Goal: Task Accomplishment & Management: Use online tool/utility

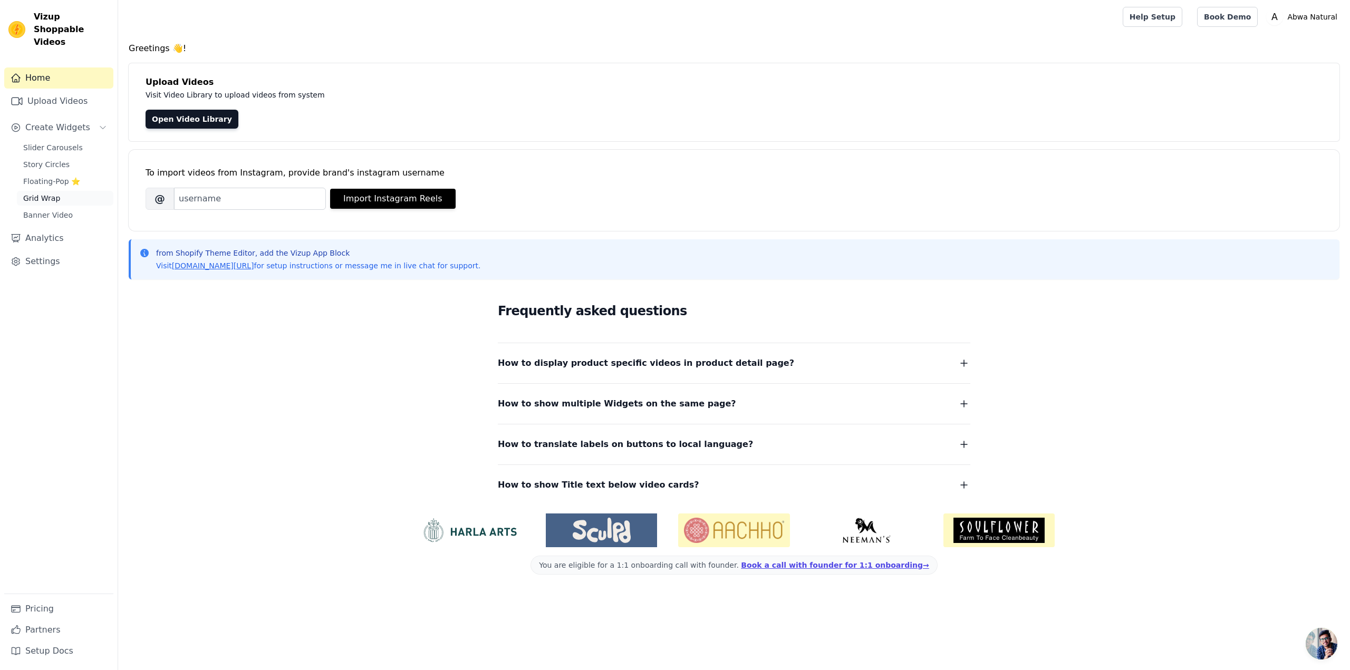
click at [57, 191] on link "Grid Wrap" at bounding box center [65, 198] width 96 height 15
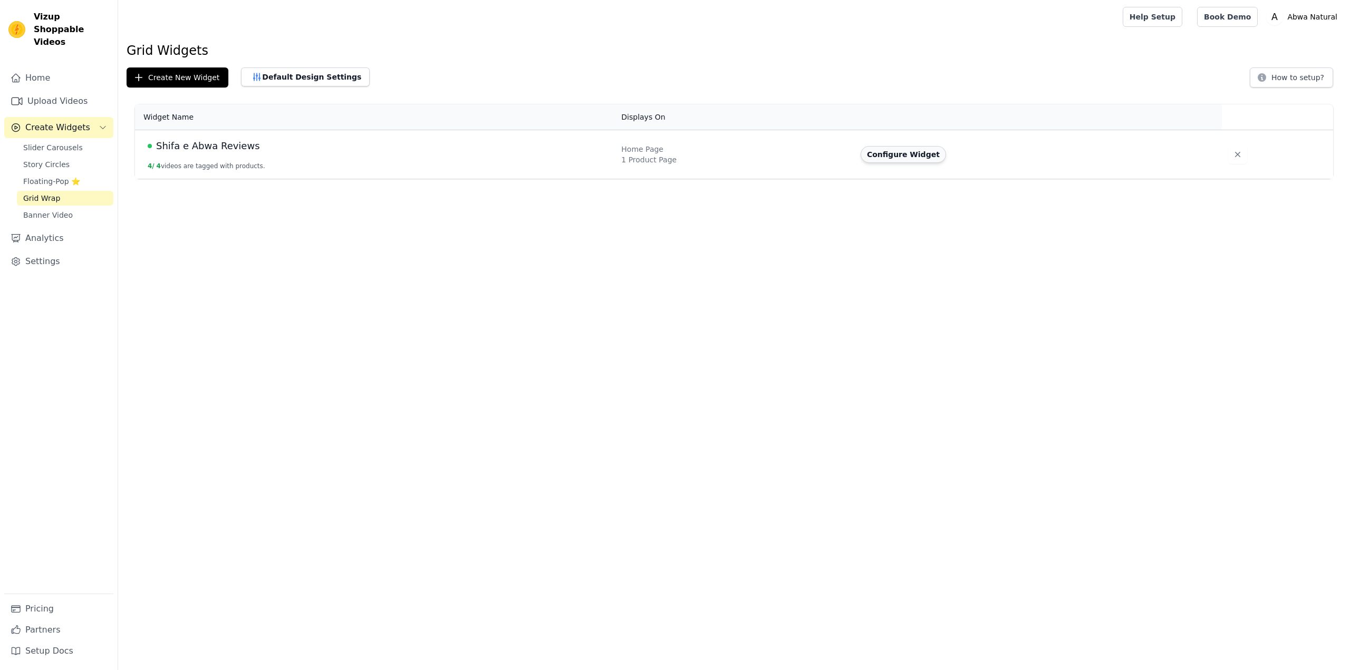
click at [873, 154] on button "Configure Widget" at bounding box center [903, 154] width 85 height 17
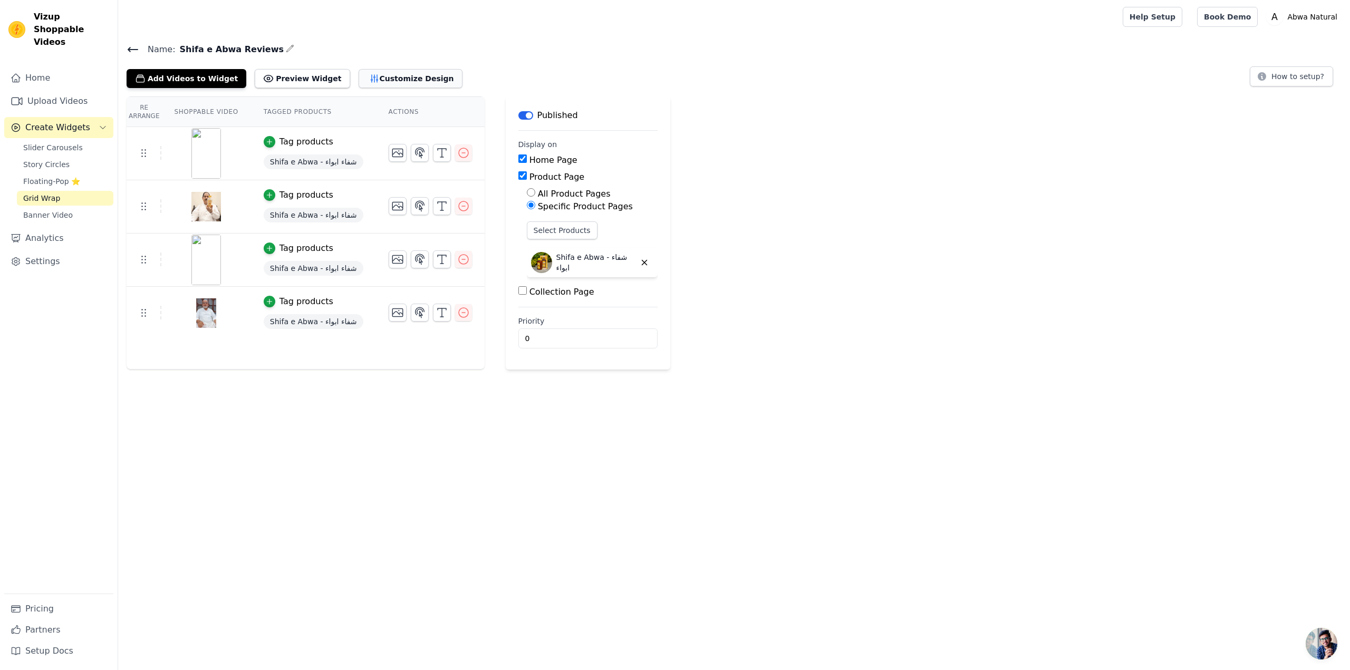
click at [362, 79] on button "Customize Design" at bounding box center [411, 78] width 104 height 19
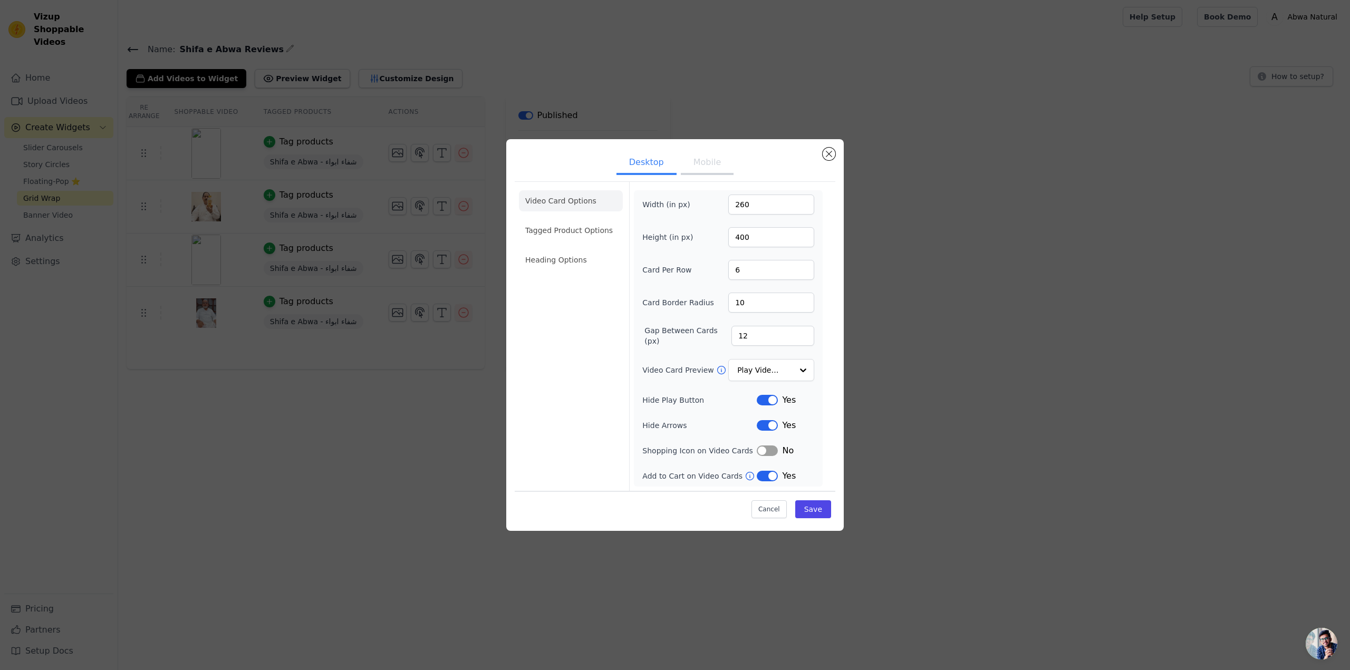
click at [745, 476] on icon at bounding box center [750, 476] width 11 height 11
drag, startPoint x: 755, startPoint y: 235, endPoint x: 727, endPoint y: 234, distance: 28.5
click at [727, 234] on div "Height (in px) 400" at bounding box center [728, 237] width 172 height 20
type input "350"
click at [528, 361] on div "Video Card Options Tagged Product Options Heading Options" at bounding box center [571, 336] width 104 height 309
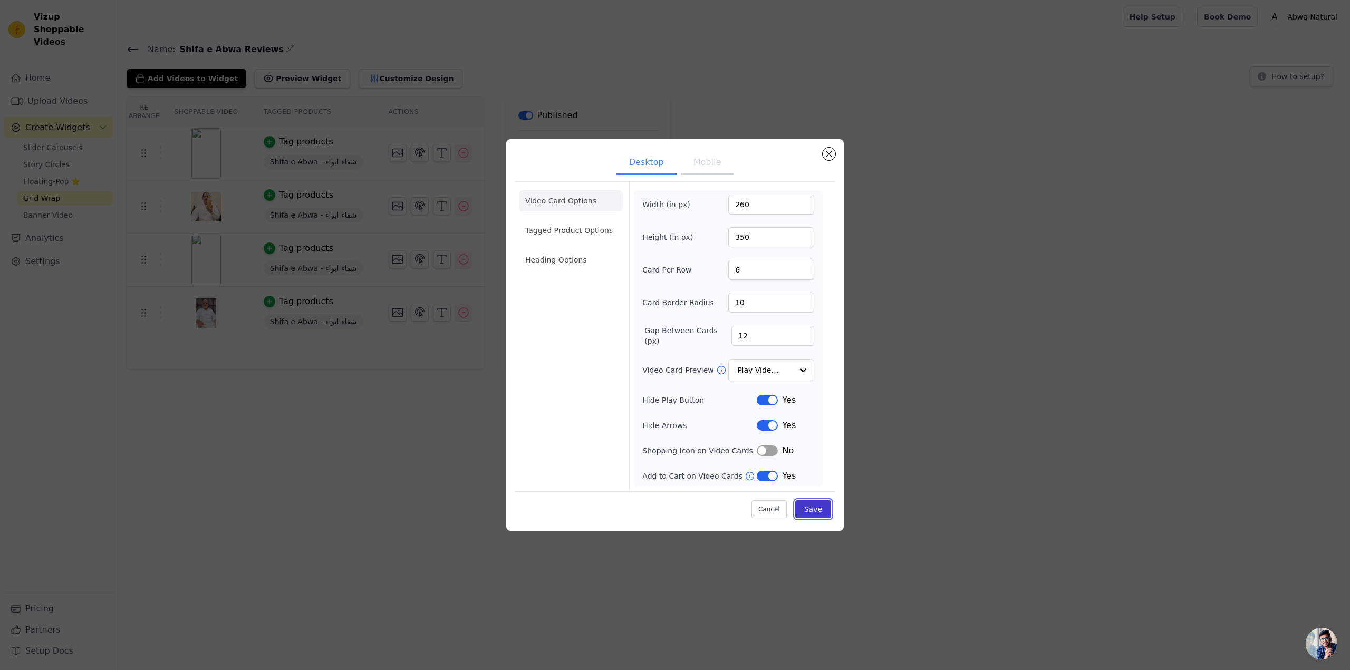
click at [814, 507] on button "Save" at bounding box center [813, 509] width 36 height 18
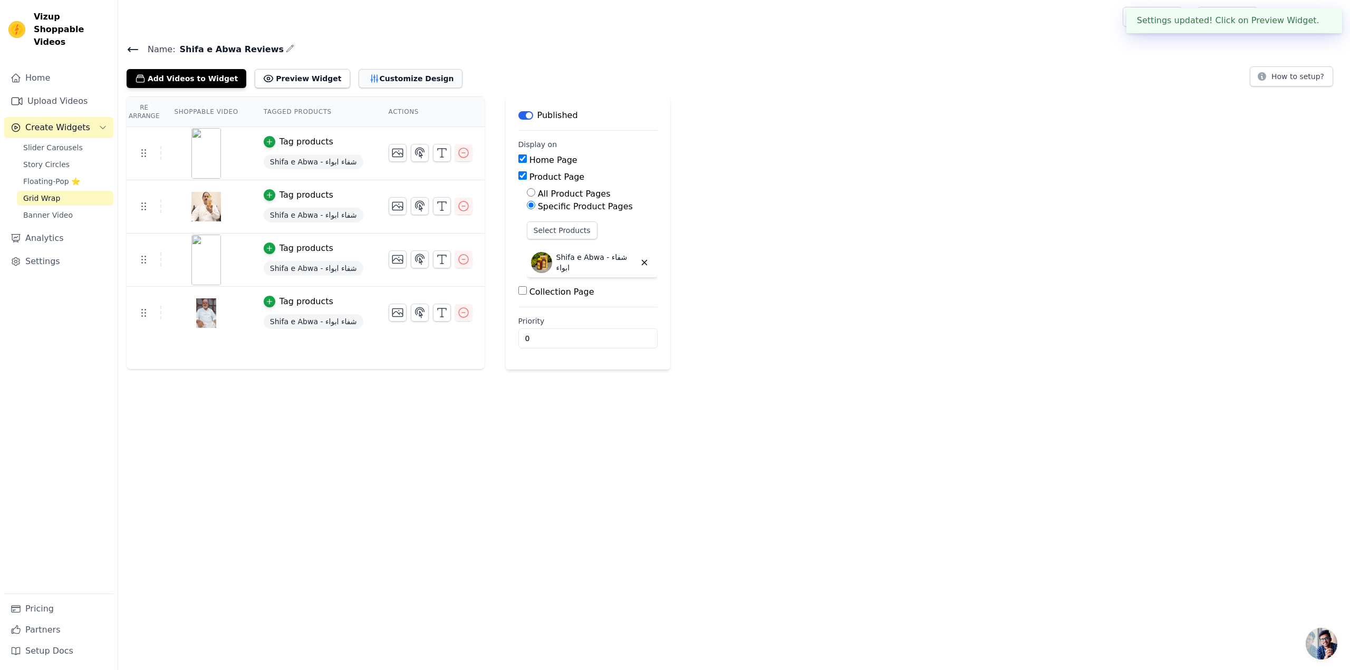
click at [391, 77] on button "Customize Design" at bounding box center [411, 78] width 104 height 19
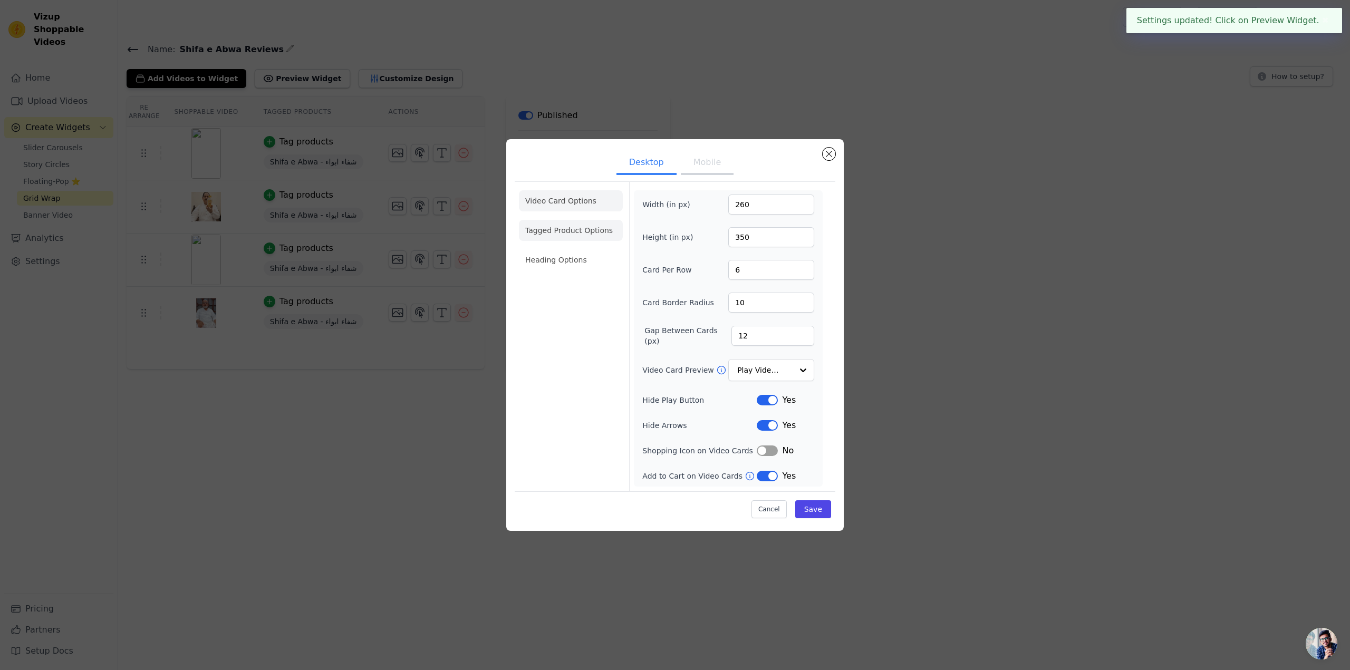
click at [553, 227] on li "Tagged Product Options" at bounding box center [571, 230] width 104 height 21
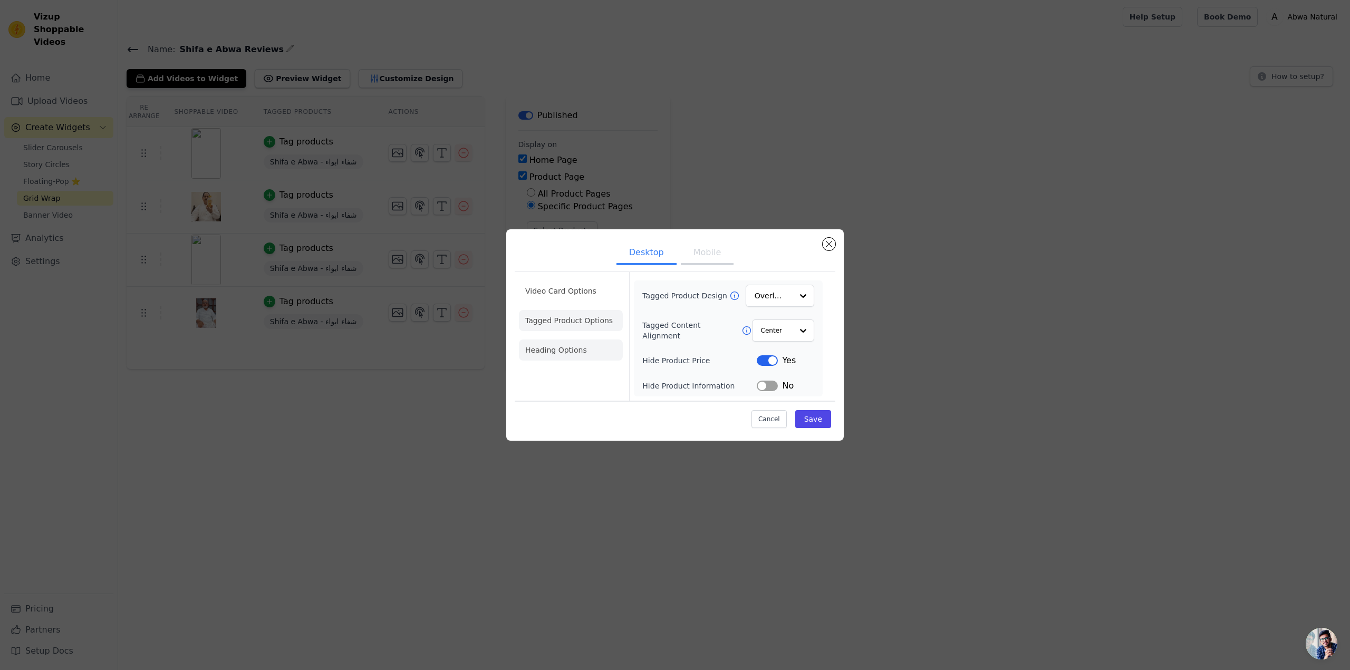
click at [565, 349] on li "Heading Options" at bounding box center [571, 350] width 104 height 21
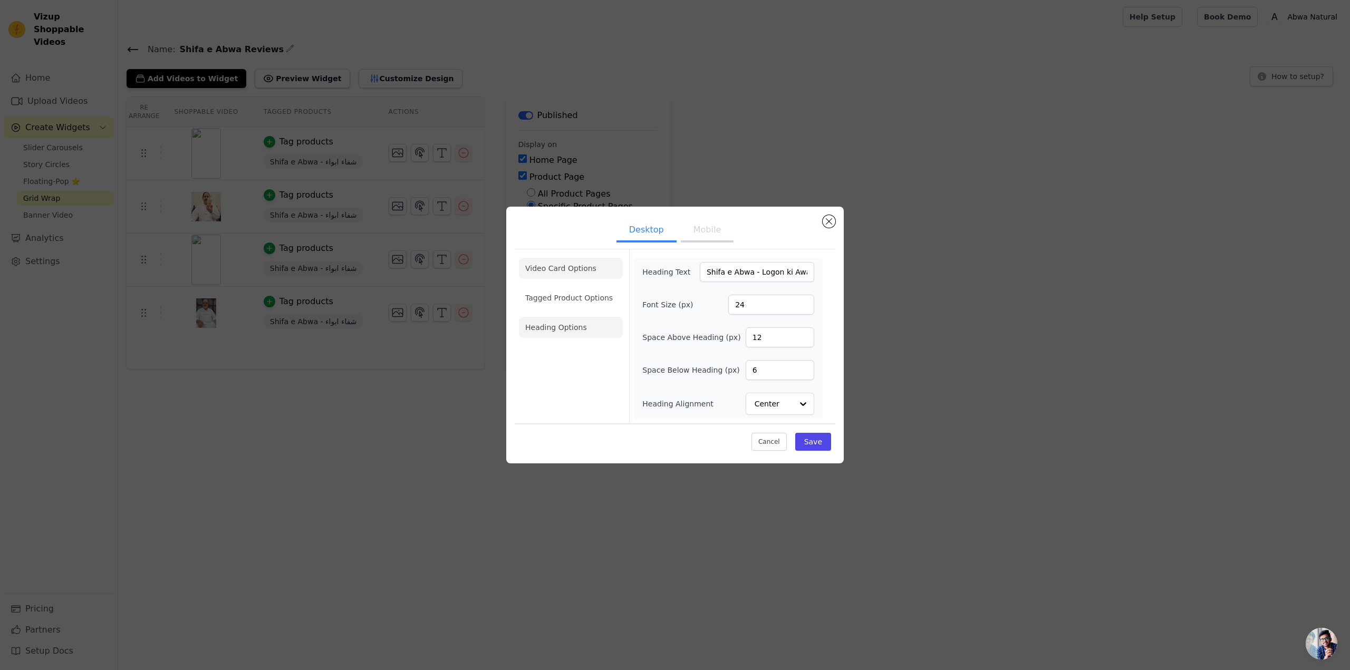
click at [546, 267] on li "Video Card Options" at bounding box center [571, 268] width 104 height 21
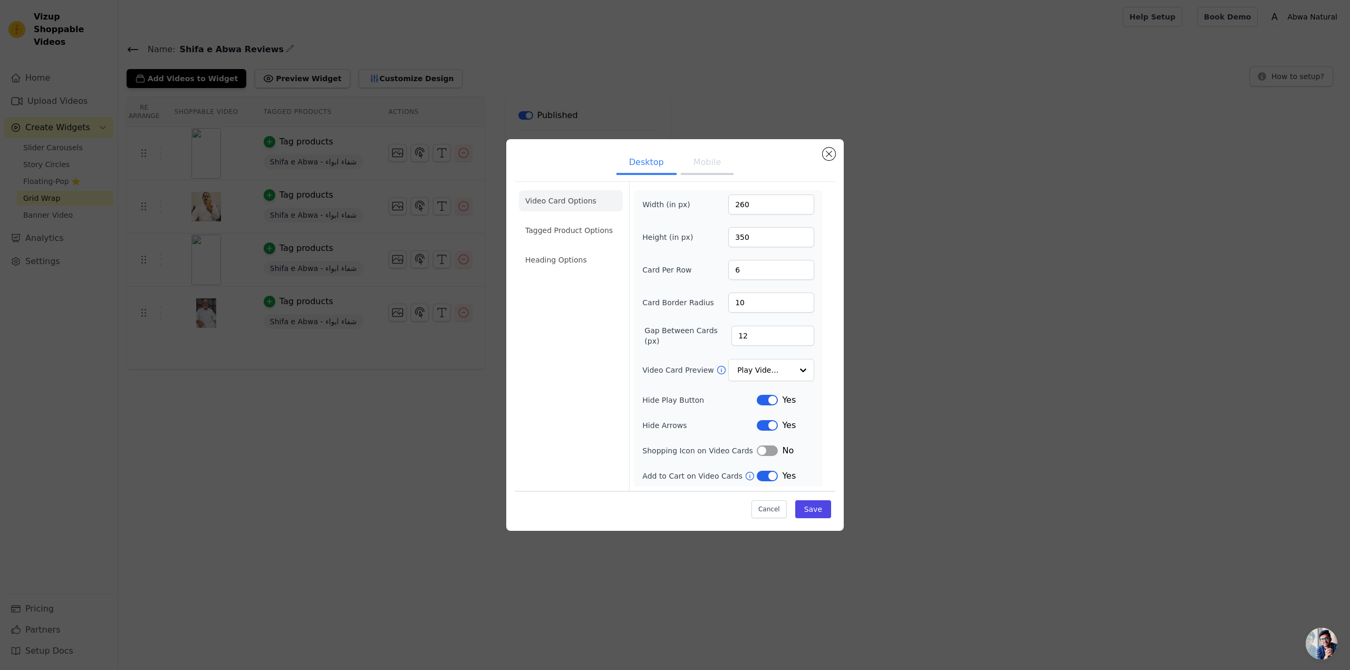
click at [718, 370] on icon at bounding box center [721, 370] width 11 height 11
click at [750, 368] on input "Video Card Preview" at bounding box center [765, 370] width 54 height 21
click at [770, 429] on div "Play On Hover" at bounding box center [771, 440] width 86 height 22
click at [813, 509] on button "Save" at bounding box center [813, 509] width 36 height 18
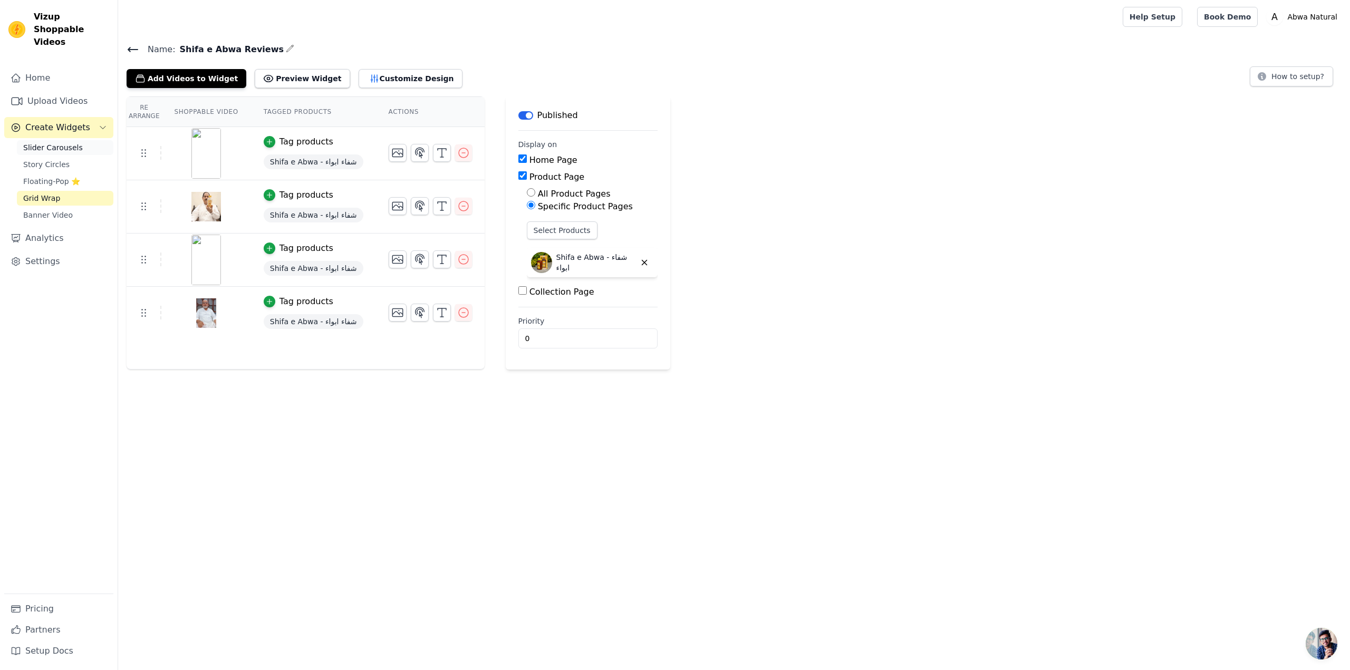
click at [54, 141] on link "Slider Carousels" at bounding box center [65, 147] width 96 height 15
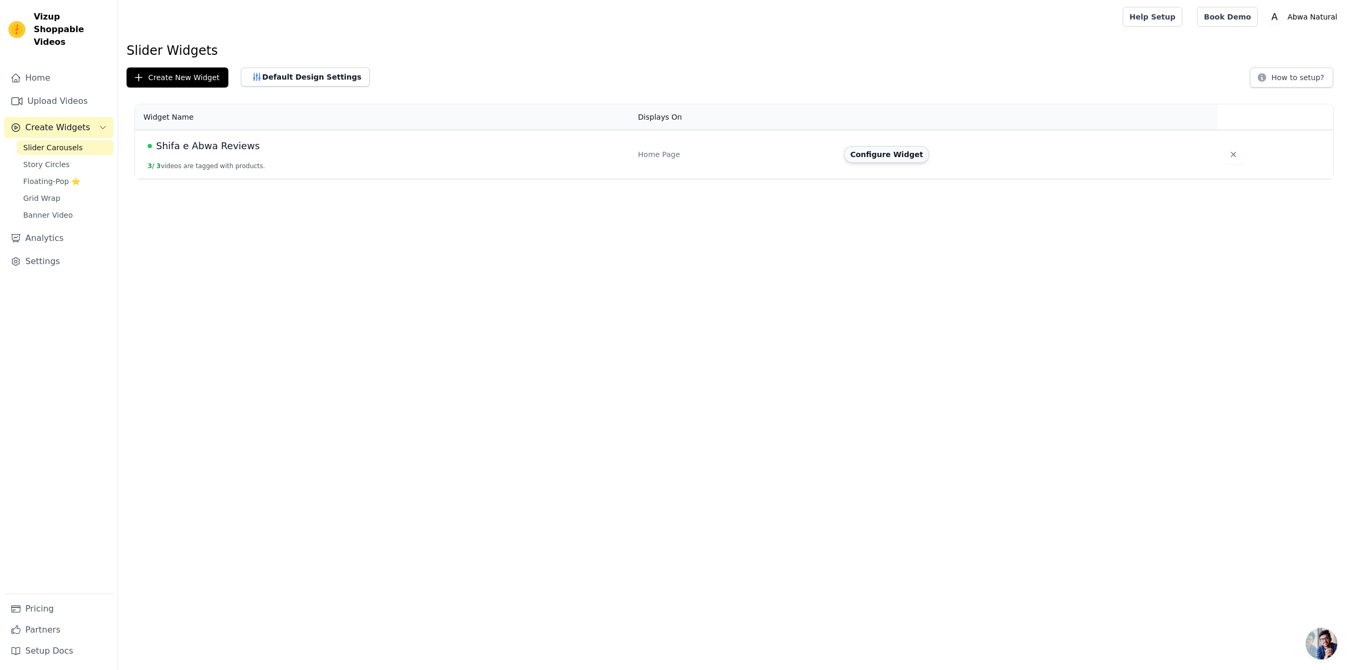
click at [873, 148] on button "Configure Widget" at bounding box center [886, 154] width 85 height 17
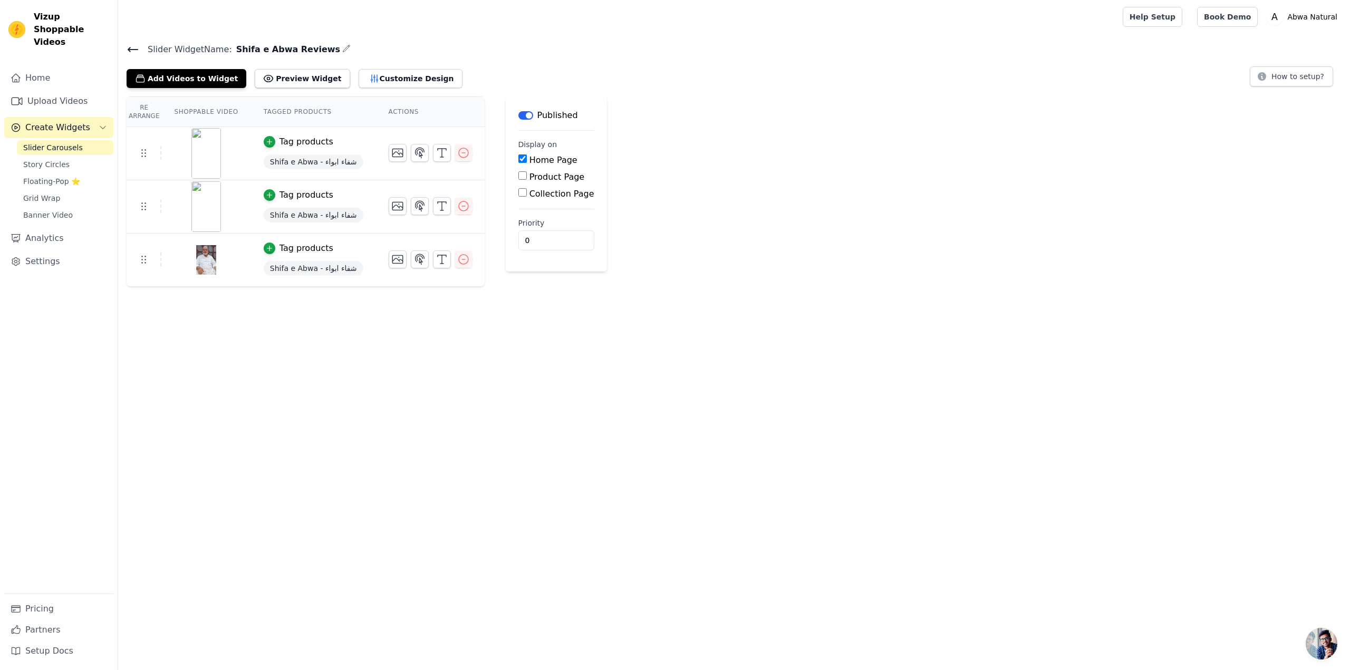
click at [518, 160] on input "Home Page" at bounding box center [522, 159] width 8 height 8
checkbox input "false"
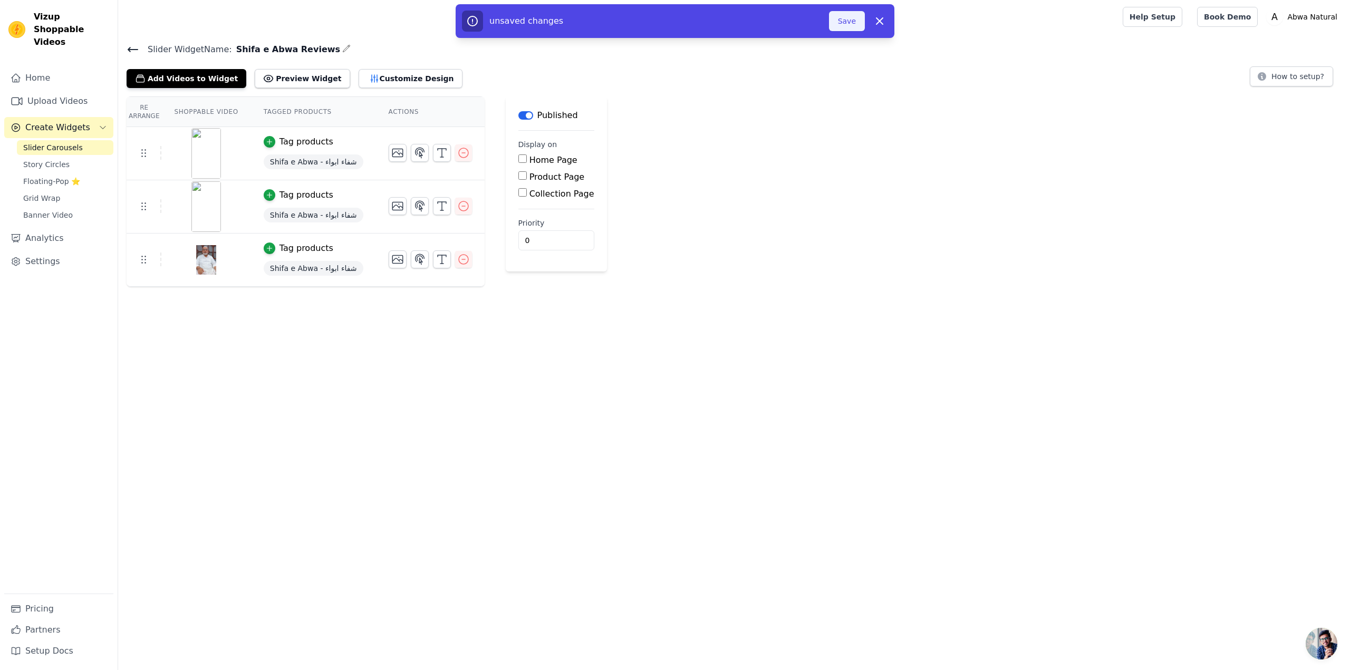
click at [847, 22] on button "Save" at bounding box center [847, 21] width 36 height 20
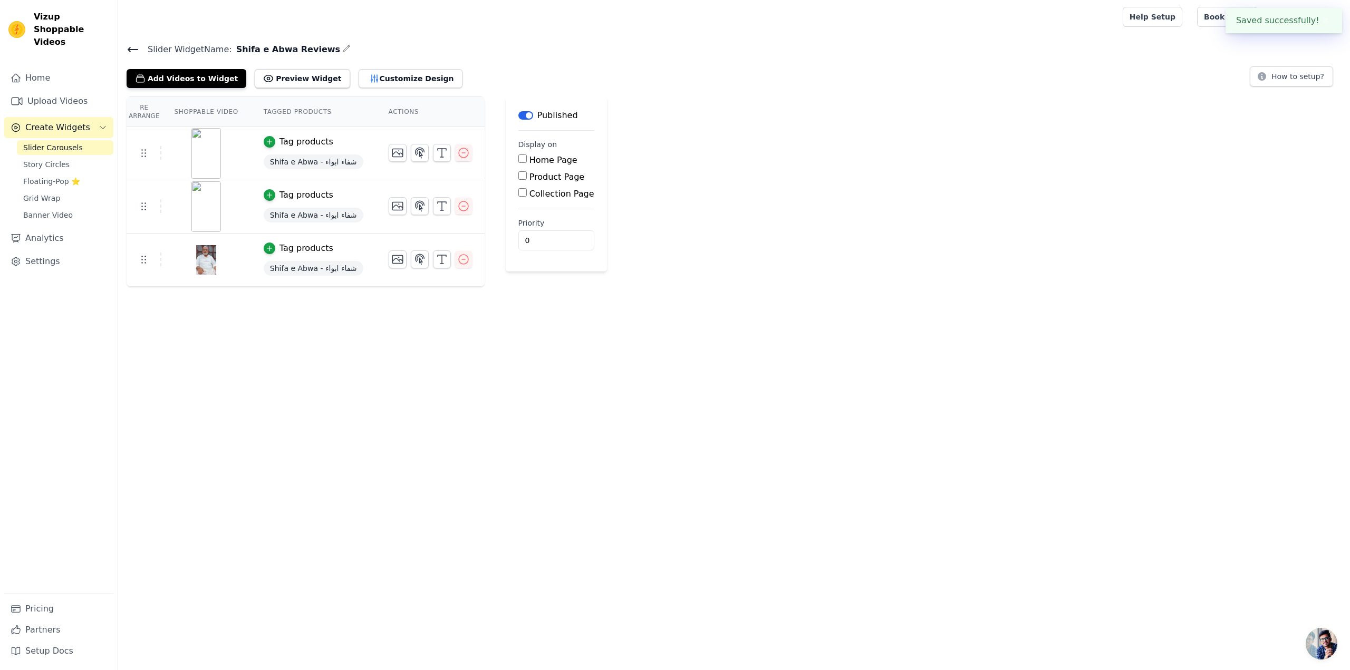
click at [518, 115] on button "Label" at bounding box center [525, 115] width 15 height 8
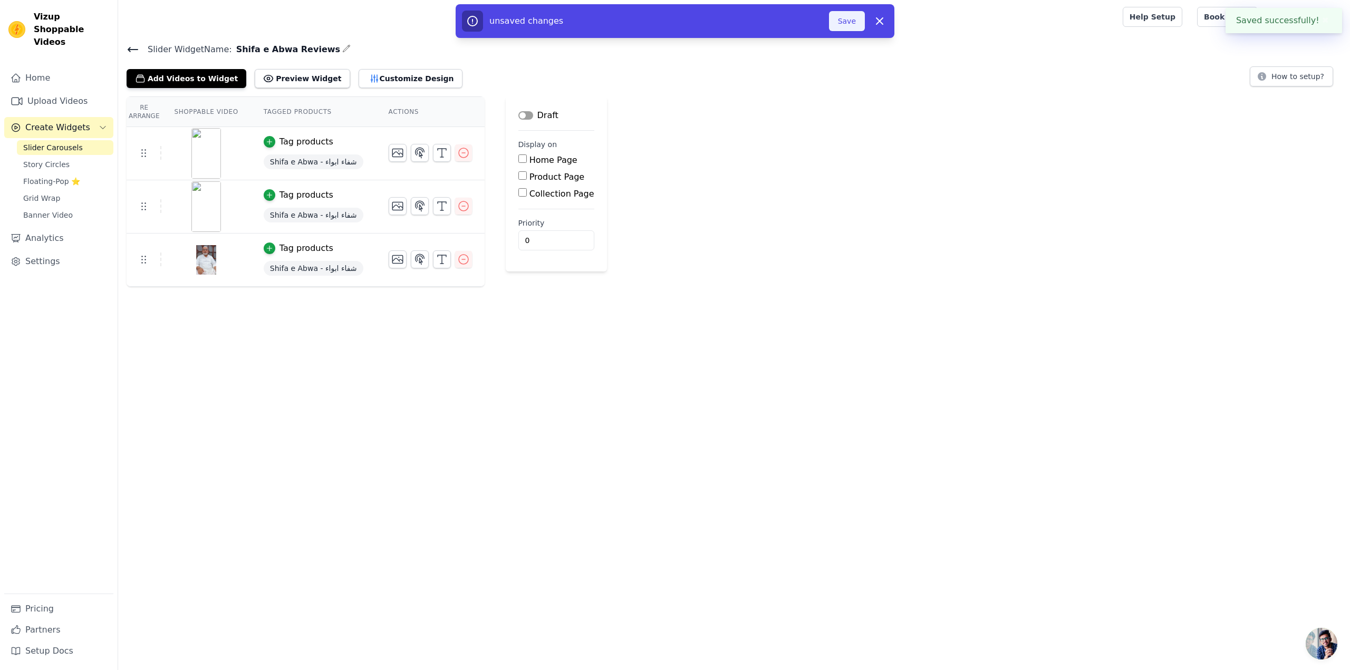
click at [856, 27] on button "Save" at bounding box center [847, 21] width 36 height 20
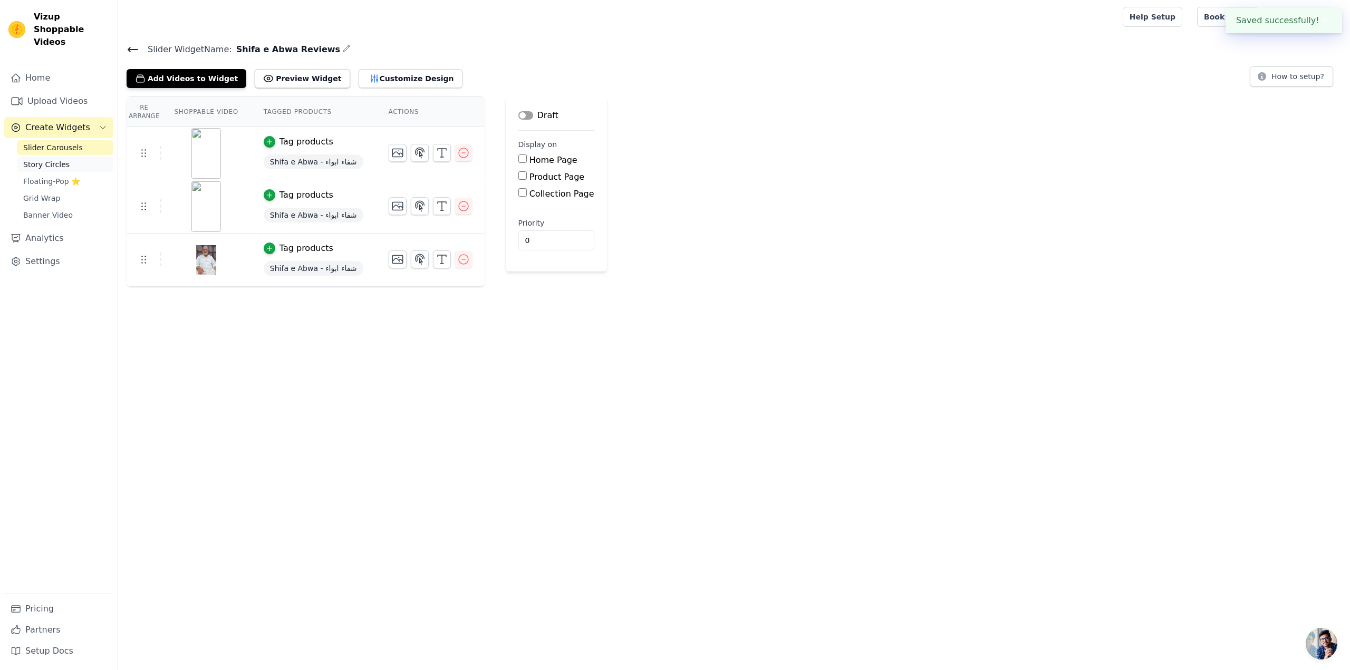
click at [49, 157] on link "Story Circles" at bounding box center [65, 164] width 96 height 15
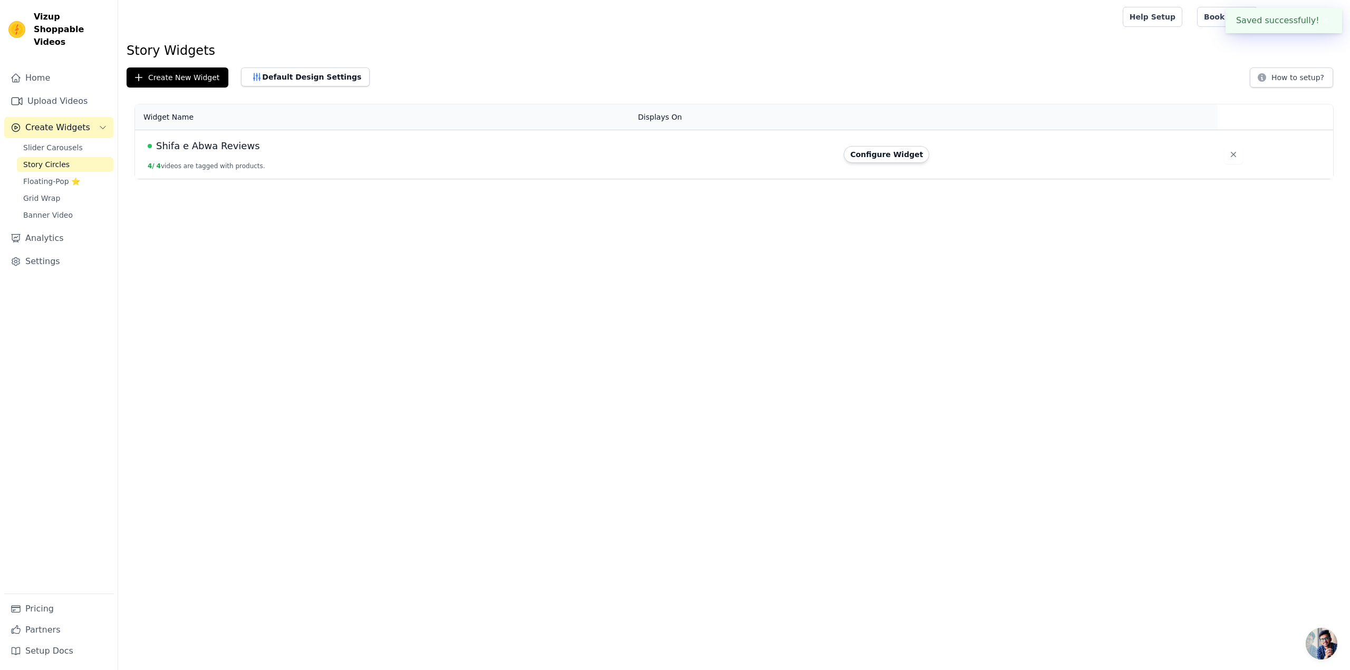
click at [872, 148] on button "Configure Widget" at bounding box center [886, 154] width 85 height 17
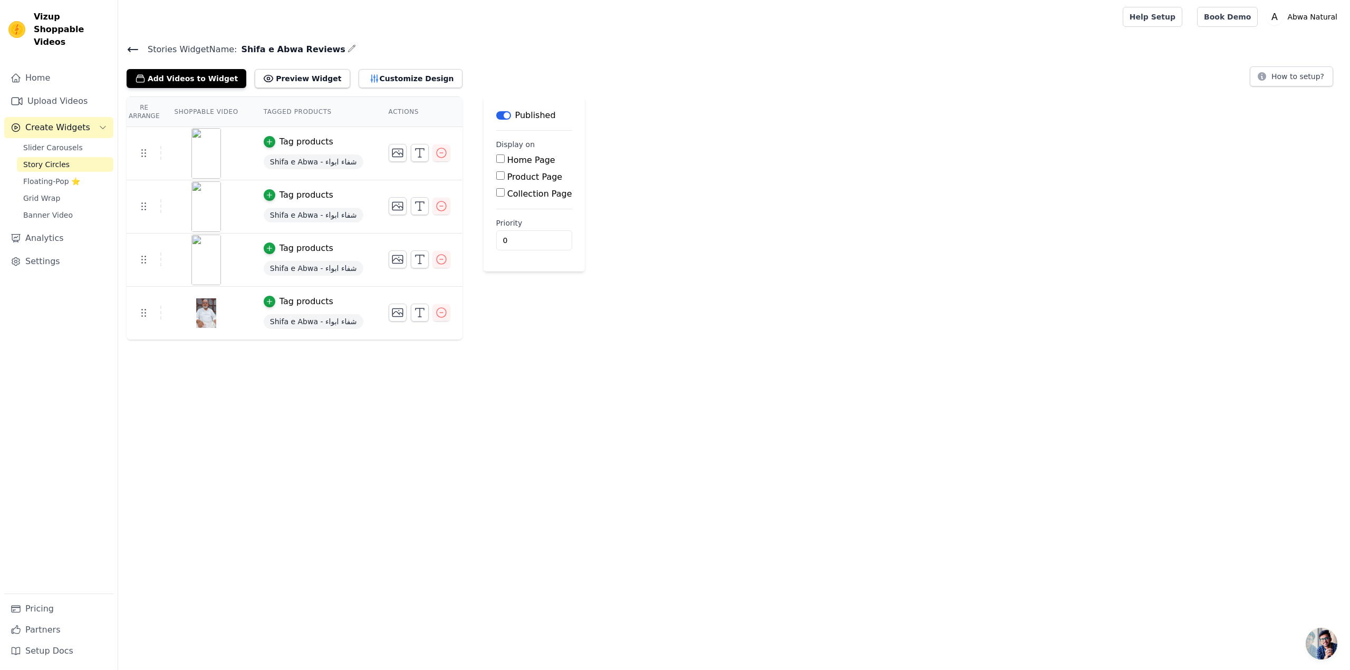
click at [496, 117] on button "Label" at bounding box center [503, 115] width 15 height 8
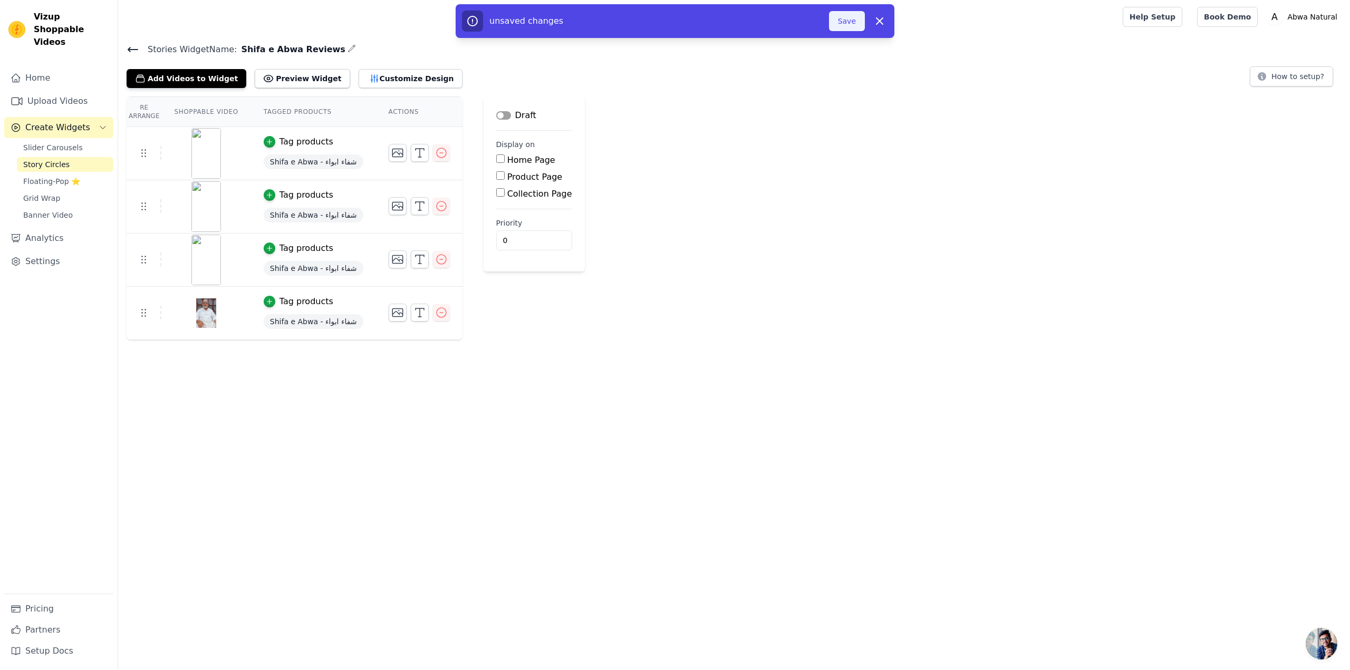
click at [847, 23] on button "Save" at bounding box center [847, 21] width 36 height 20
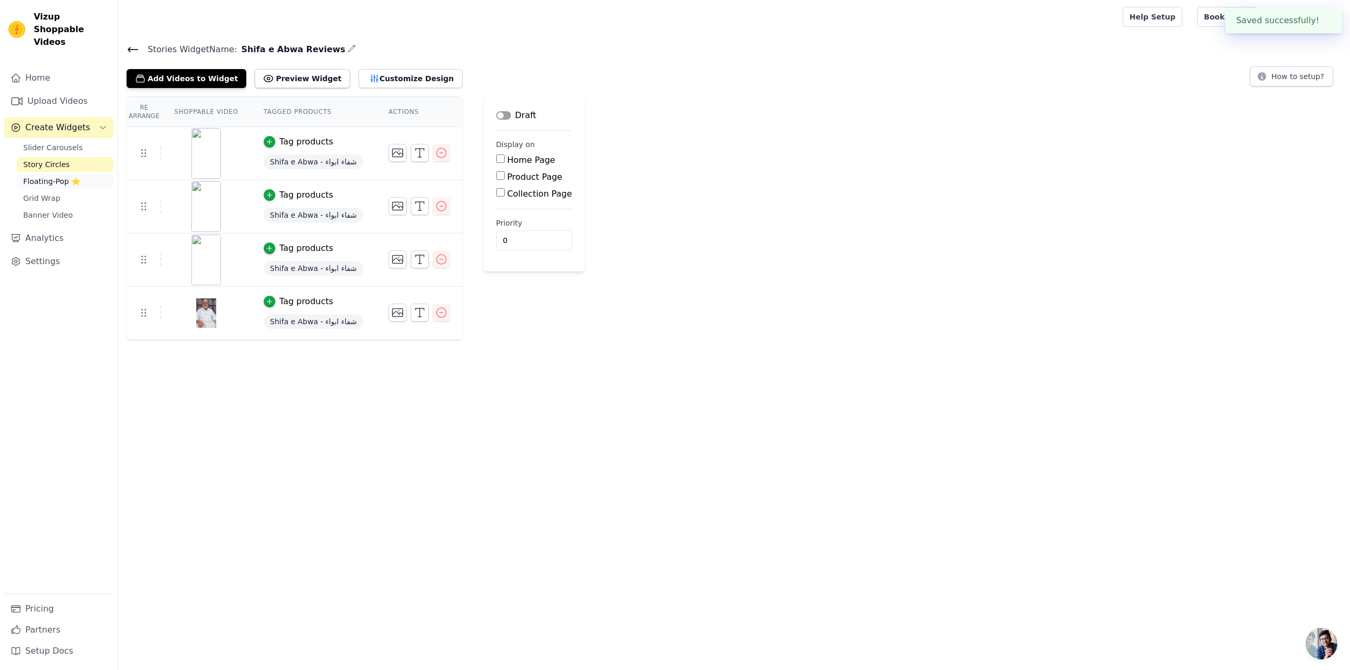
click at [39, 176] on span "Floating-Pop ⭐" at bounding box center [51, 181] width 57 height 11
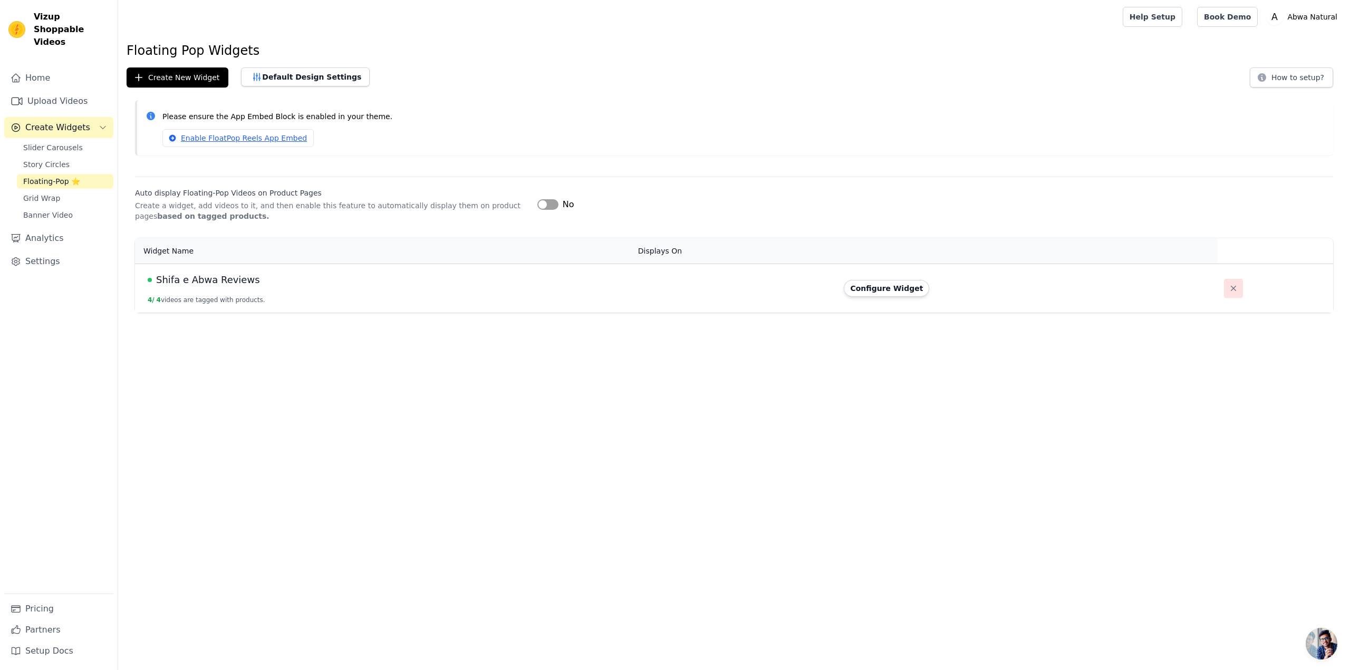
click at [1228, 288] on icon "button" at bounding box center [1233, 288] width 11 height 11
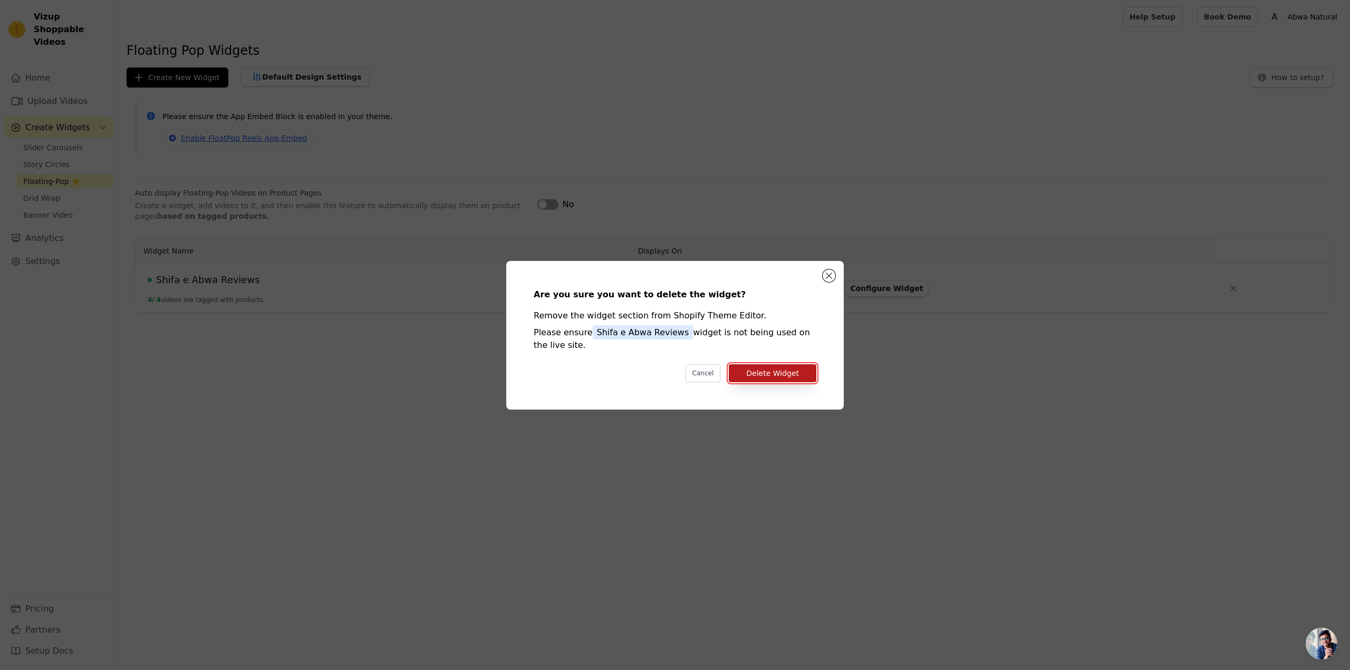
click at [796, 366] on button "Delete Widget" at bounding box center [773, 373] width 88 height 18
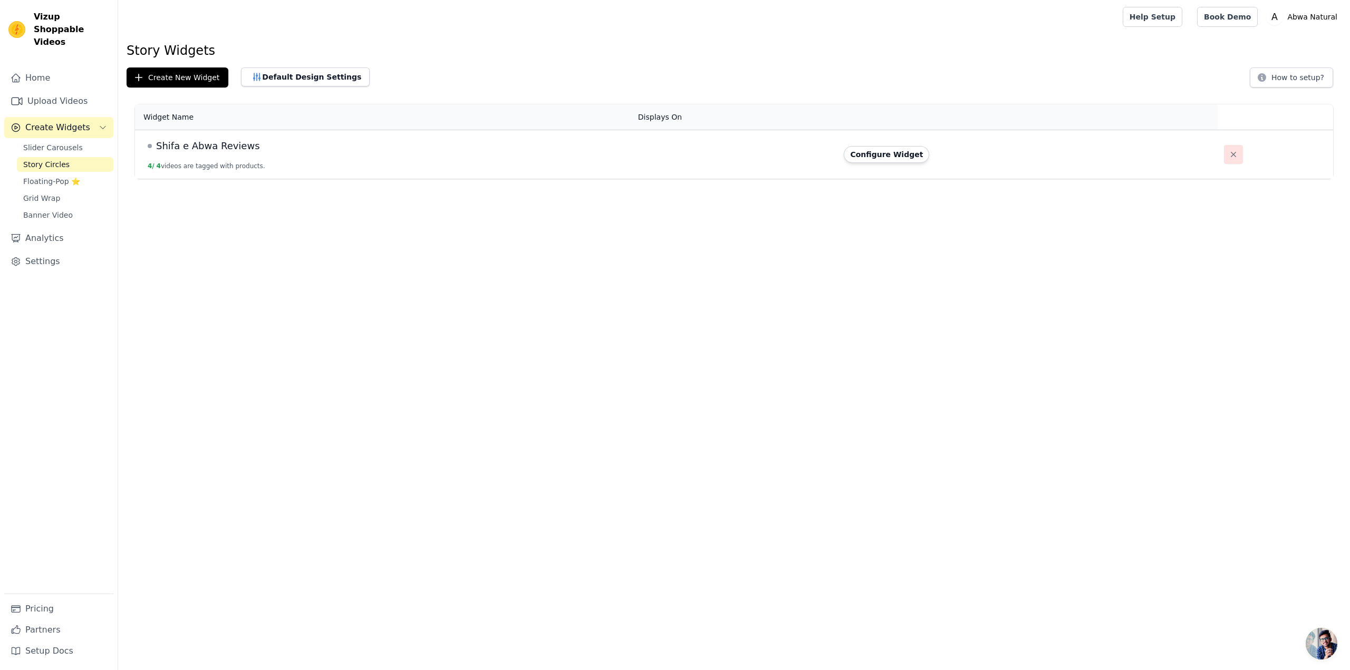
click at [1228, 156] on icon "button" at bounding box center [1233, 154] width 11 height 11
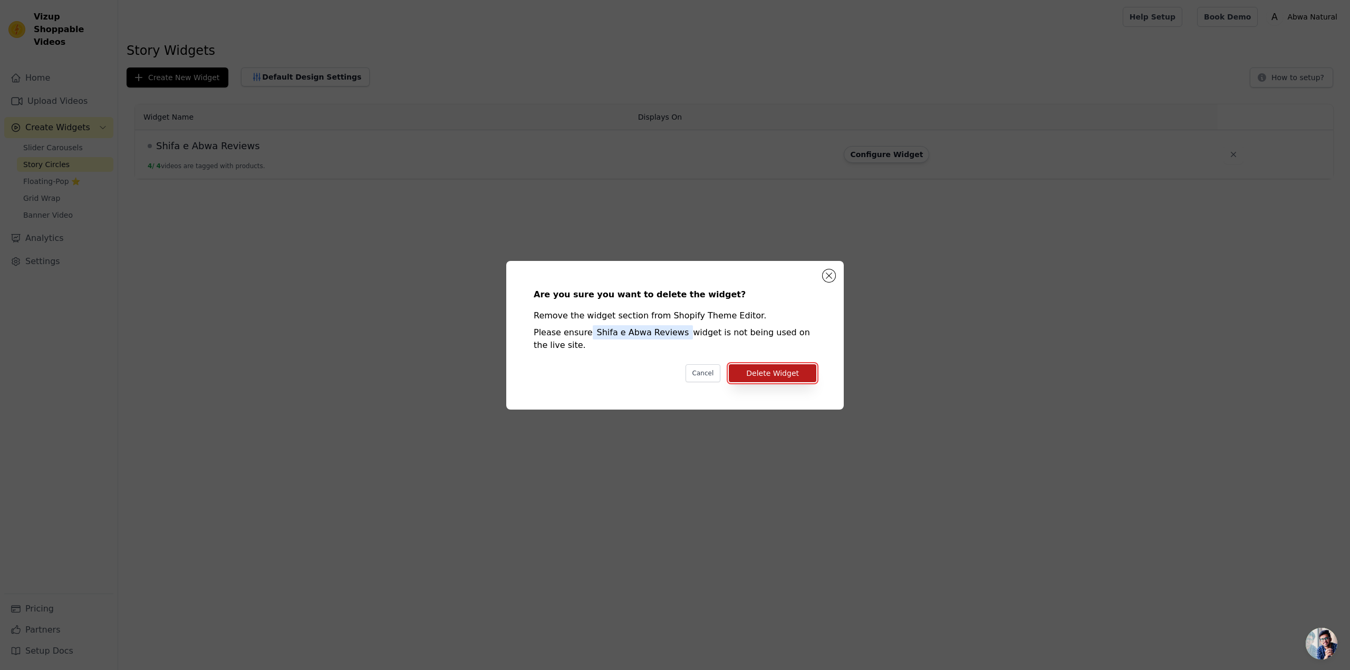
click at [770, 365] on button "Delete Widget" at bounding box center [773, 373] width 88 height 18
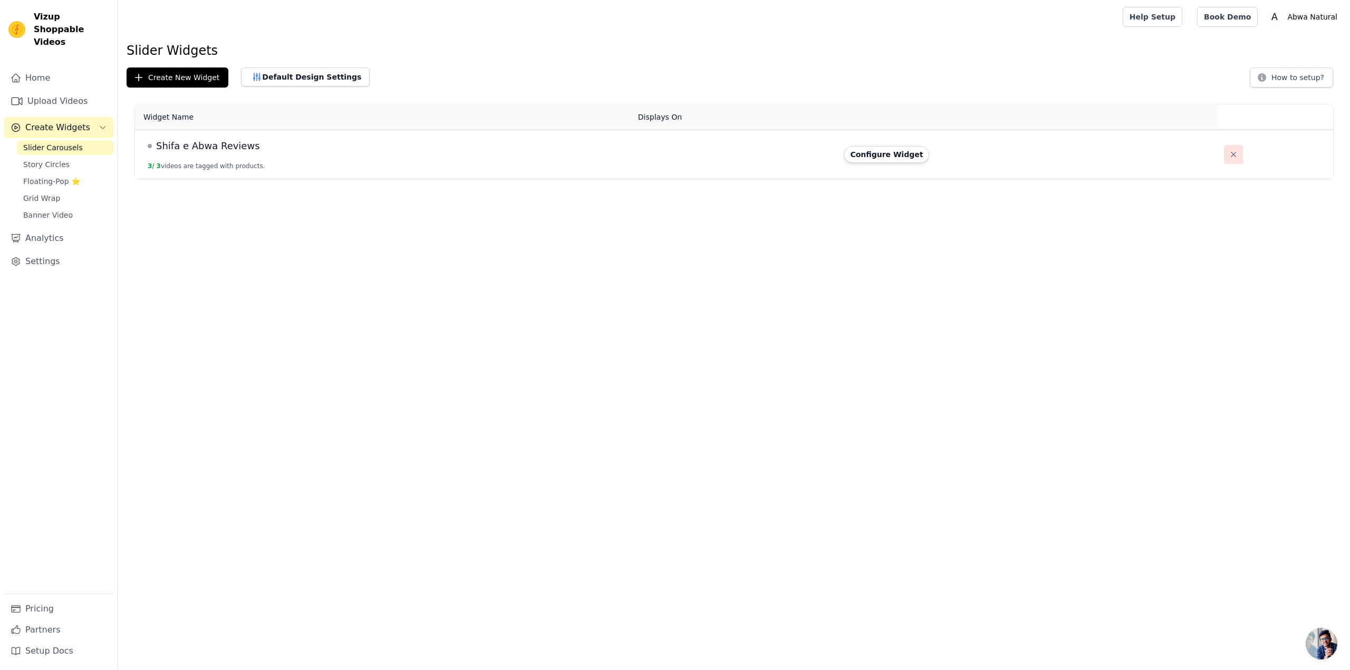
click at [1224, 155] on button "button" at bounding box center [1233, 154] width 19 height 19
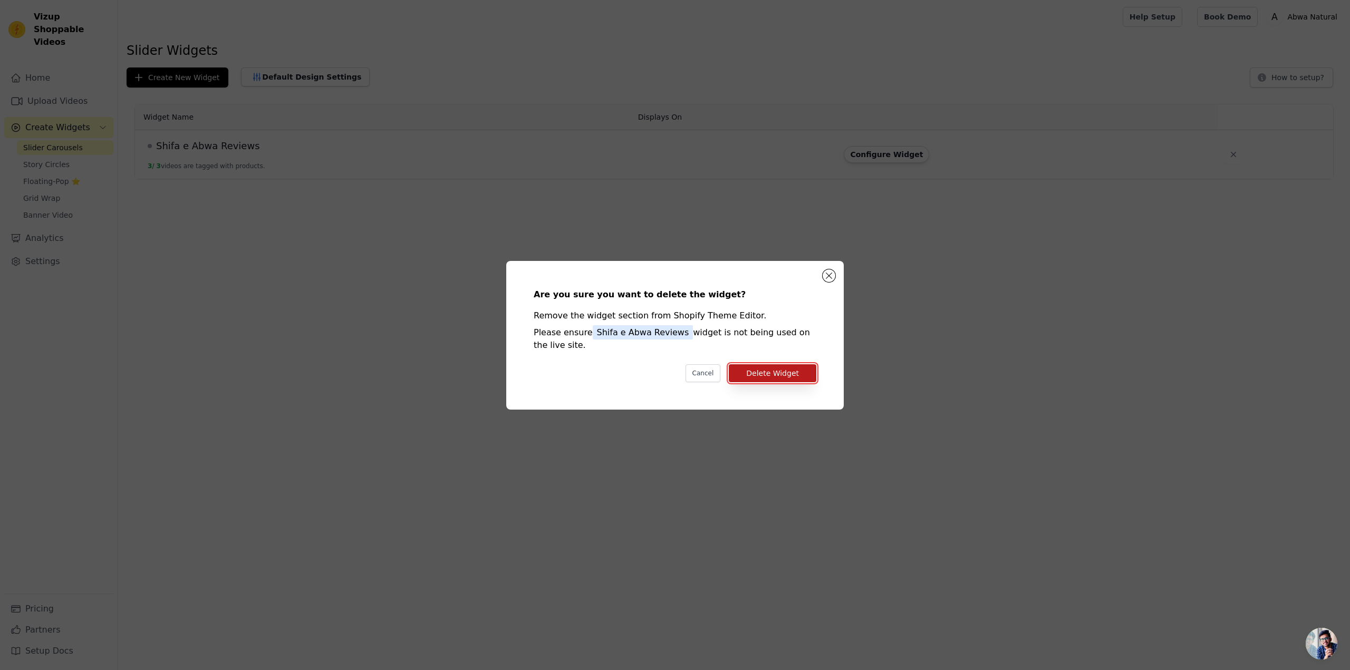
click at [808, 375] on button "Delete Widget" at bounding box center [773, 373] width 88 height 18
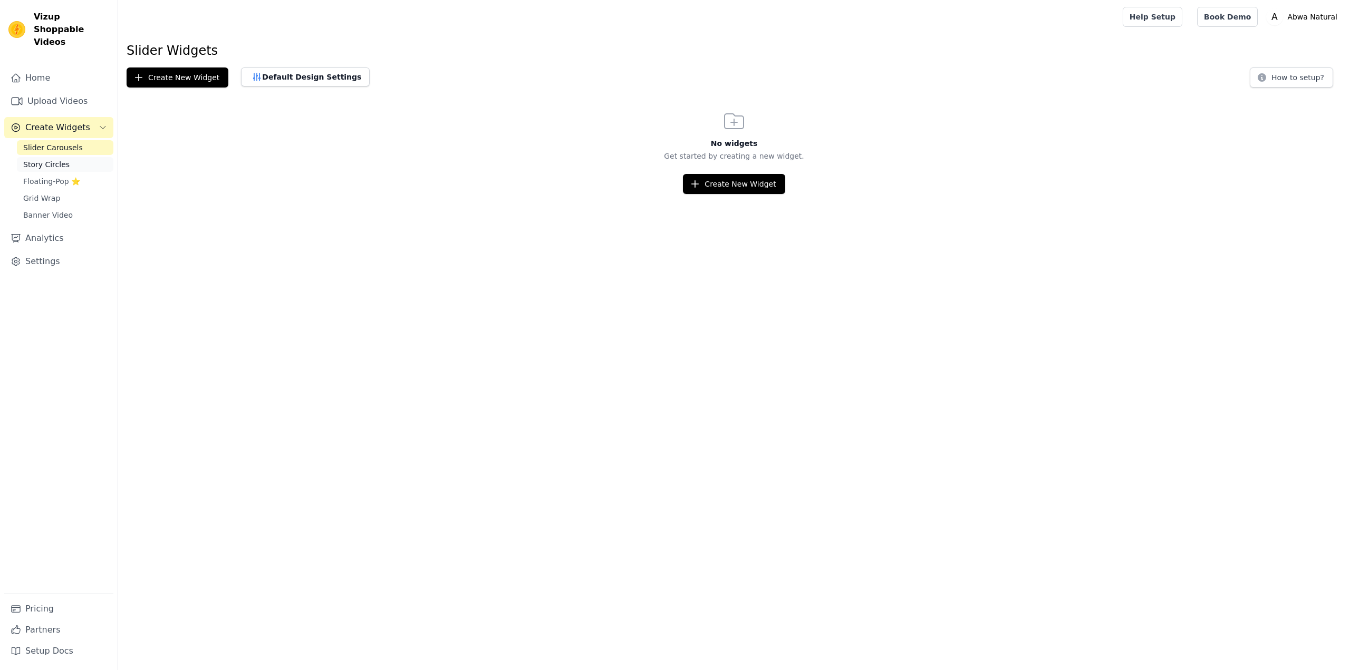
click at [42, 159] on span "Story Circles" at bounding box center [46, 164] width 46 height 11
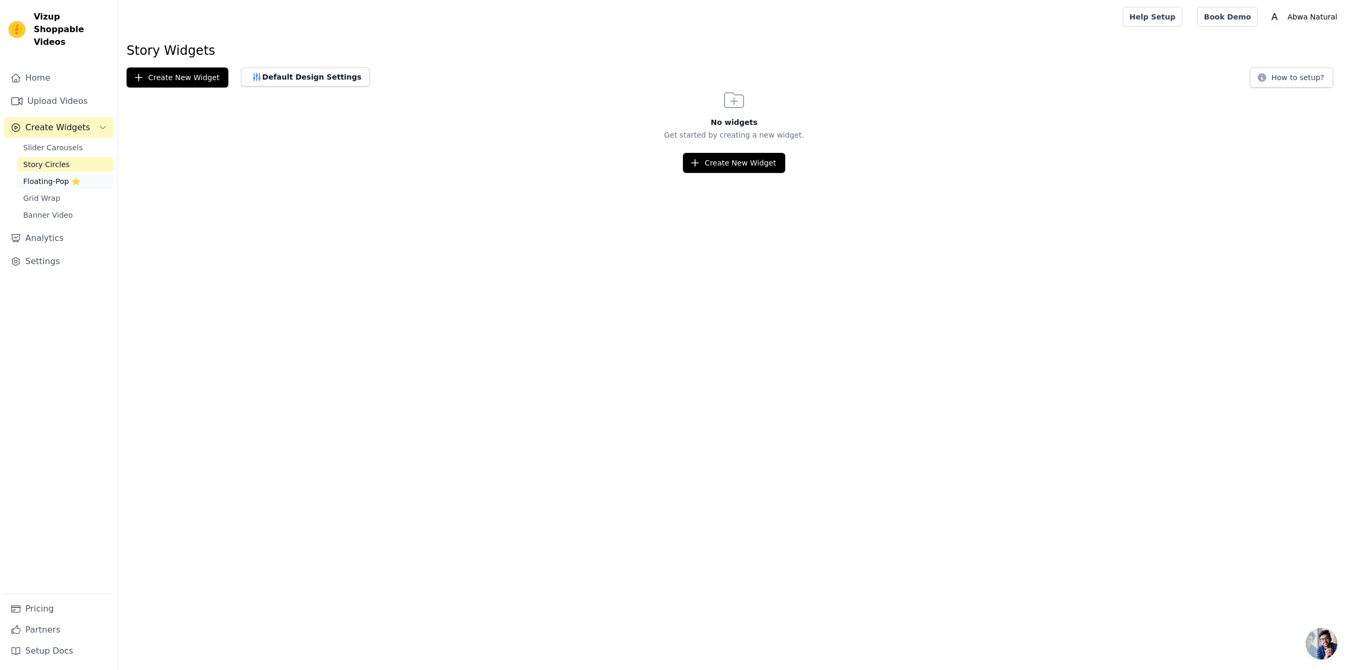
click at [42, 176] on span "Floating-Pop ⭐" at bounding box center [51, 181] width 57 height 11
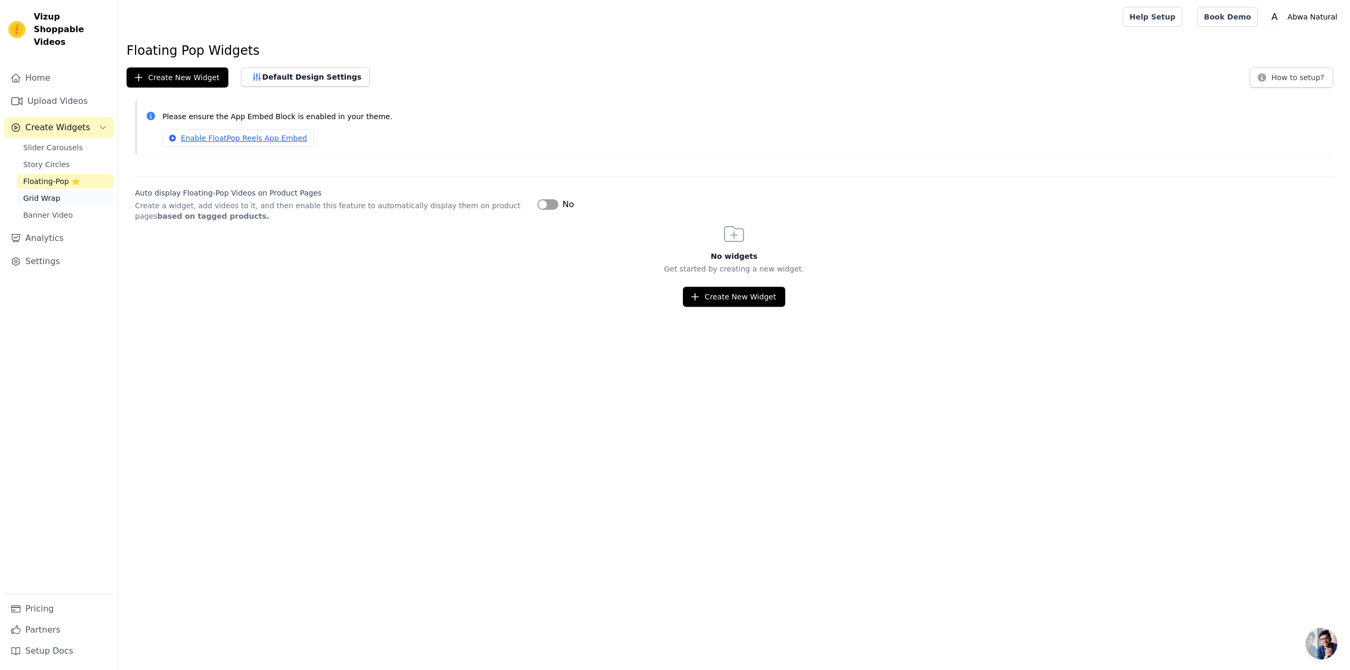
click at [56, 193] on span "Grid Wrap" at bounding box center [41, 198] width 37 height 11
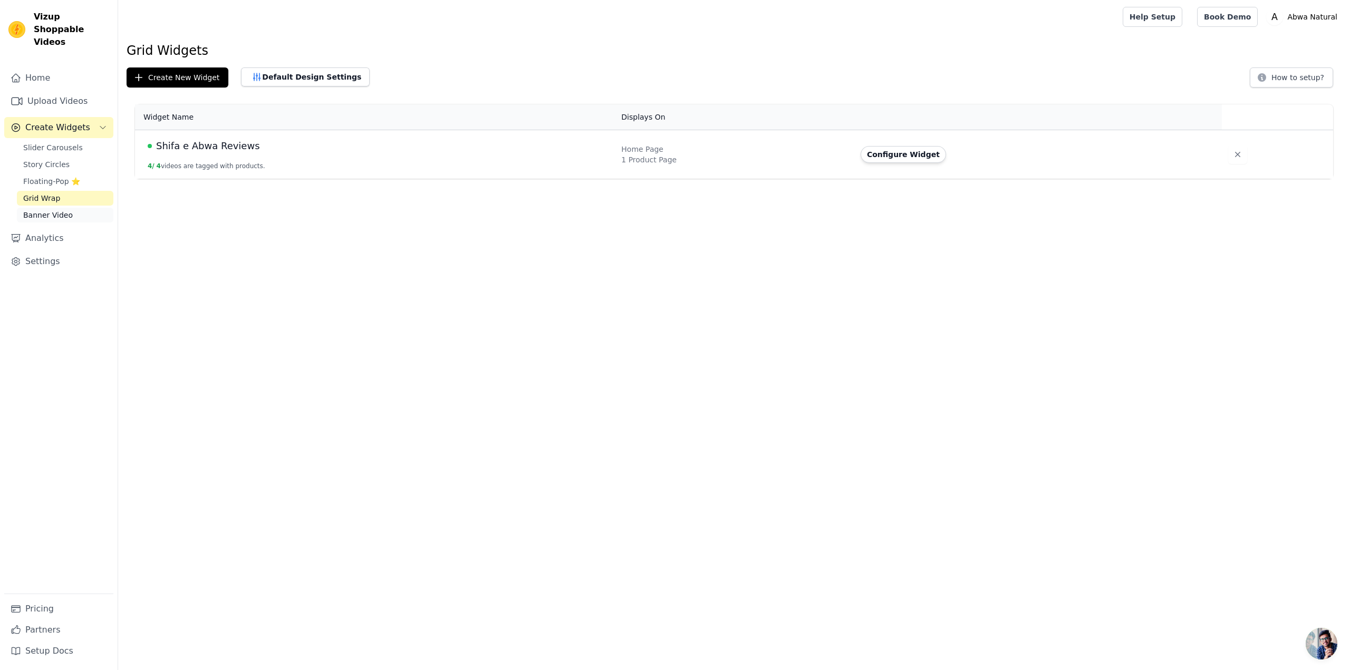
click at [59, 210] on span "Banner Video" at bounding box center [48, 215] width 50 height 11
click at [1231, 161] on button "button" at bounding box center [1233, 154] width 19 height 19
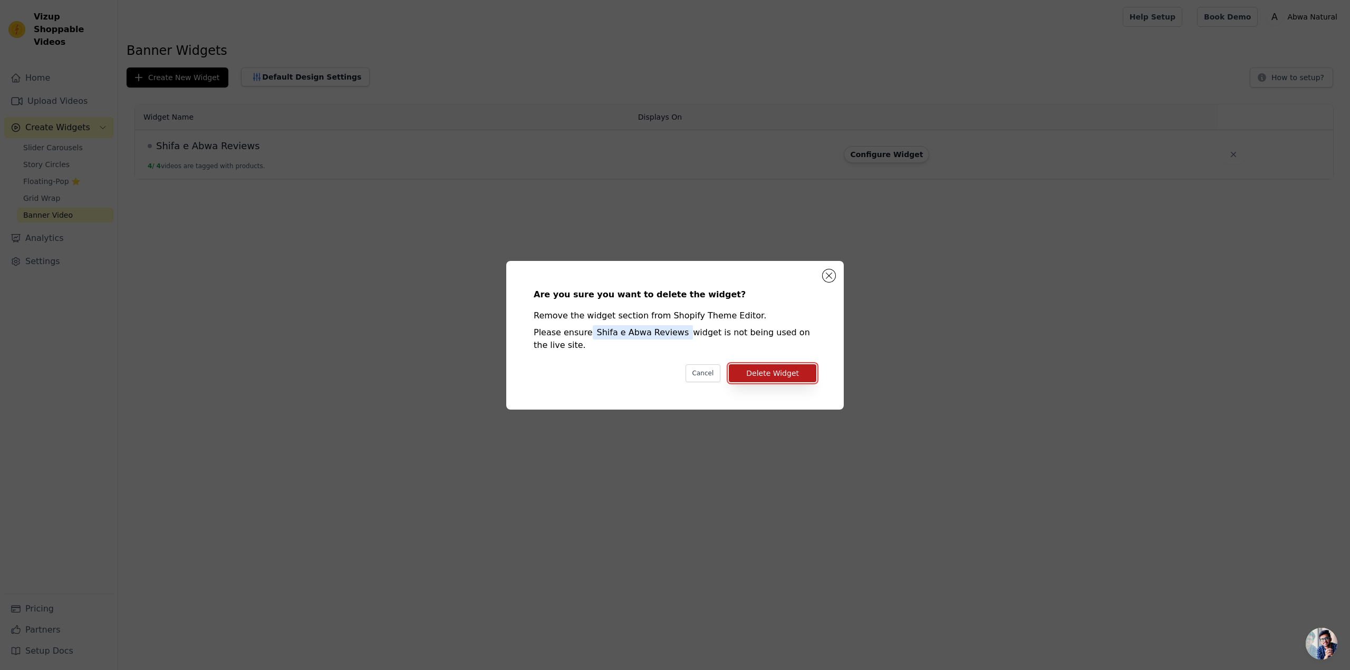
click at [769, 374] on button "Delete Widget" at bounding box center [773, 373] width 88 height 18
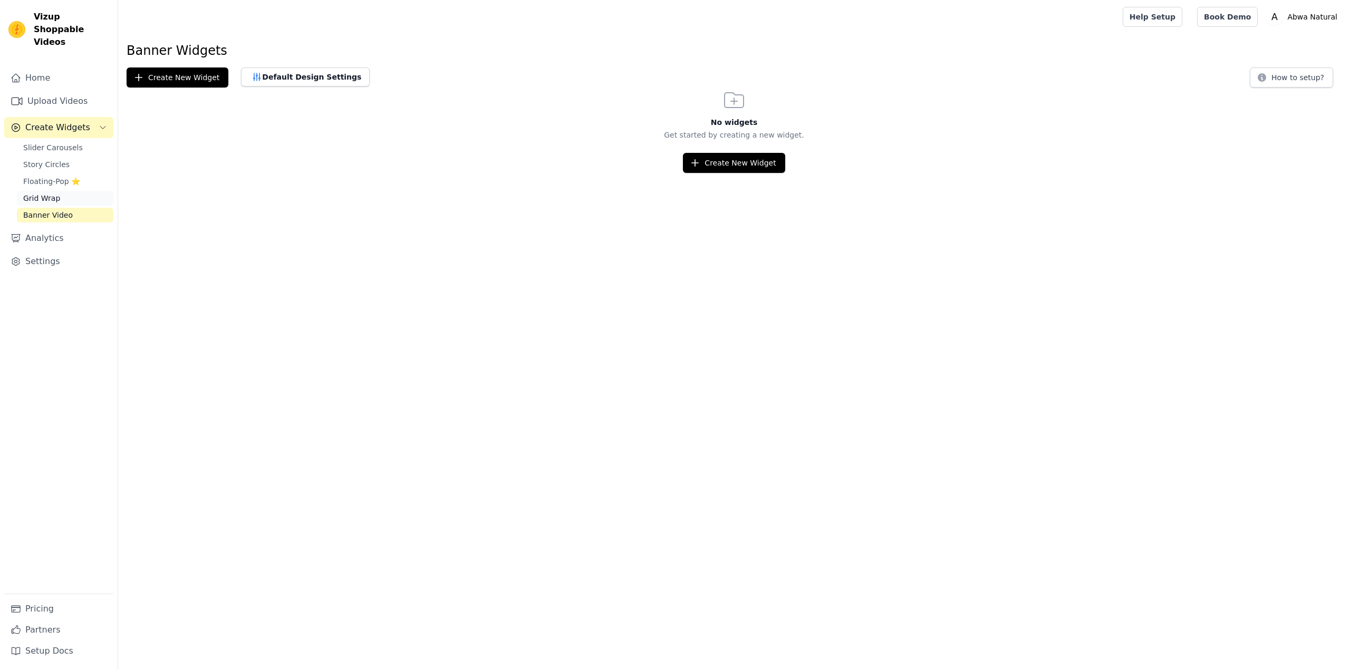
click at [42, 193] on span "Grid Wrap" at bounding box center [41, 198] width 37 height 11
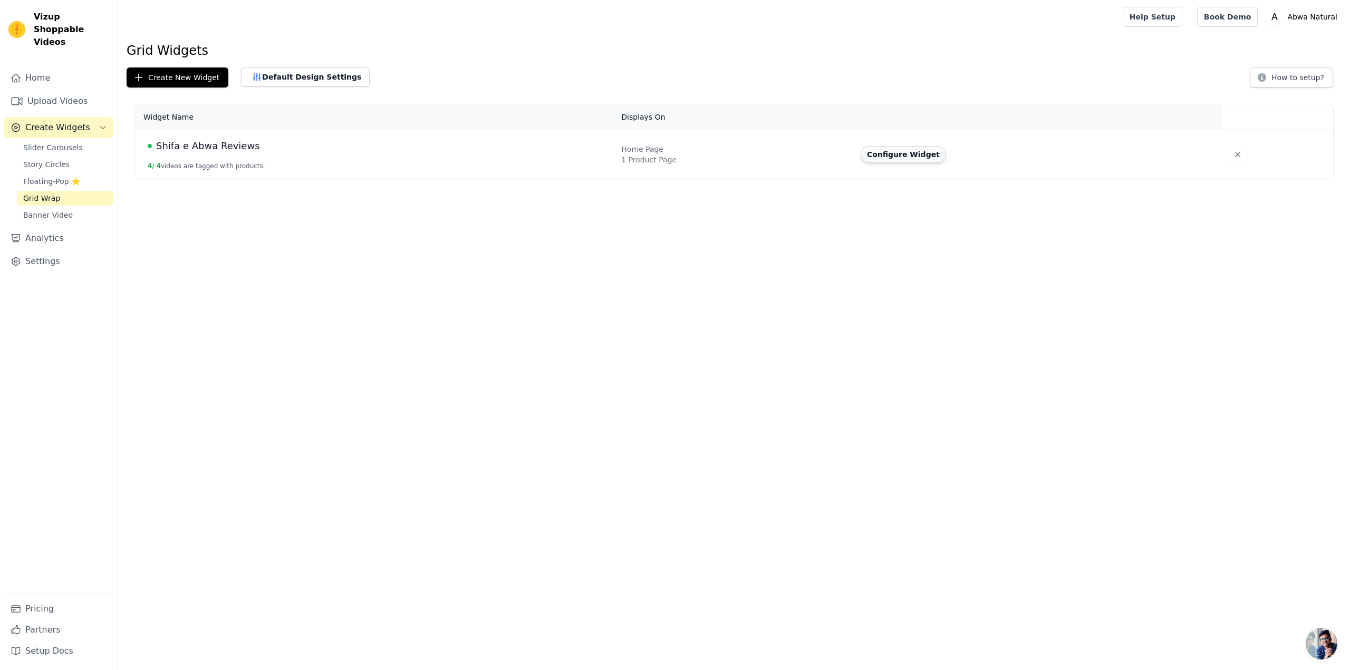
click at [905, 156] on button "Configure Widget" at bounding box center [903, 154] width 85 height 17
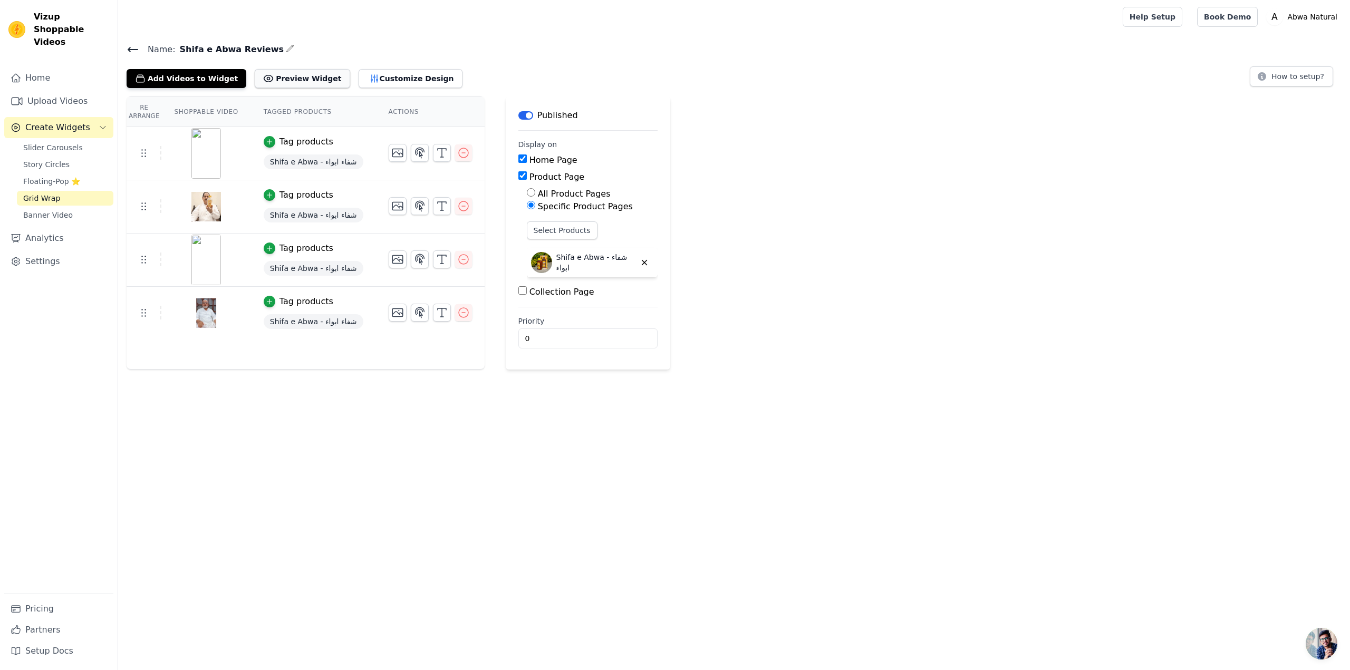
click at [292, 81] on button "Preview Widget" at bounding box center [302, 78] width 95 height 19
click at [518, 113] on button "Label" at bounding box center [525, 115] width 15 height 8
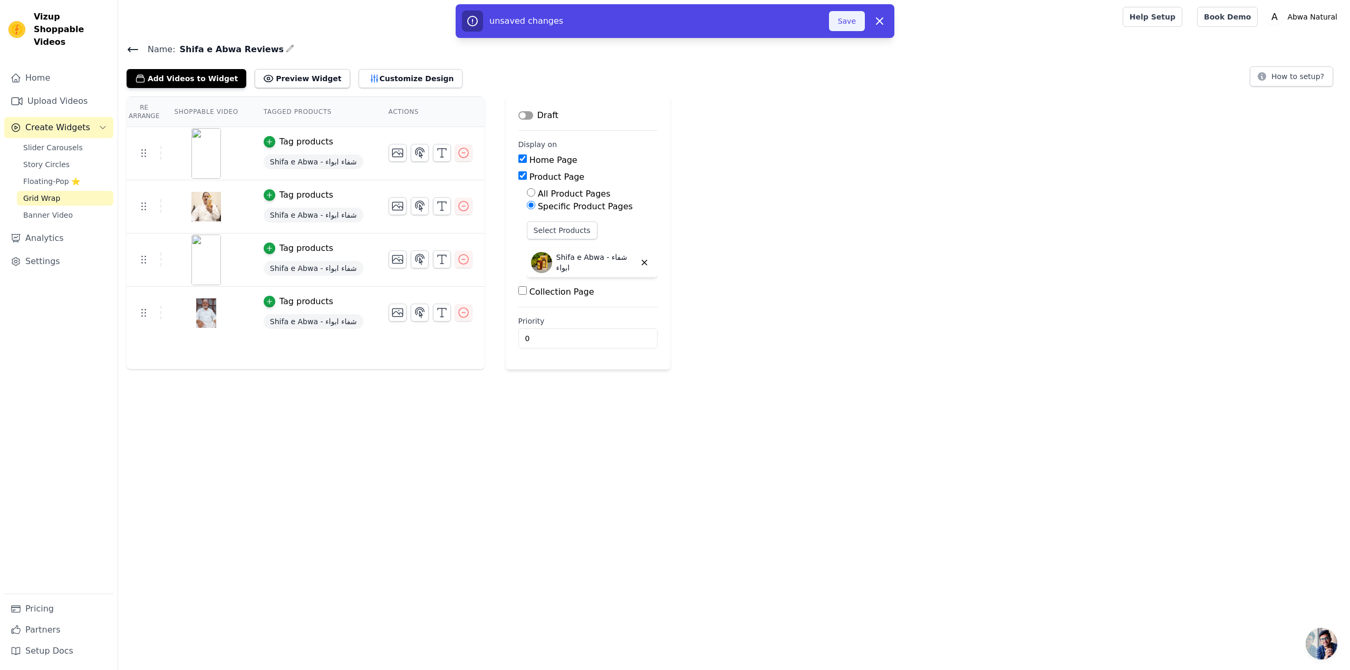
click at [852, 24] on button "Save" at bounding box center [847, 21] width 36 height 20
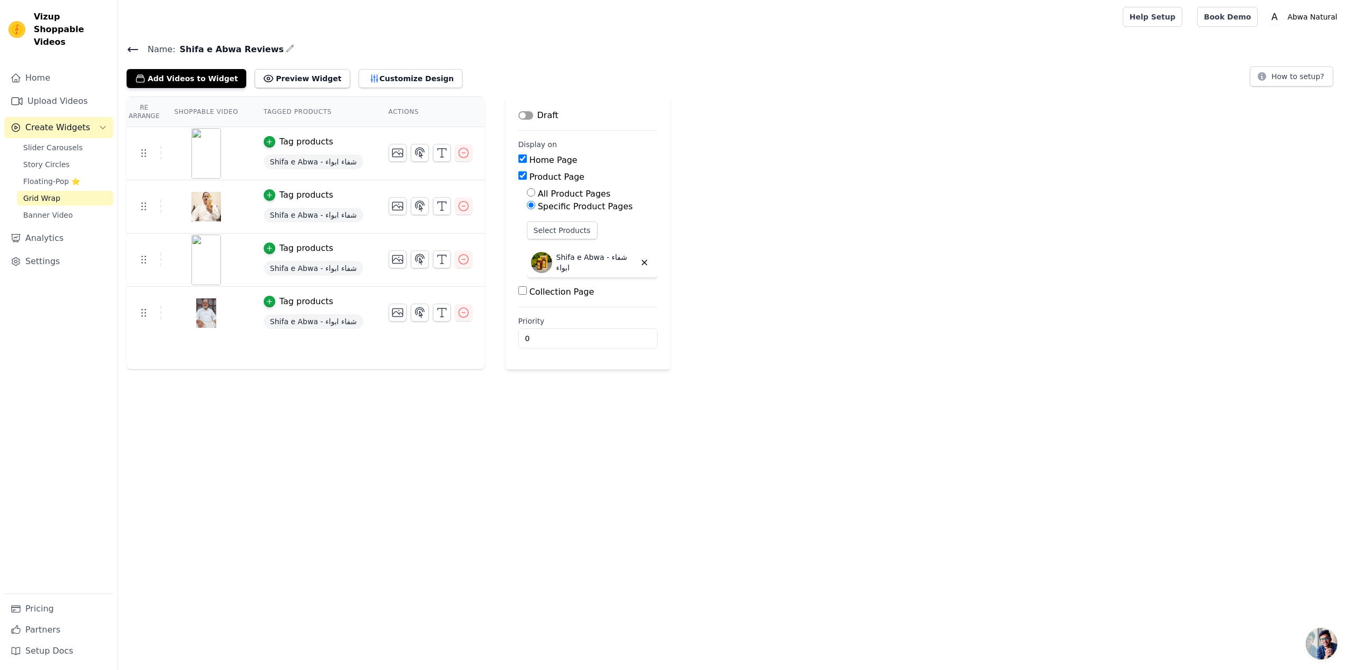
click at [412, 428] on html "Vizup Shoppable Videos Home Upload Videos Create Widgets Slider Carousels Story…" at bounding box center [675, 283] width 1350 height 567
click at [783, 264] on div "Re Arrange Shoppable Video Tagged Products Actions Tag products Shifa e Abwa - …" at bounding box center [734, 232] width 1232 height 273
click at [359, 71] on button "Customize Design" at bounding box center [411, 78] width 104 height 19
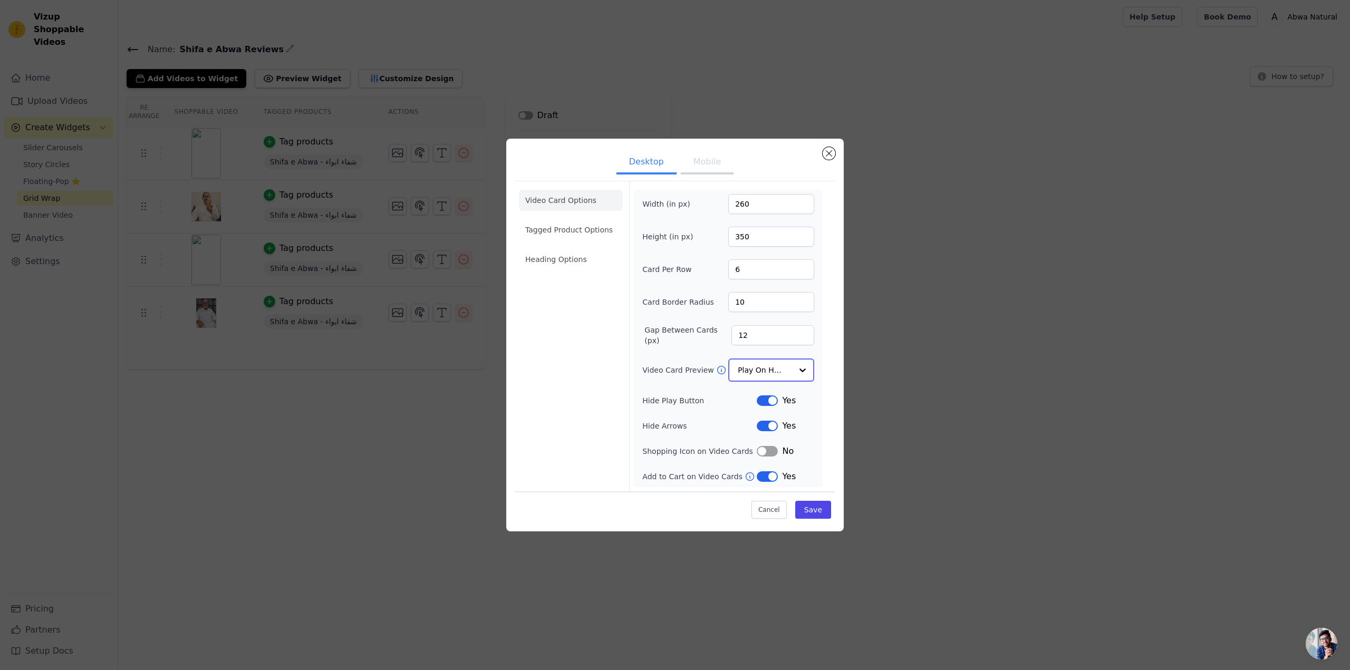
click at [754, 370] on input "Video Card Preview" at bounding box center [765, 370] width 54 height 21
click at [754, 451] on div "Show Image" at bounding box center [771, 462] width 86 height 22
click at [716, 371] on icon at bounding box center [721, 370] width 11 height 11
click at [778, 507] on button "Cancel" at bounding box center [768, 509] width 35 height 18
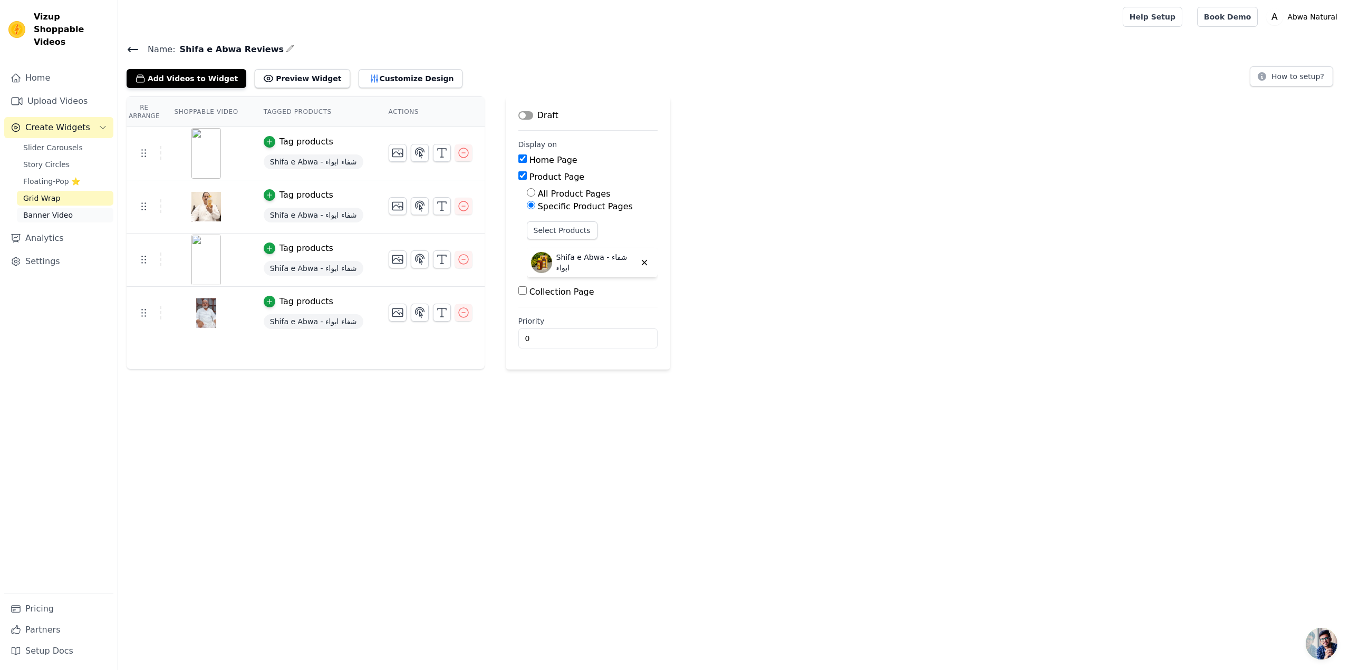
click at [42, 210] on span "Banner Video" at bounding box center [48, 215] width 50 height 11
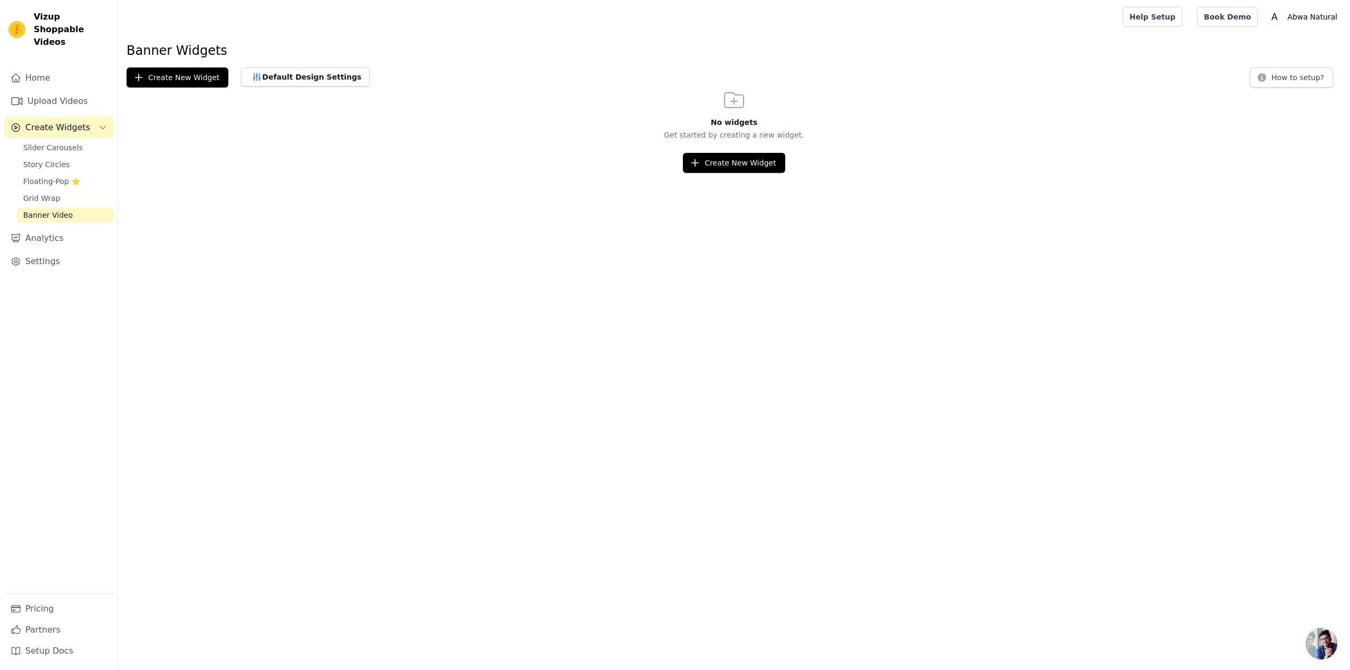
click at [16, 188] on div "Home Upload Videos Create Widgets Slider Carousels Story Circles Floating-Pop ⭐…" at bounding box center [58, 330] width 109 height 526
click at [49, 157] on link "Story Circles" at bounding box center [65, 164] width 96 height 15
click at [51, 142] on span "Slider Carousels" at bounding box center [53, 147] width 60 height 11
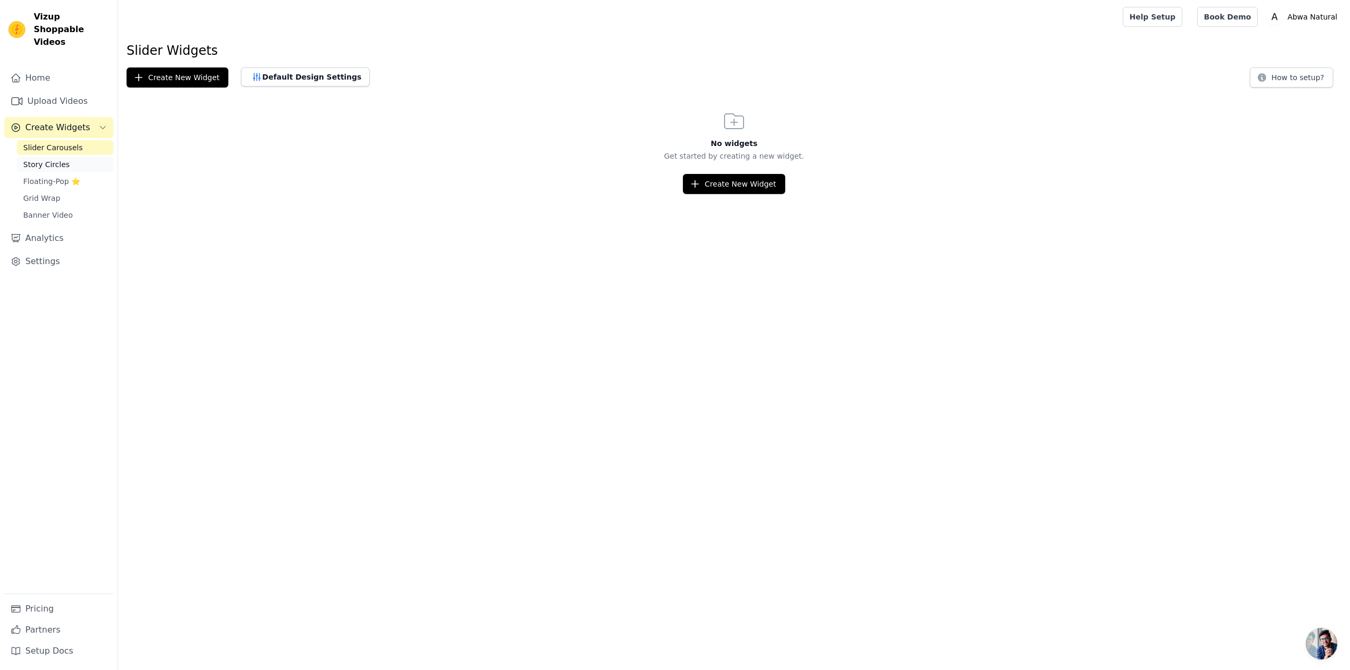
click at [52, 159] on span "Story Circles" at bounding box center [46, 164] width 46 height 11
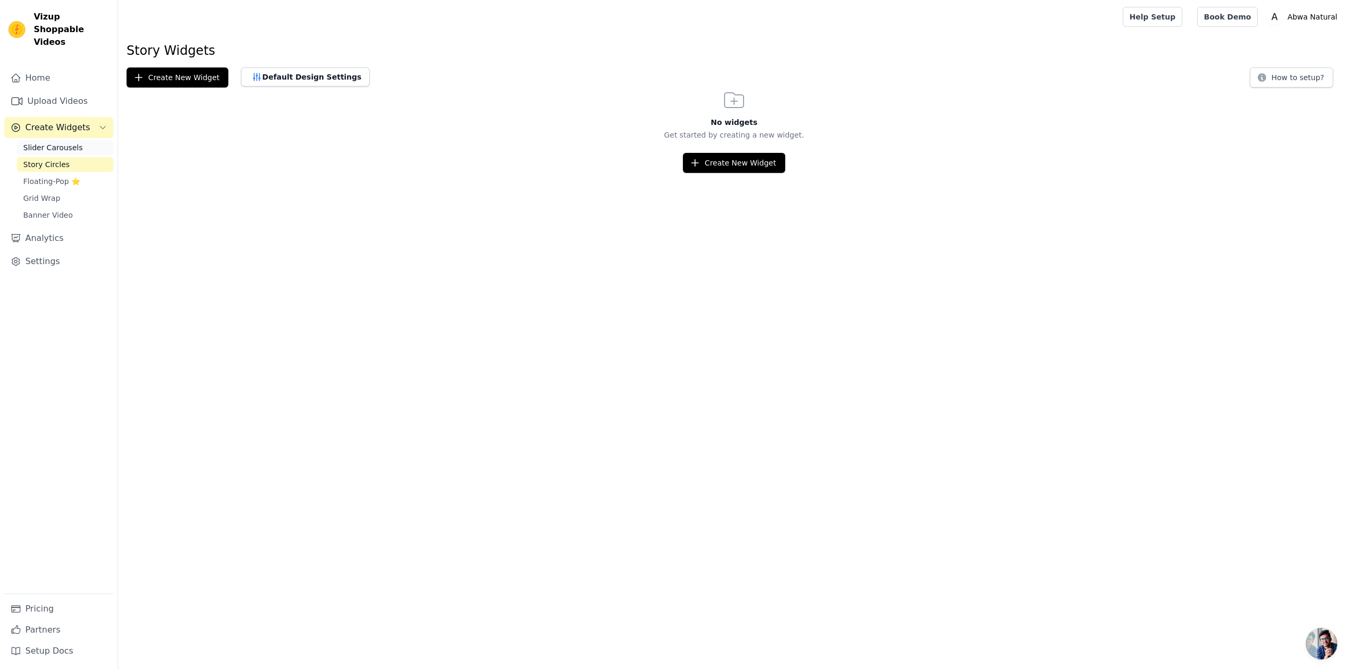
click at [52, 142] on span "Slider Carousels" at bounding box center [53, 147] width 60 height 11
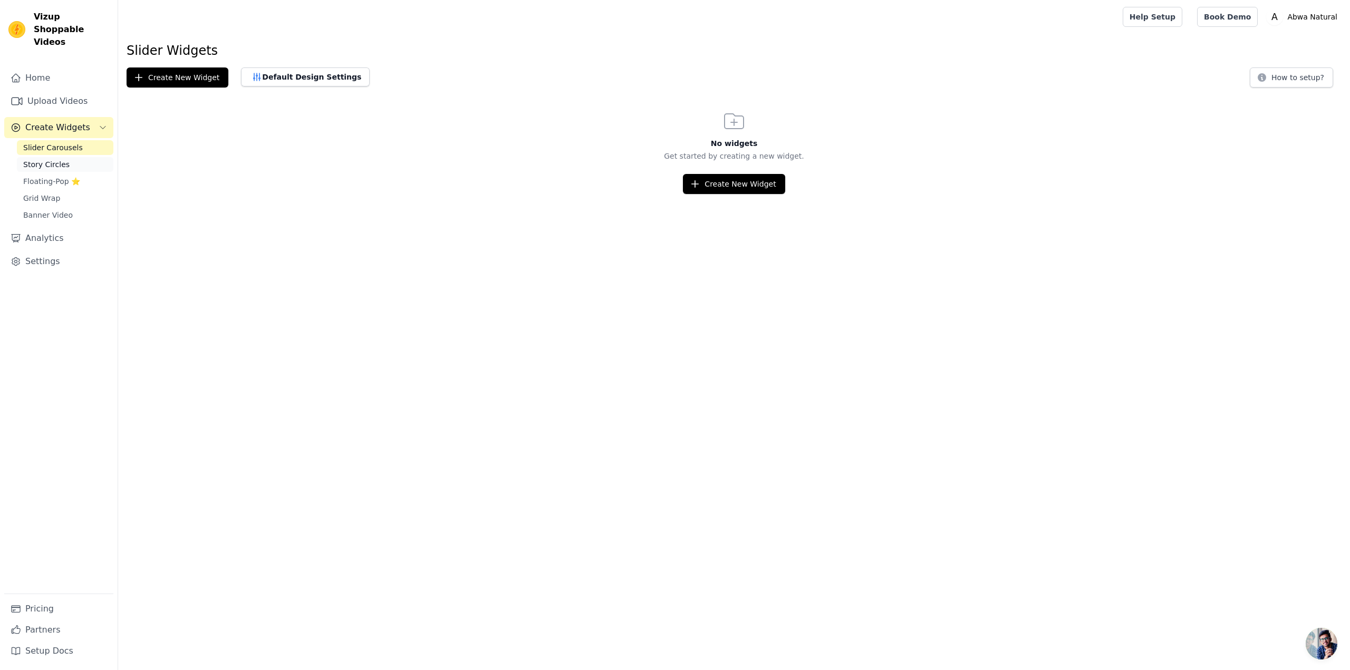
click at [44, 159] on span "Story Circles" at bounding box center [46, 164] width 46 height 11
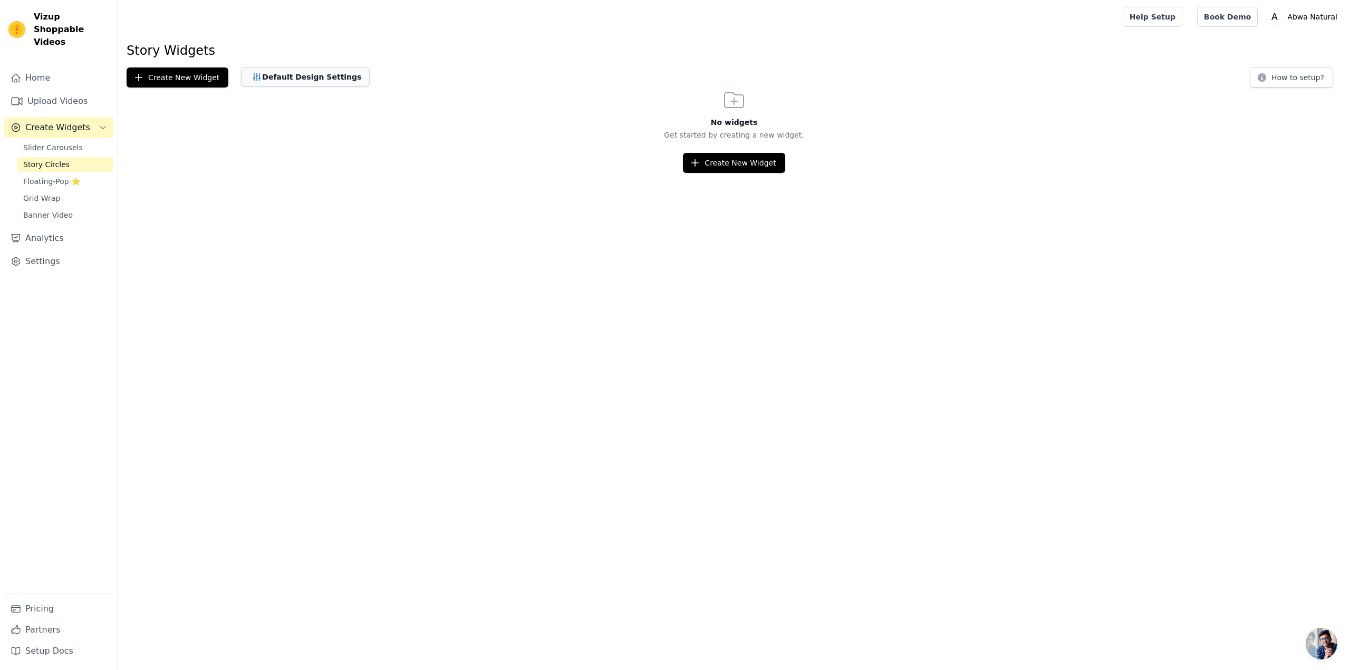
click at [241, 76] on button "Default Design Settings" at bounding box center [305, 76] width 129 height 19
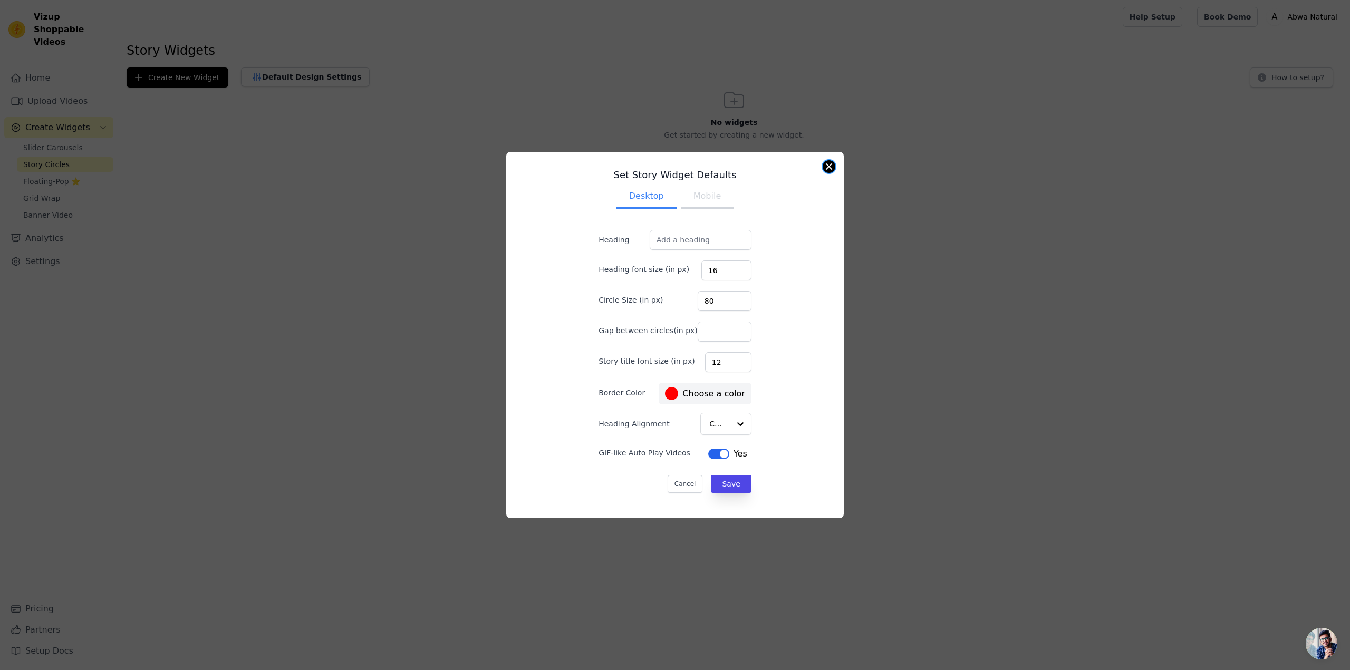
click at [831, 165] on button "Close modal" at bounding box center [829, 166] width 13 height 13
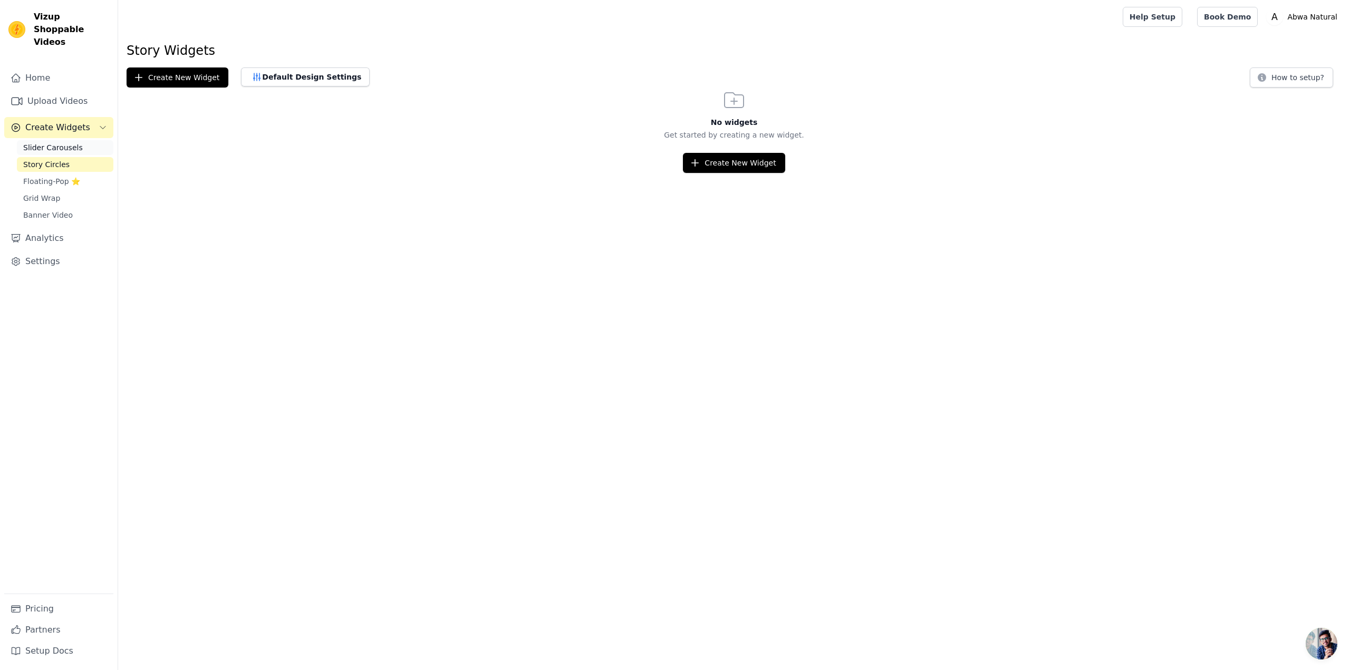
click at [55, 142] on span "Slider Carousels" at bounding box center [53, 147] width 60 height 11
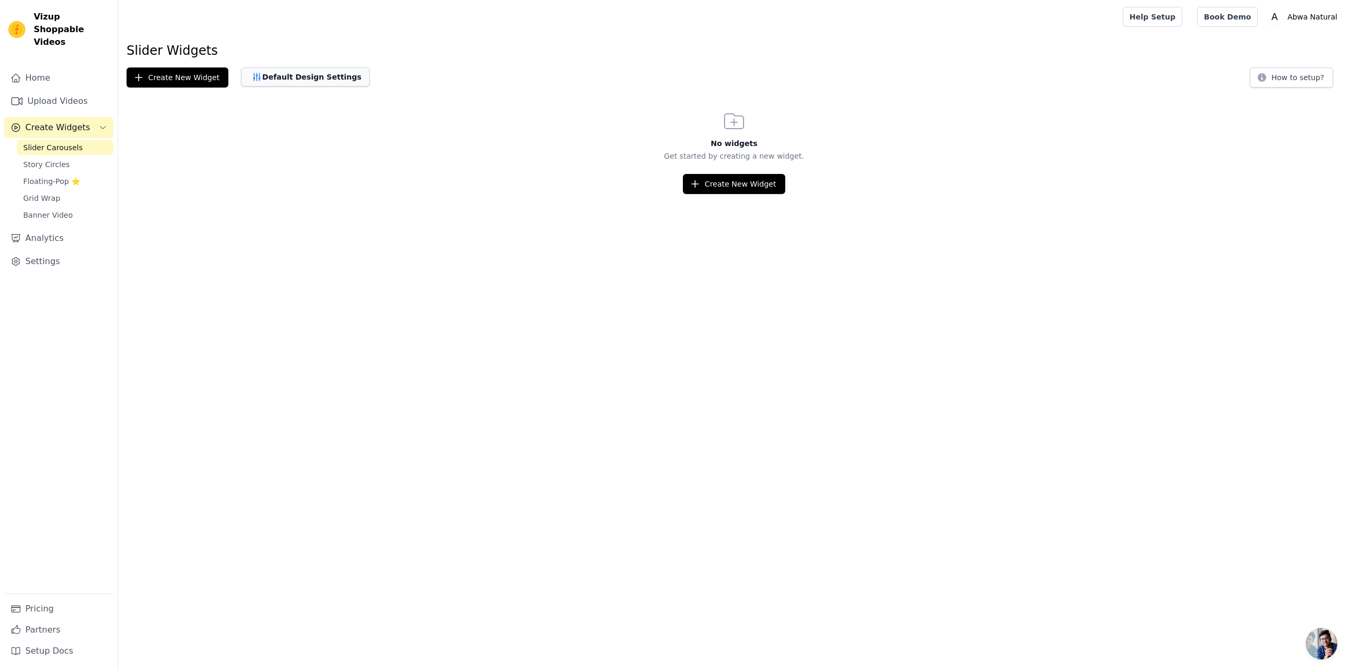
click at [270, 83] on button "Default Design Settings" at bounding box center [305, 76] width 129 height 19
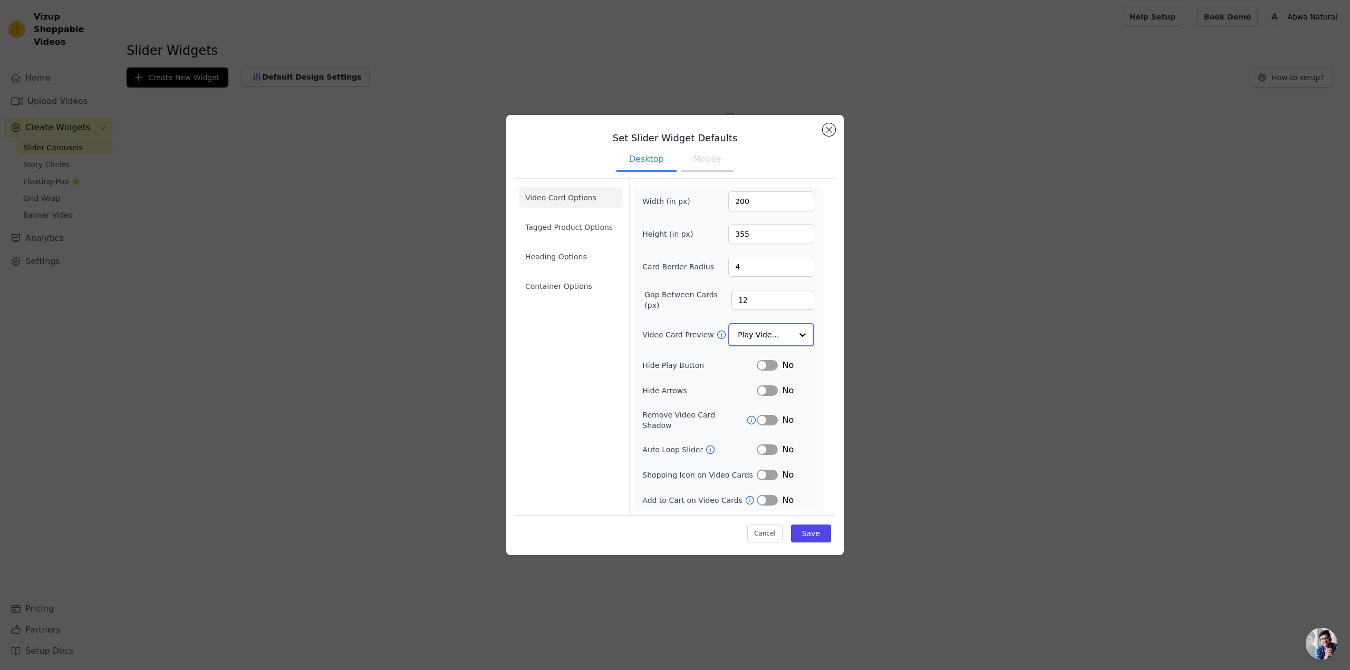
click at [751, 340] on input "Video Card Preview" at bounding box center [765, 334] width 54 height 21
click at [829, 132] on button "Close modal" at bounding box center [829, 130] width 13 height 13
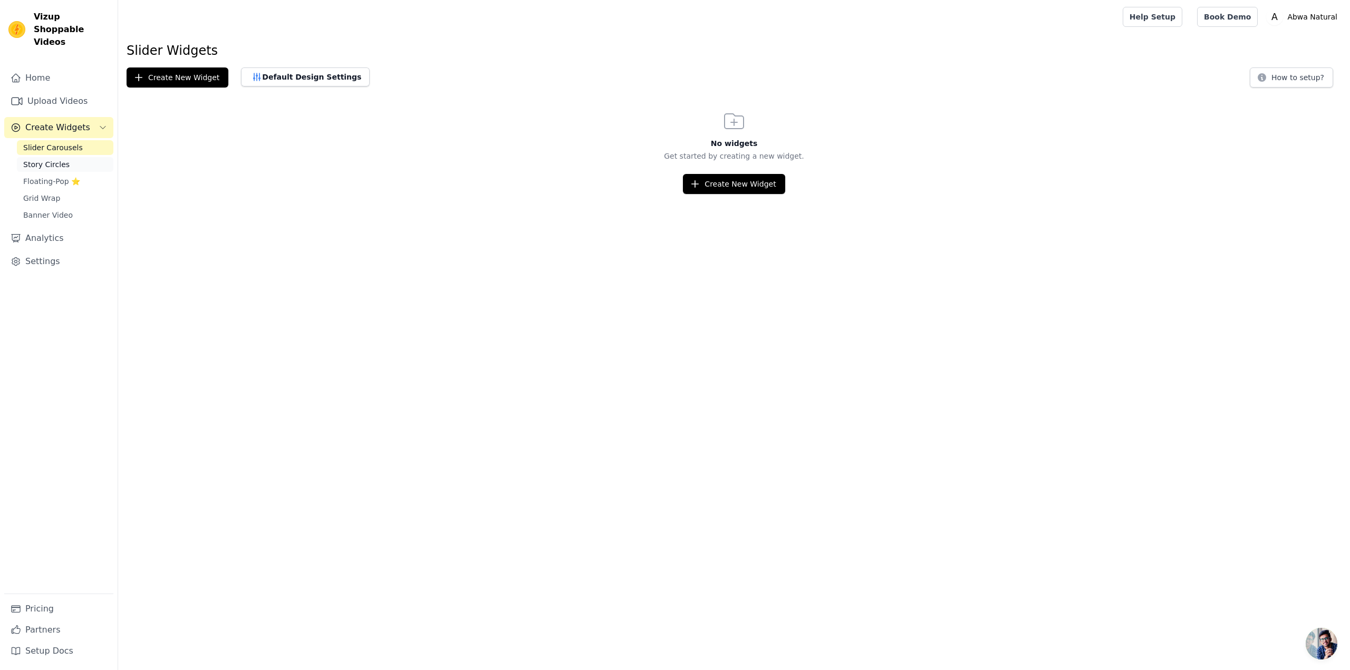
click at [33, 159] on span "Story Circles" at bounding box center [46, 164] width 46 height 11
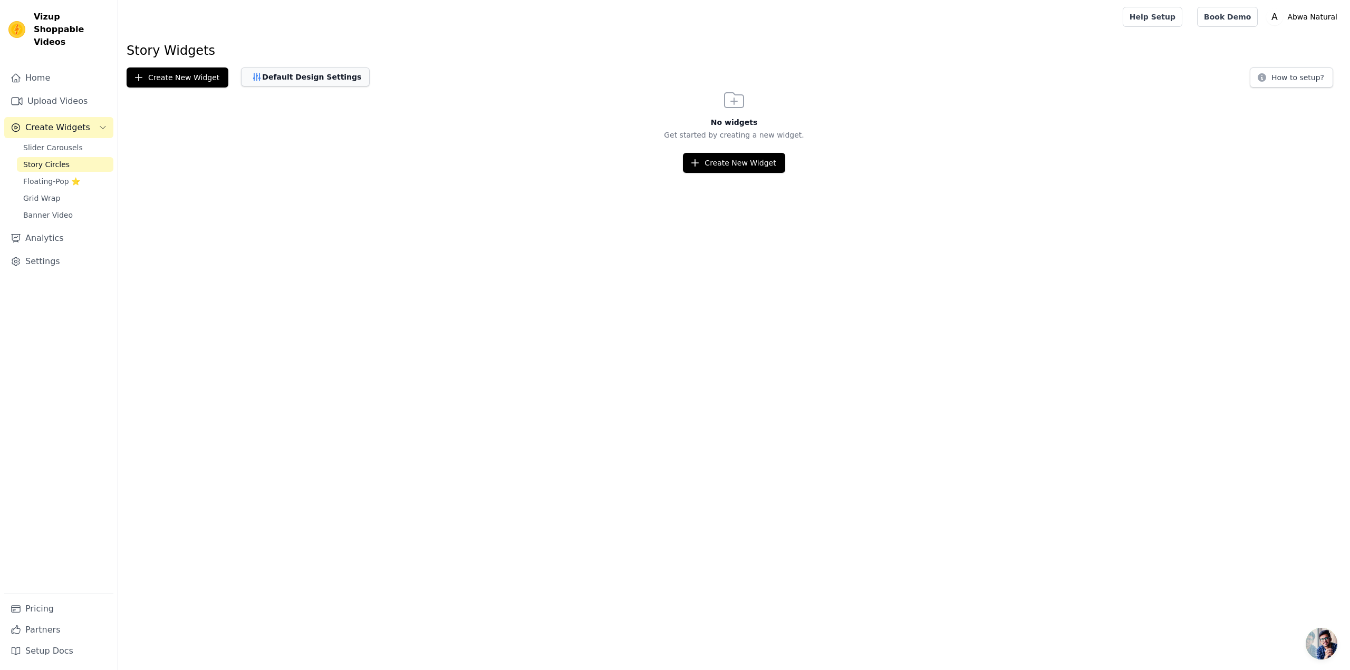
click at [260, 75] on button "Default Design Settings" at bounding box center [305, 76] width 129 height 19
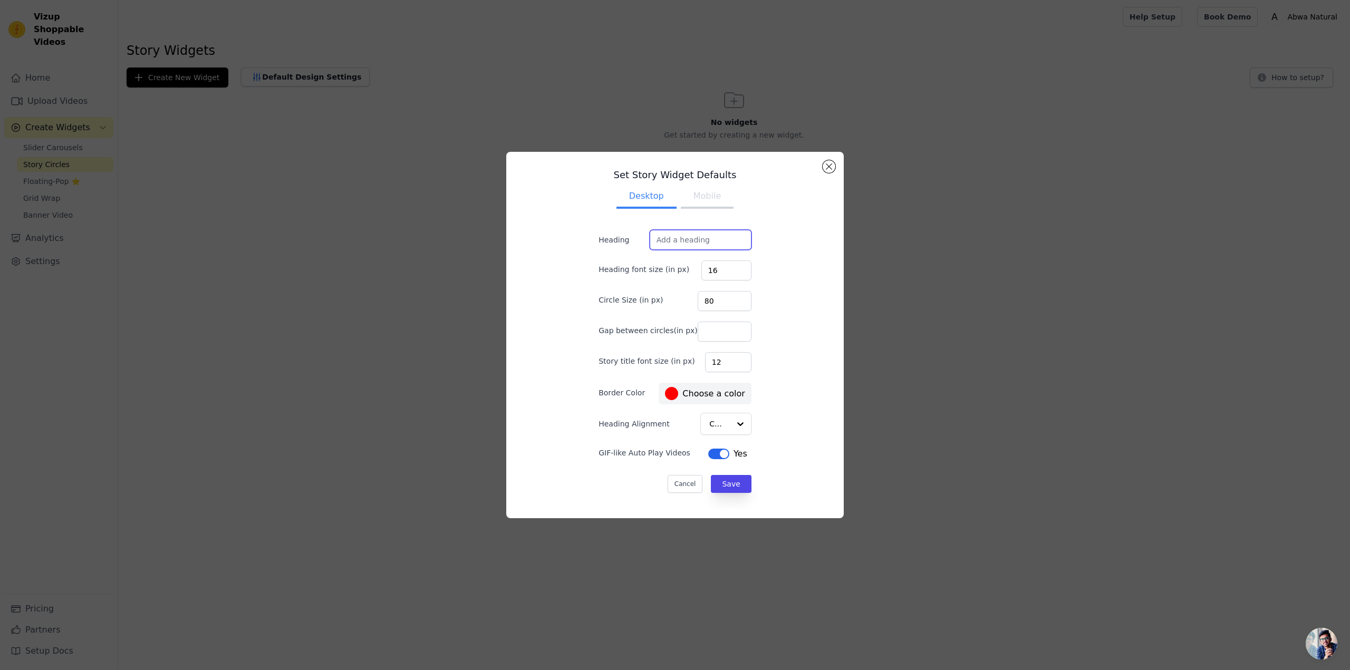
click at [674, 233] on input "Heading" at bounding box center [701, 240] width 102 height 20
type input "Shifa e Abwa - Logon ki Awaaz"
click at [775, 288] on div "Set Story Widget Defaults Desktop Mobile Heading Shifa e Abwa - Logon ki Awaaz …" at bounding box center [675, 335] width 321 height 350
click at [699, 298] on input "80" at bounding box center [725, 301] width 54 height 20
click at [712, 304] on input "80" at bounding box center [725, 301] width 54 height 20
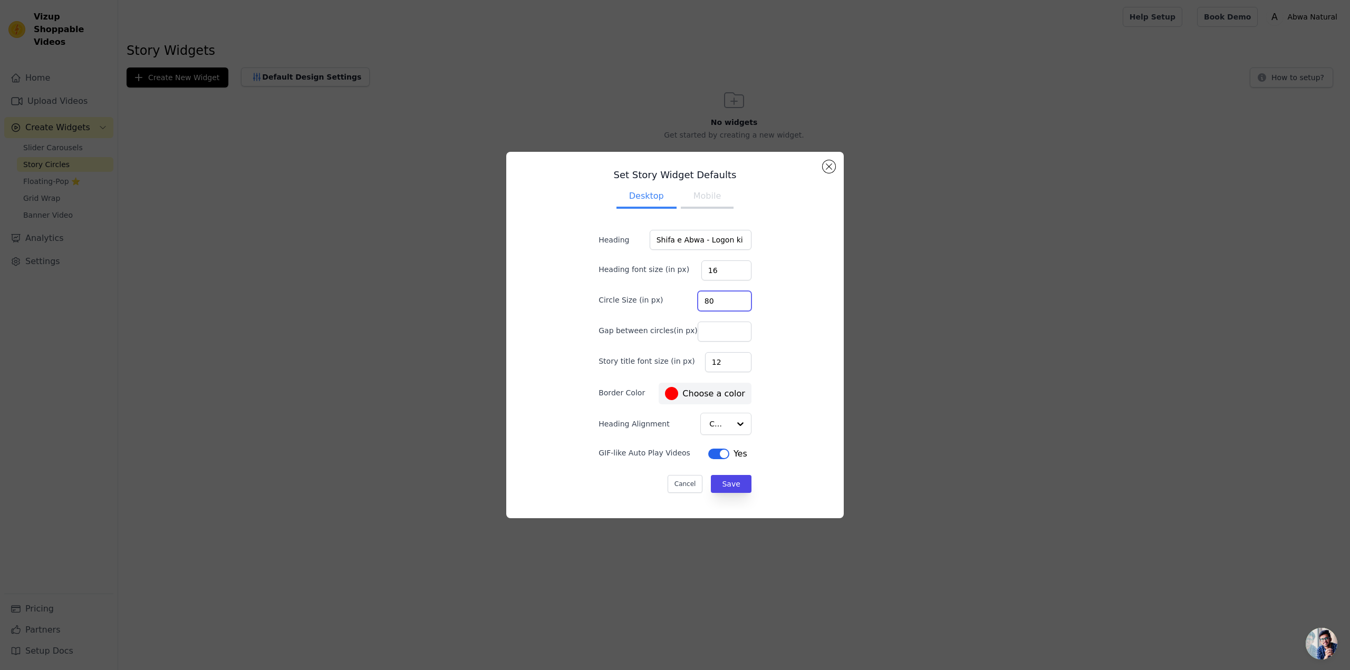
drag, startPoint x: 709, startPoint y: 300, endPoint x: 669, endPoint y: 298, distance: 39.6
click at [669, 298] on div "Circle Size (in px) 80" at bounding box center [675, 300] width 153 height 22
type input "150"
click at [748, 323] on form "Heading Shifa e Abwa - Logon ki Awaaz Heading font size (in px) 16 Circle Size …" at bounding box center [675, 361] width 170 height 280
click at [806, 367] on div "Set Story Widget Defaults Desktop Mobile Heading Shifa e Abwa - Logon ki Awaaz …" at bounding box center [675, 335] width 321 height 350
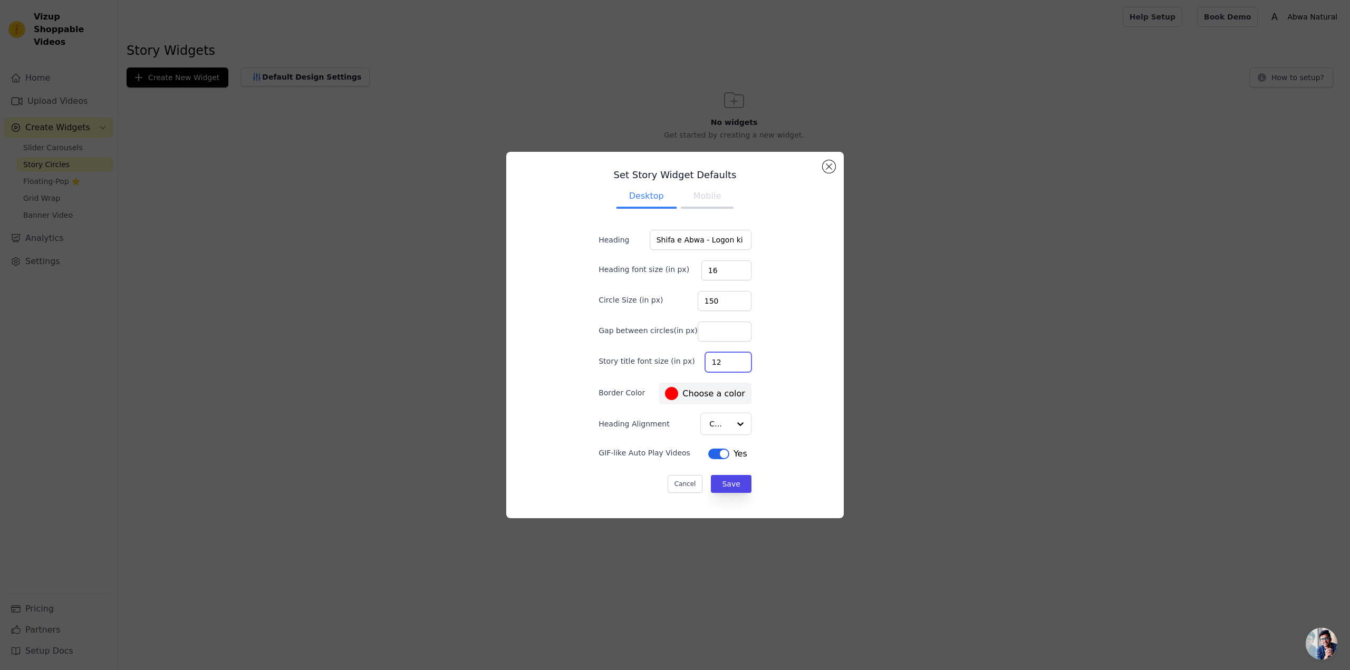
drag, startPoint x: 699, startPoint y: 360, endPoint x: 690, endPoint y: 360, distance: 9.0
click at [690, 360] on div "Story title font size (in px) 12" at bounding box center [675, 361] width 153 height 22
type input "20"
click at [786, 333] on div "Set Story Widget Defaults Desktop Mobile Heading Shifa e Abwa - Logon ki Awaaz …" at bounding box center [675, 335] width 321 height 350
click at [700, 200] on button "Mobile" at bounding box center [707, 197] width 53 height 23
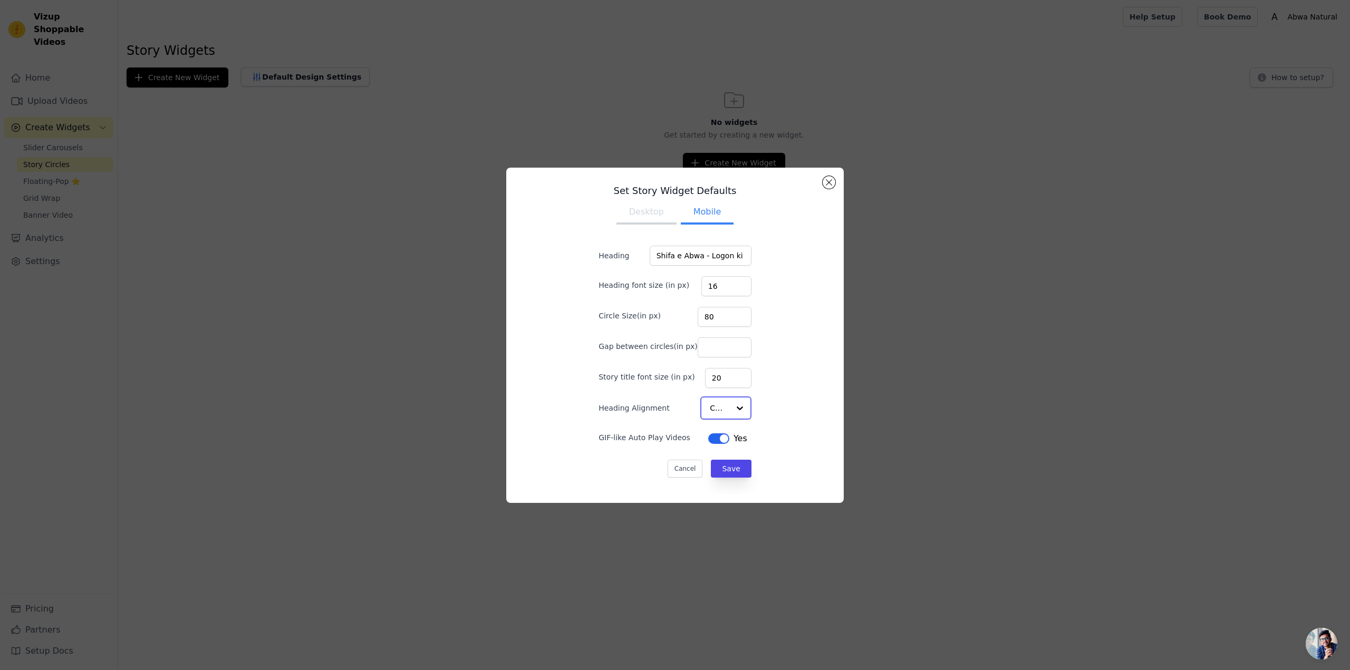
click at [729, 410] on div at bounding box center [739, 408] width 21 height 21
click at [648, 214] on button "Desktop" at bounding box center [646, 213] width 60 height 23
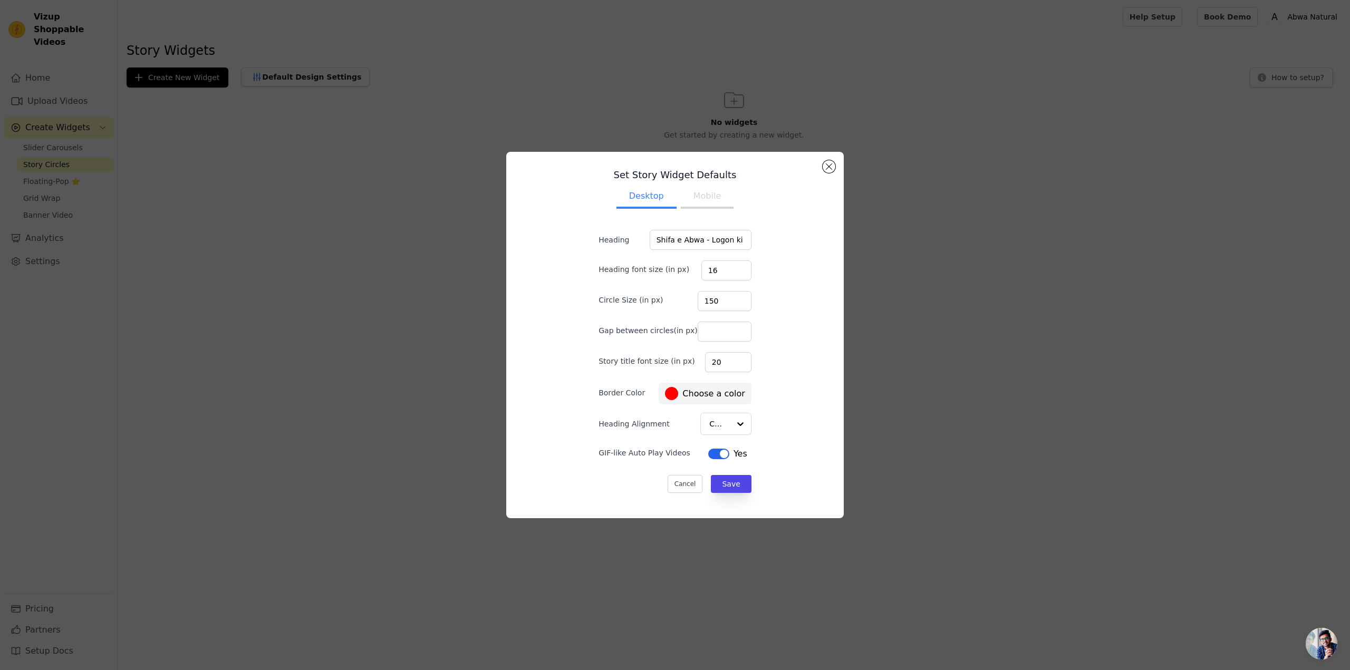
click at [670, 392] on div at bounding box center [671, 393] width 13 height 13
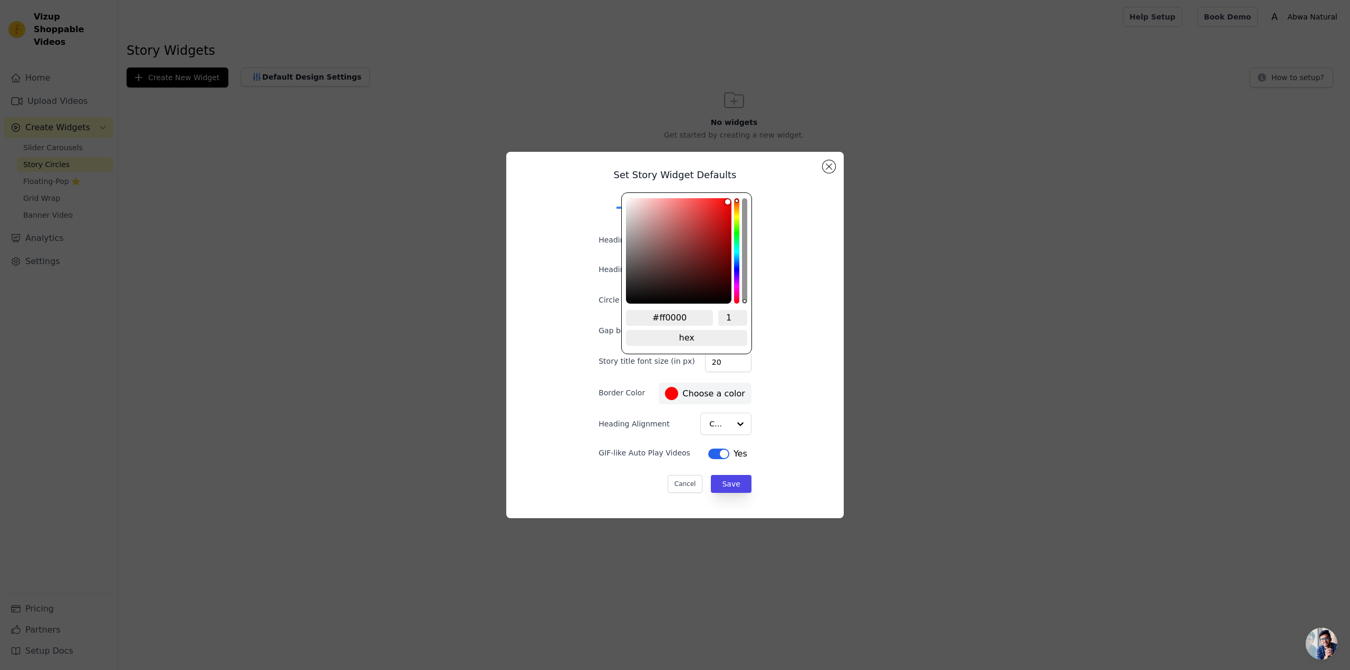
click at [670, 392] on div at bounding box center [671, 393] width 13 height 13
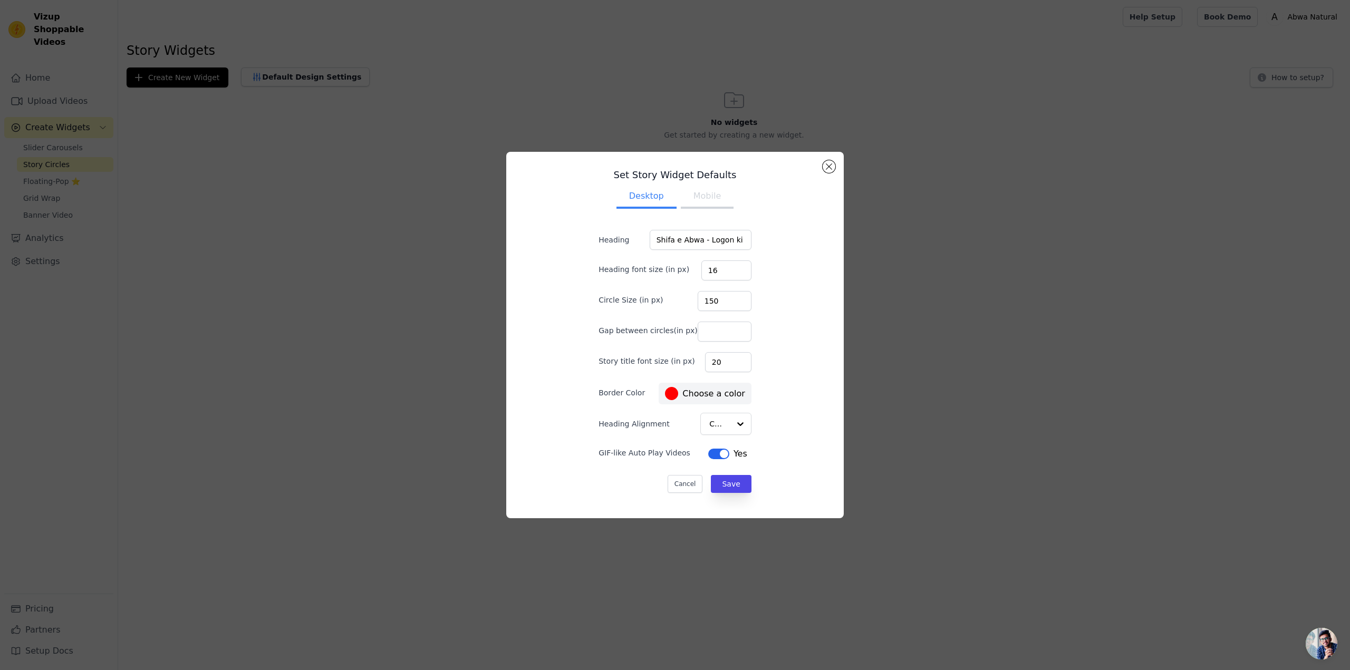
click at [670, 392] on div at bounding box center [671, 393] width 13 height 13
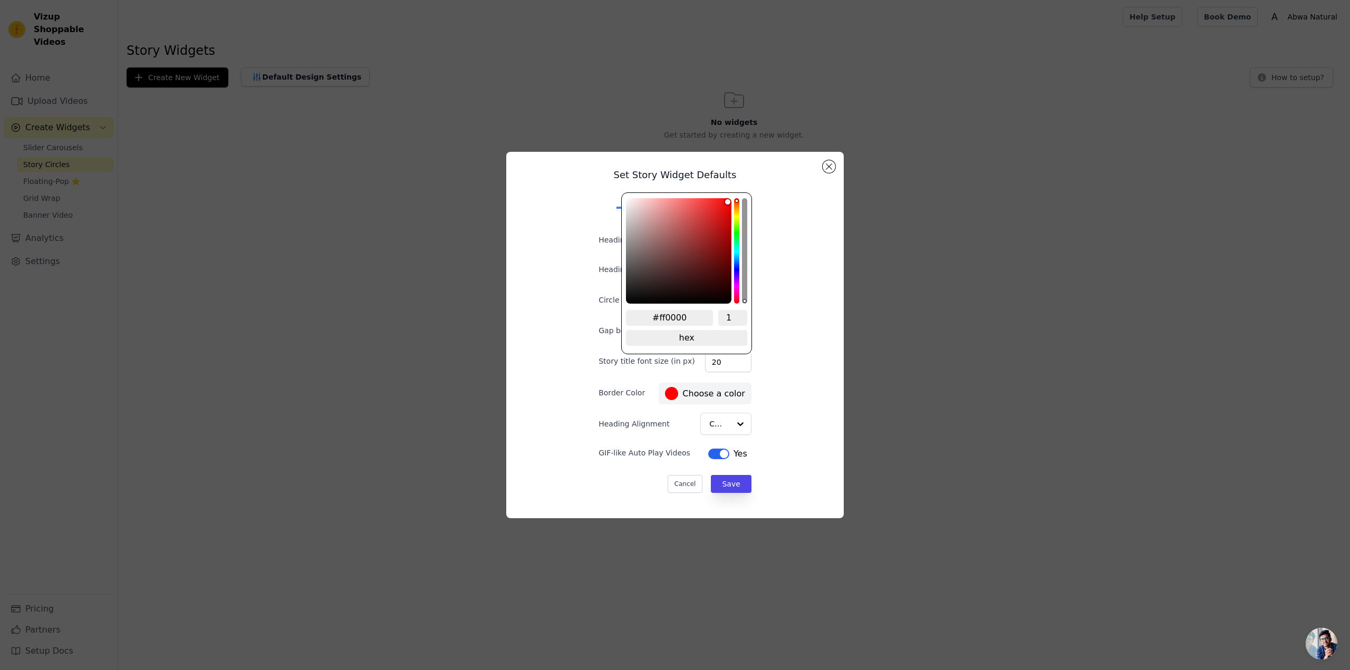
type input "#cca8a8"
type input "#cdaaaa"
type input "#d0aeae"
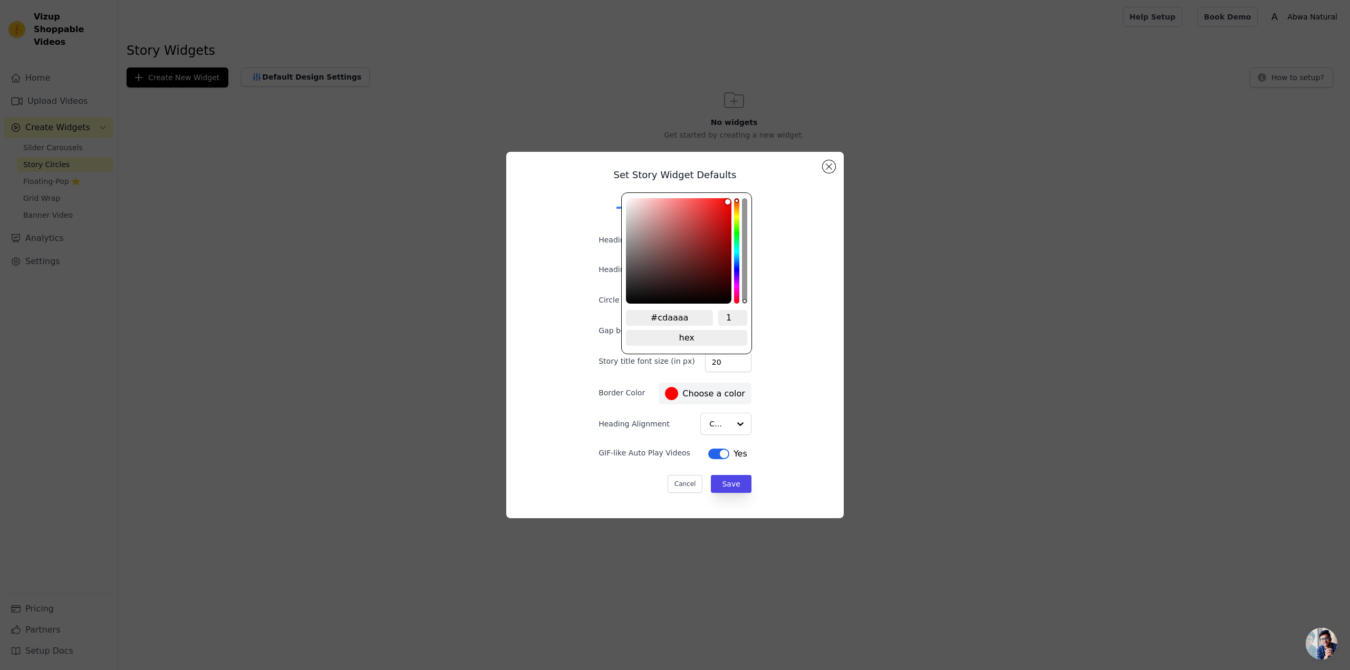
type input "#d0aeae"
type input "#d6b6b6"
type input "#d9b9b9"
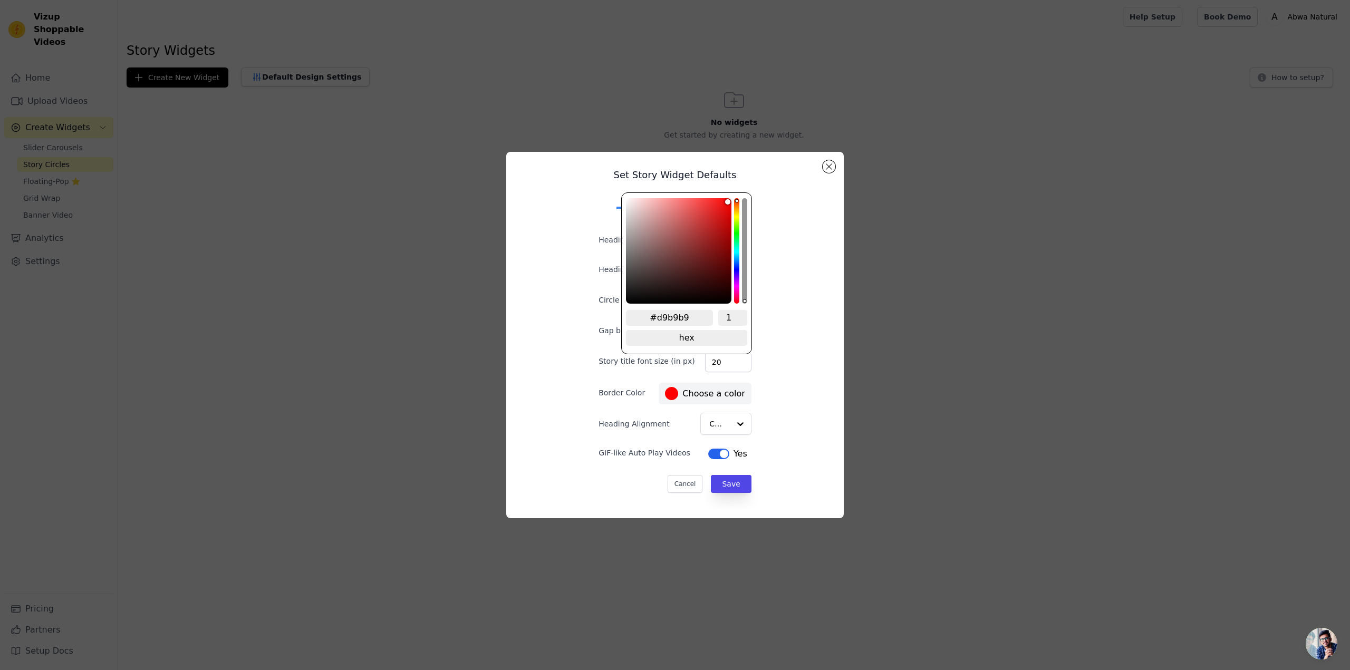
type input "#dbbdbd"
type input "#dec0c0"
type input "#e0c4c4"
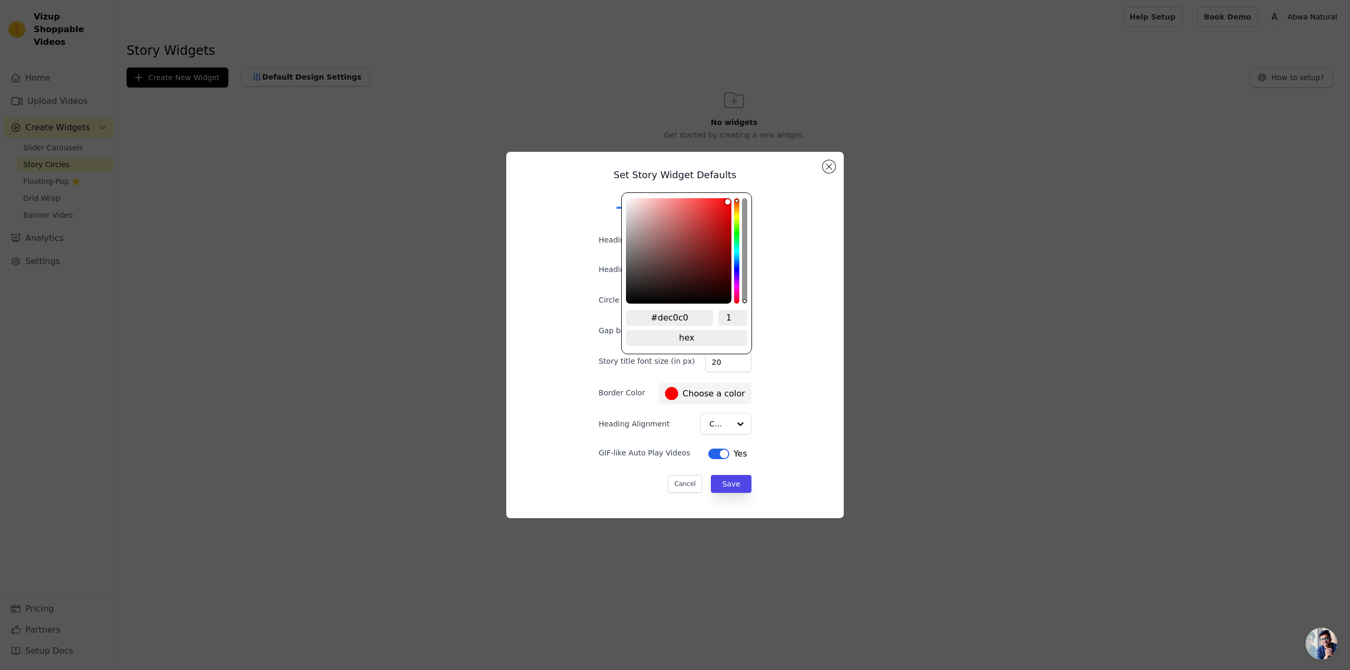
type input "#e0c4c4"
type input "#e4c9c9"
type input "#e6cbcb"
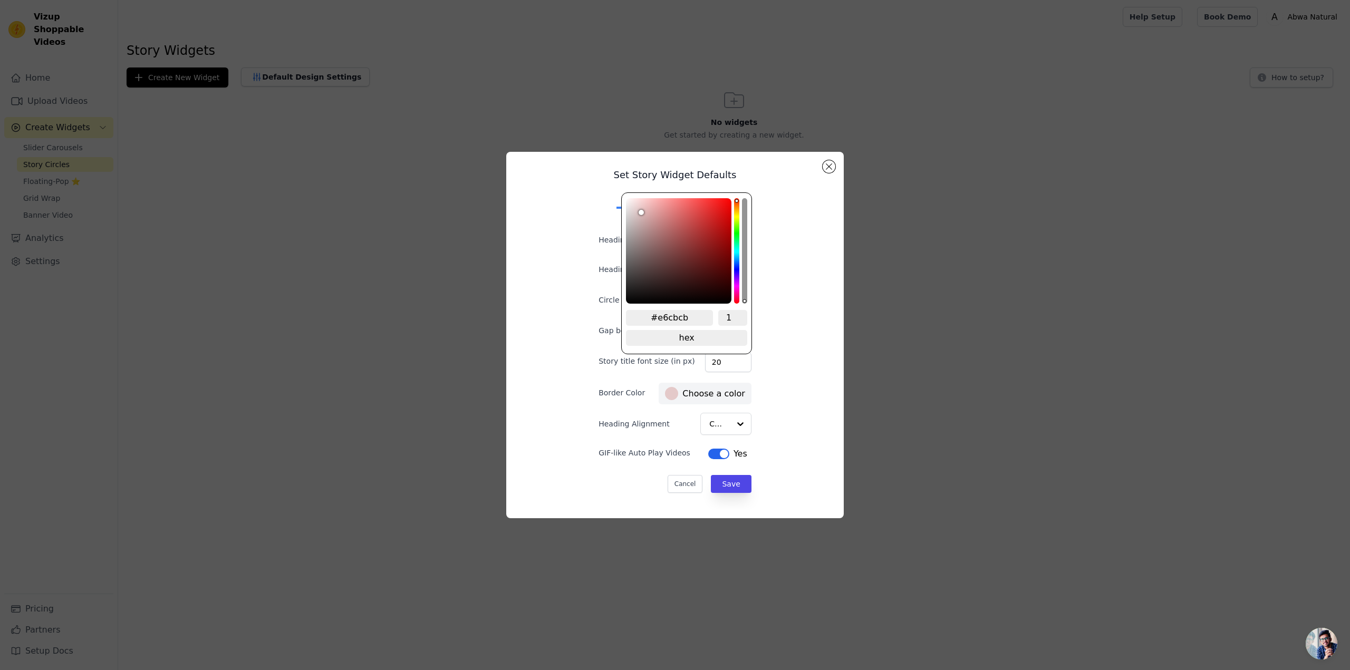
type input "#e8cfcf"
type input "#e8d0d0"
type input "#e9d1d1"
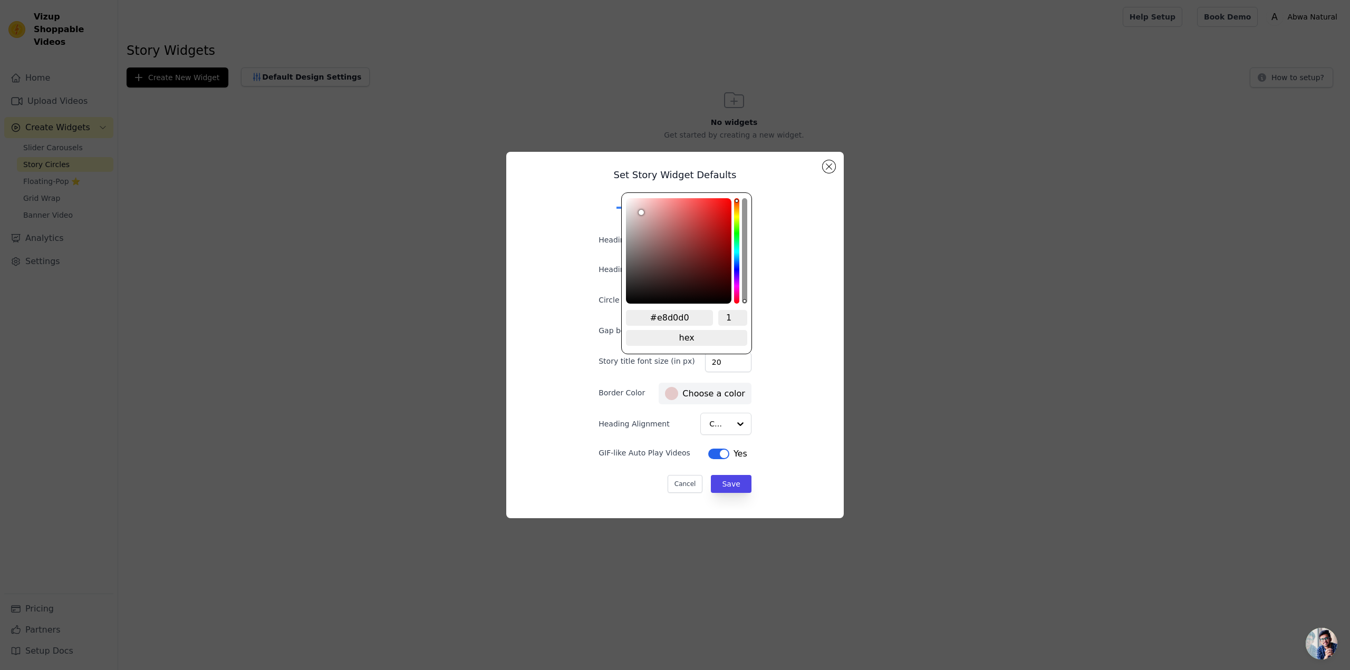
type input "#e9d1d1"
type input "#ecd4d4"
type input "#ecd7d7"
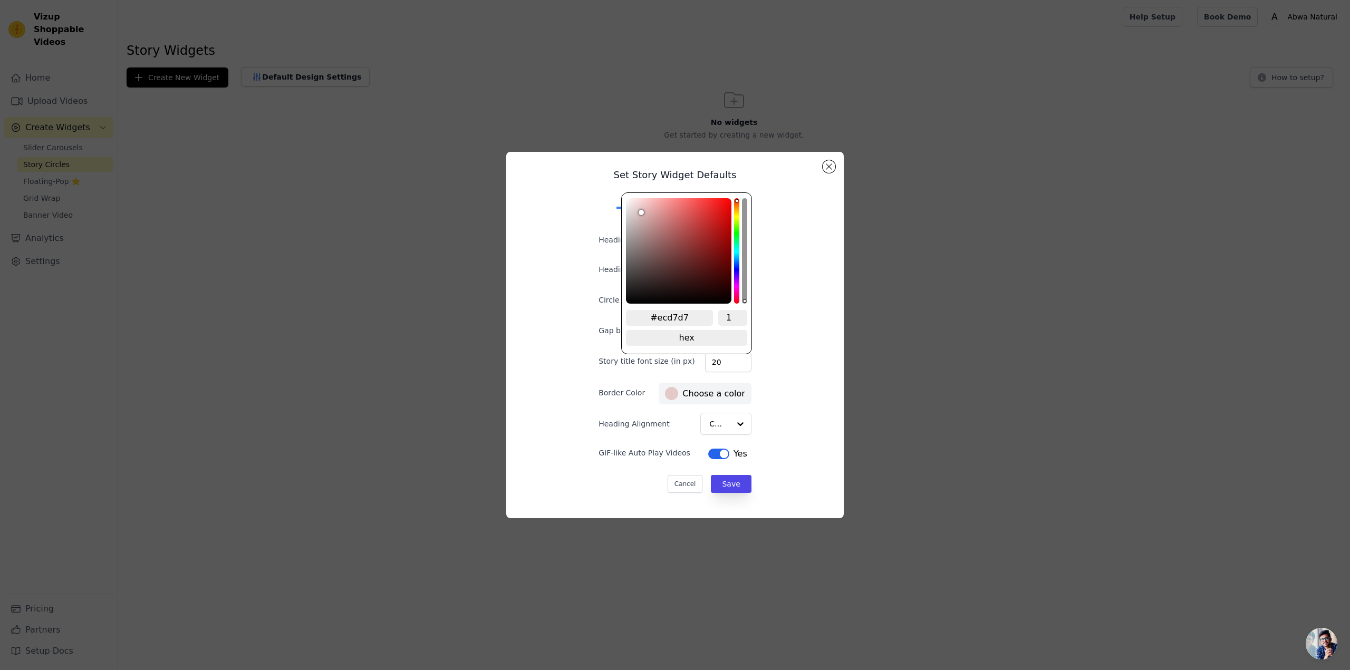
type input "#edd8d8"
type input "#f0dddd"
type input "#f1dfdf"
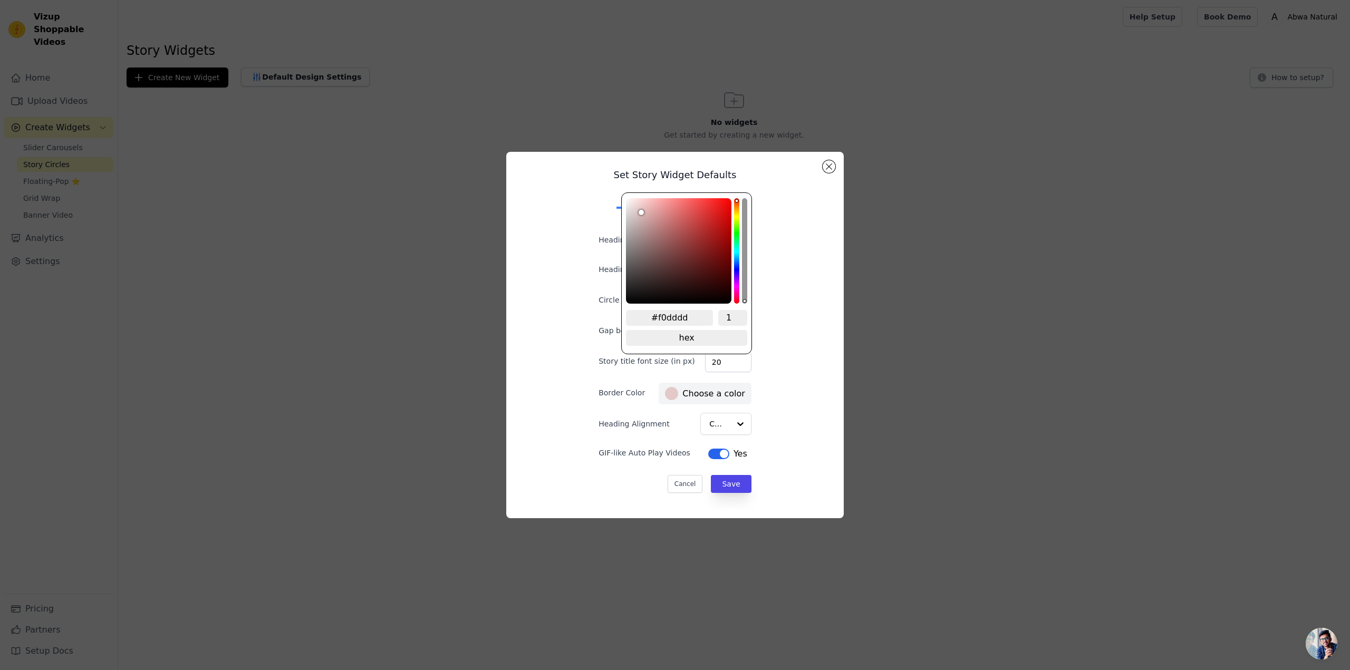
type input "#f1dfdf"
type input "#f4e5e5"
type input "#f5e7e7"
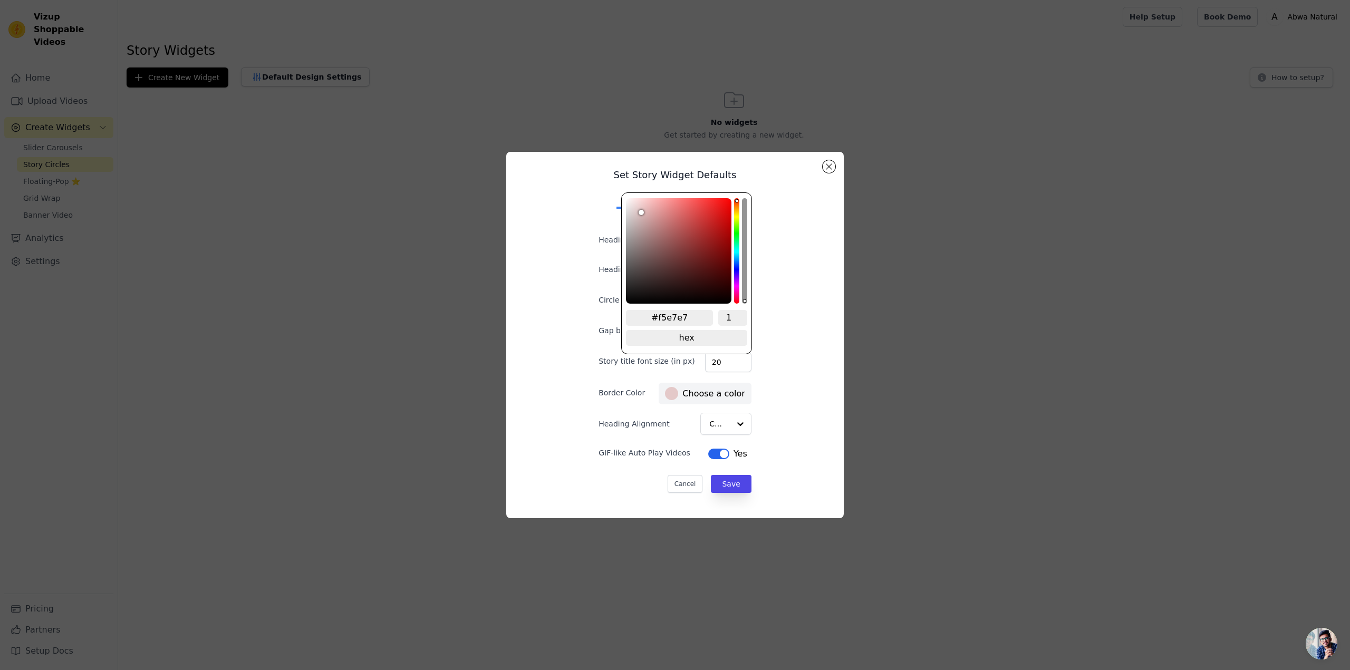
type input "#f7eded"
type input "#fbf4f4"
type input "#fefafa"
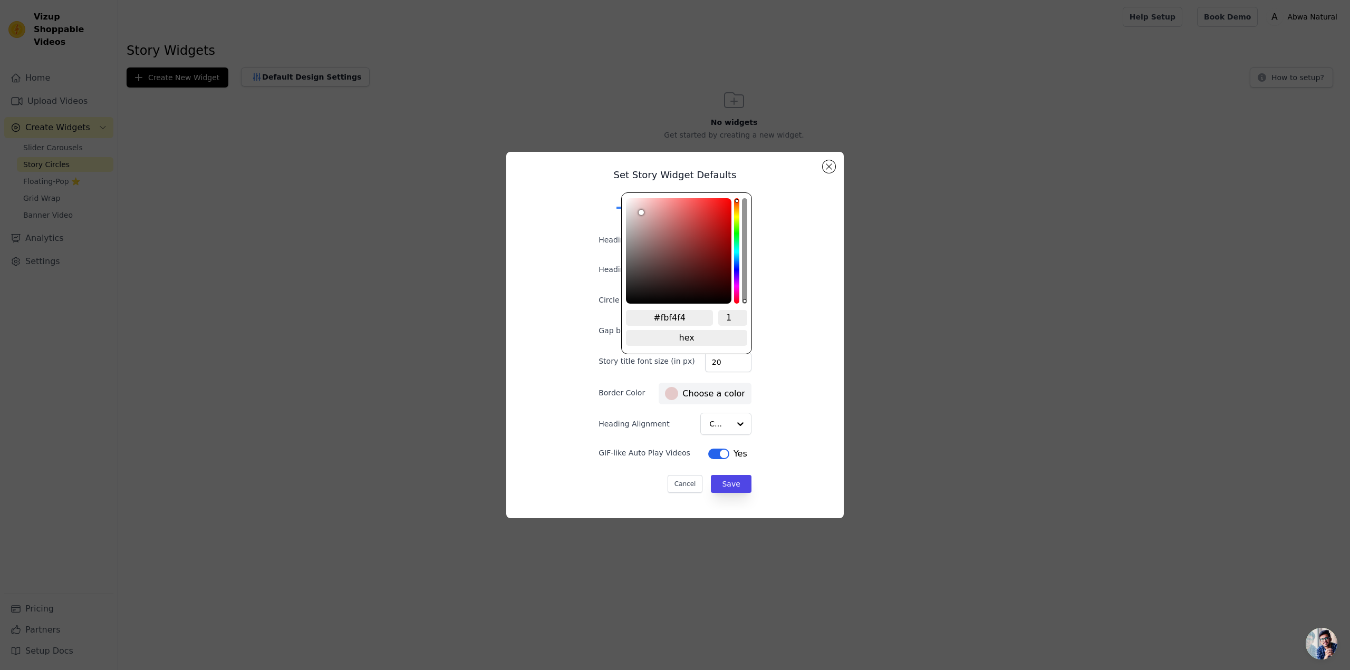
type input "#fefafa"
type input "#ffffff"
drag, startPoint x: 644, startPoint y: 219, endPoint x: 600, endPoint y: 178, distance: 60.8
click at [601, 180] on div "Set Story Widget Defaults Desktop Mobile Heading Shifa e Abwa - Logon ki Awaaz …" at bounding box center [675, 335] width 187 height 350
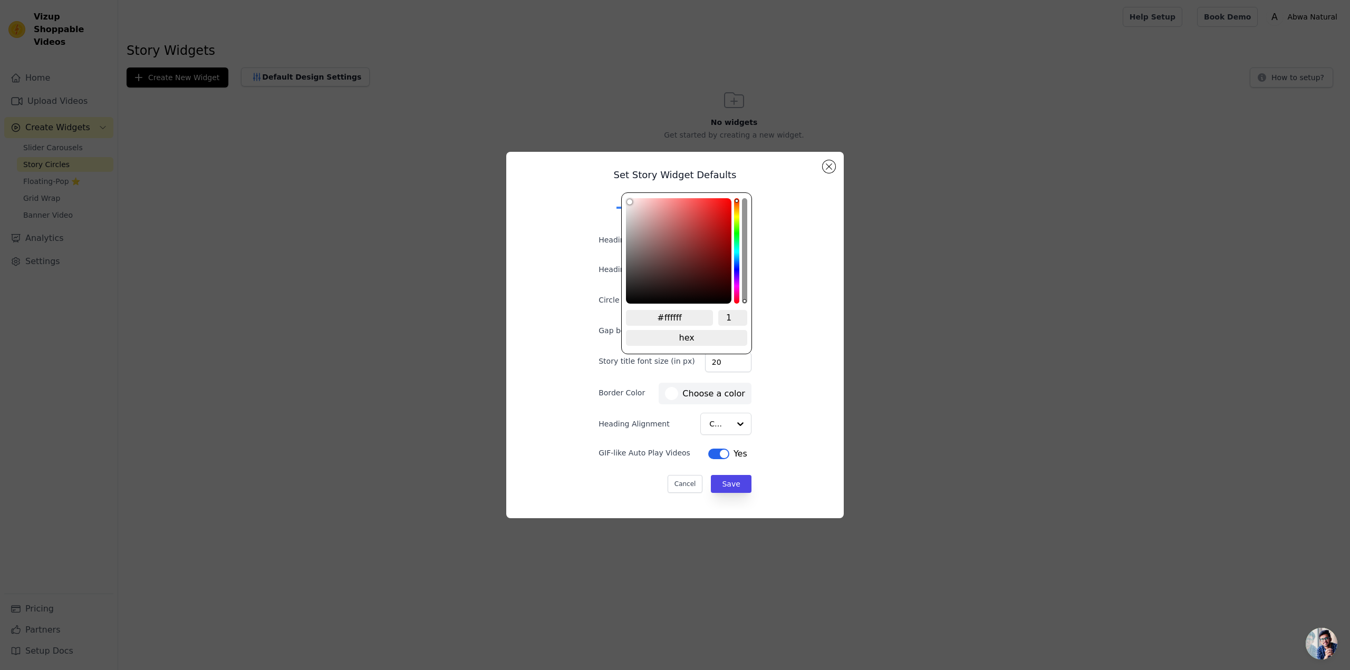
click at [795, 396] on div "Set Story Widget Defaults Desktop Mobile Heading Shifa e Abwa - Logon ki Awaaz …" at bounding box center [675, 335] width 321 height 350
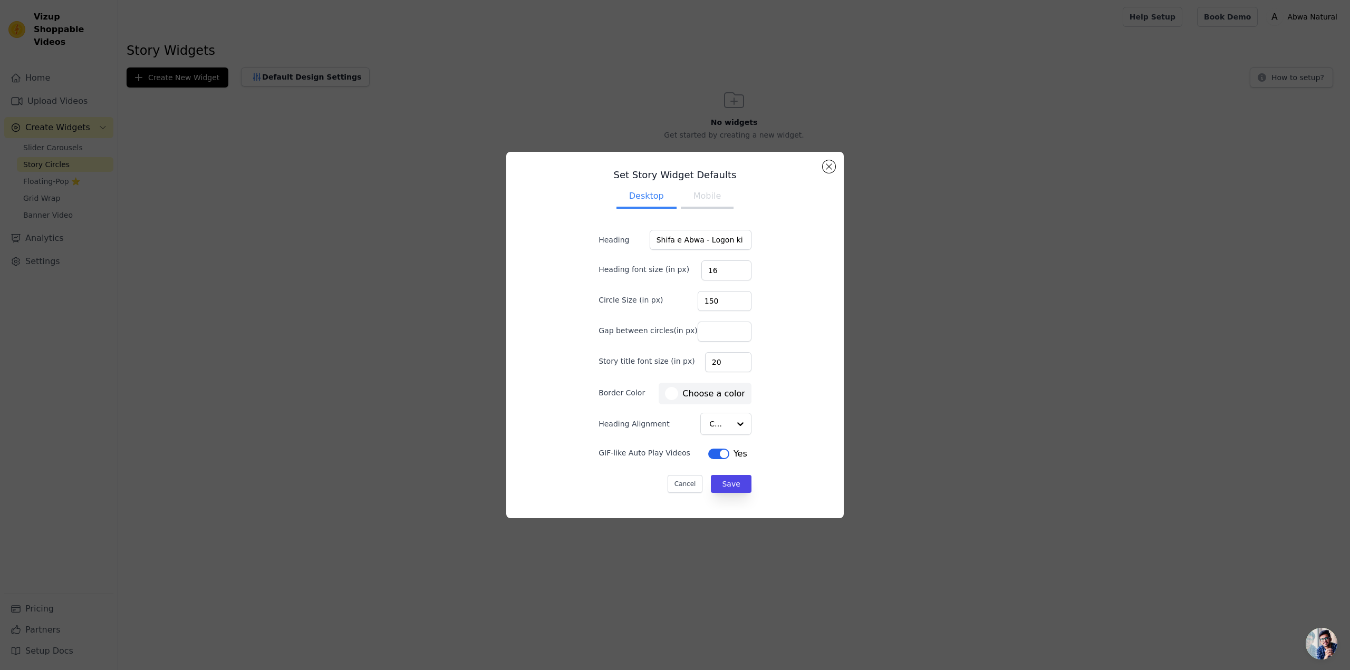
click at [670, 395] on div at bounding box center [671, 393] width 13 height 13
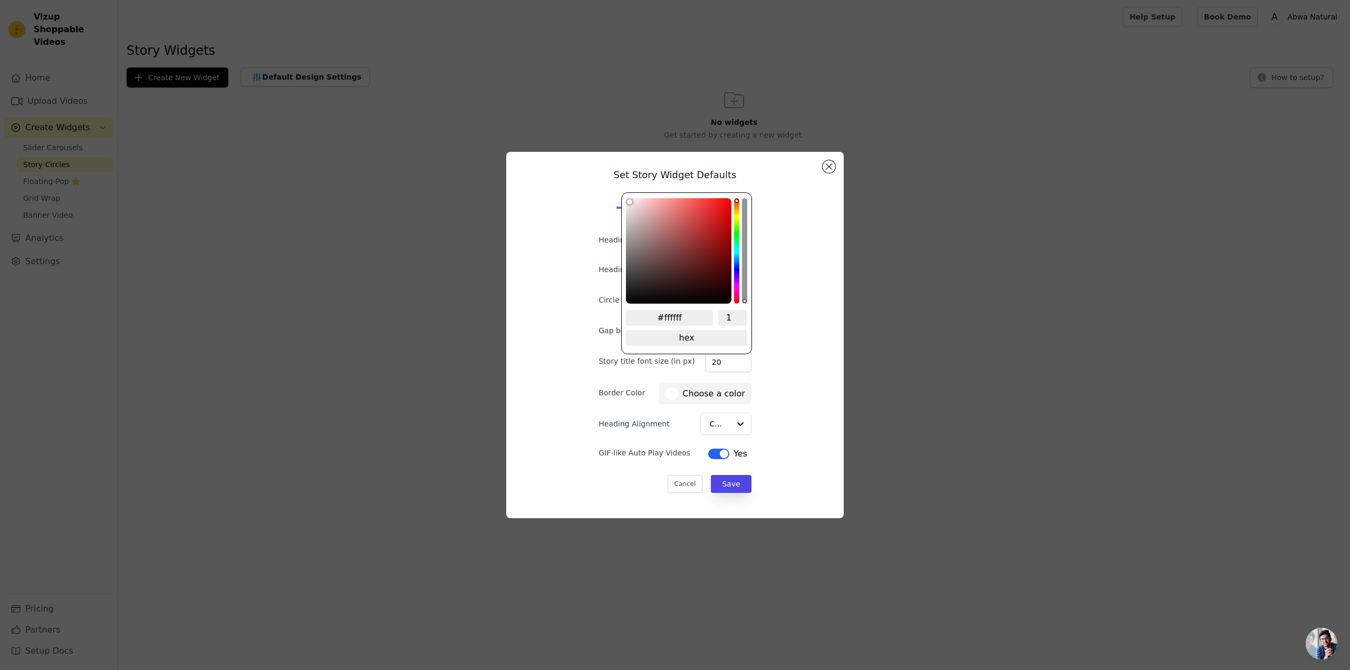
type input "#d93030"
type input "#da2e2e"
type input "#da2d2d"
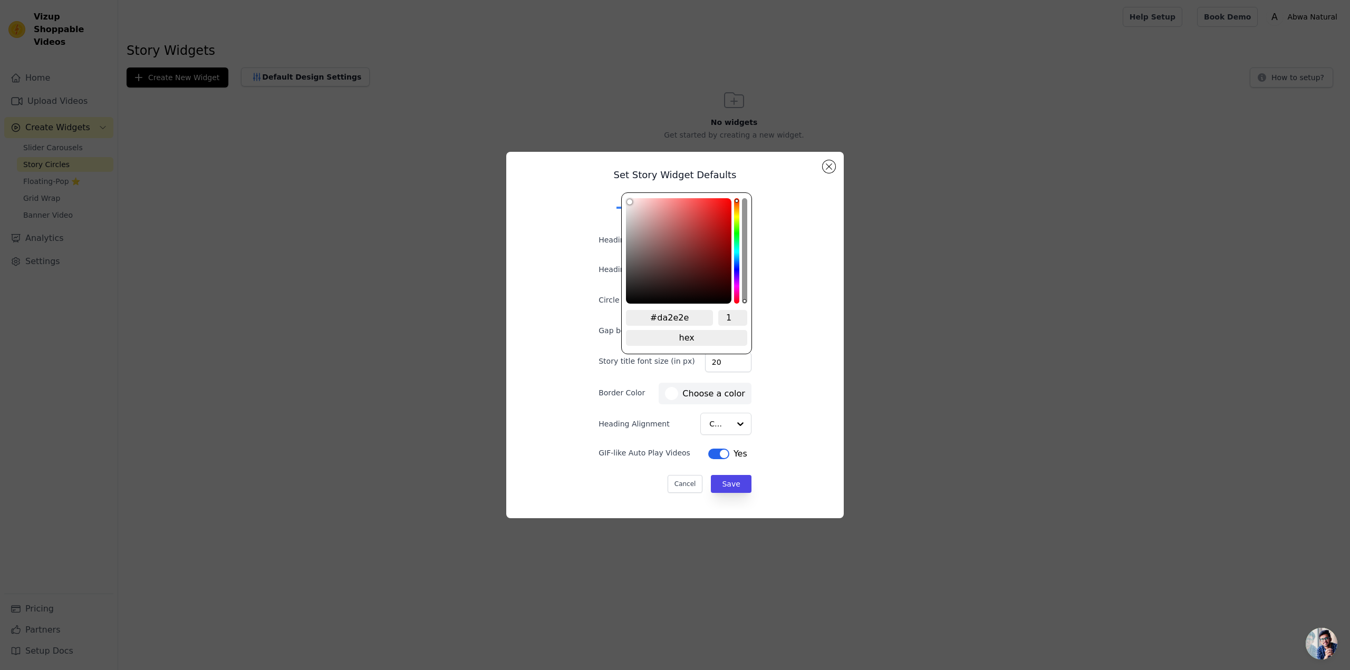
type input "#da2d2d"
type input "#db2a2a"
type input "#dd2727"
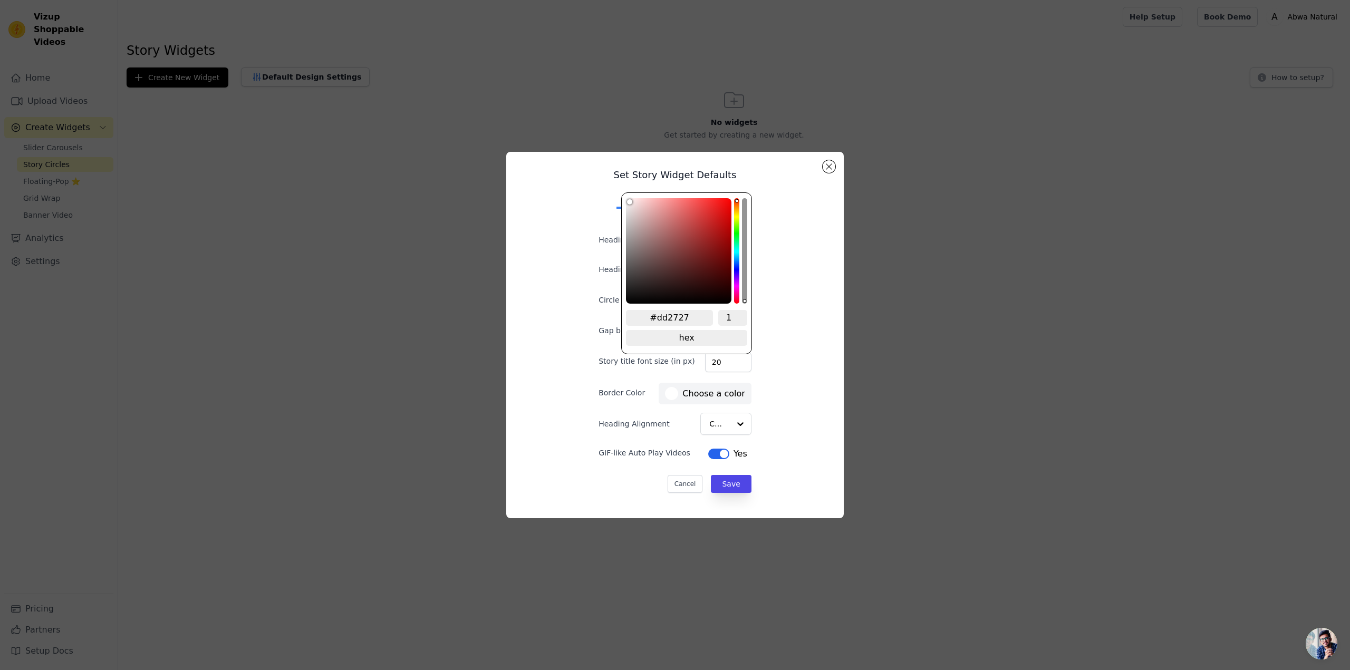
type input "#dd2323"
type input "#de1f1f"
type input "#df1c1c"
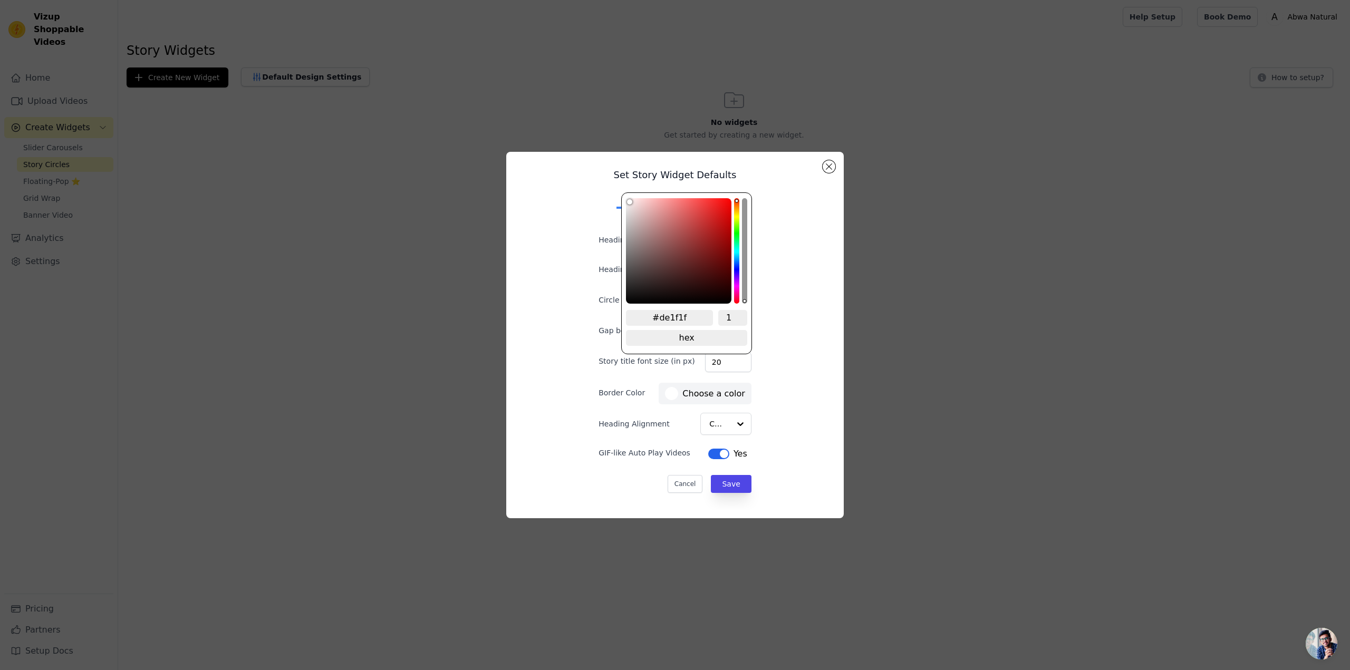
type input "#df1c1c"
type input "#e01919"
type input "#e21414"
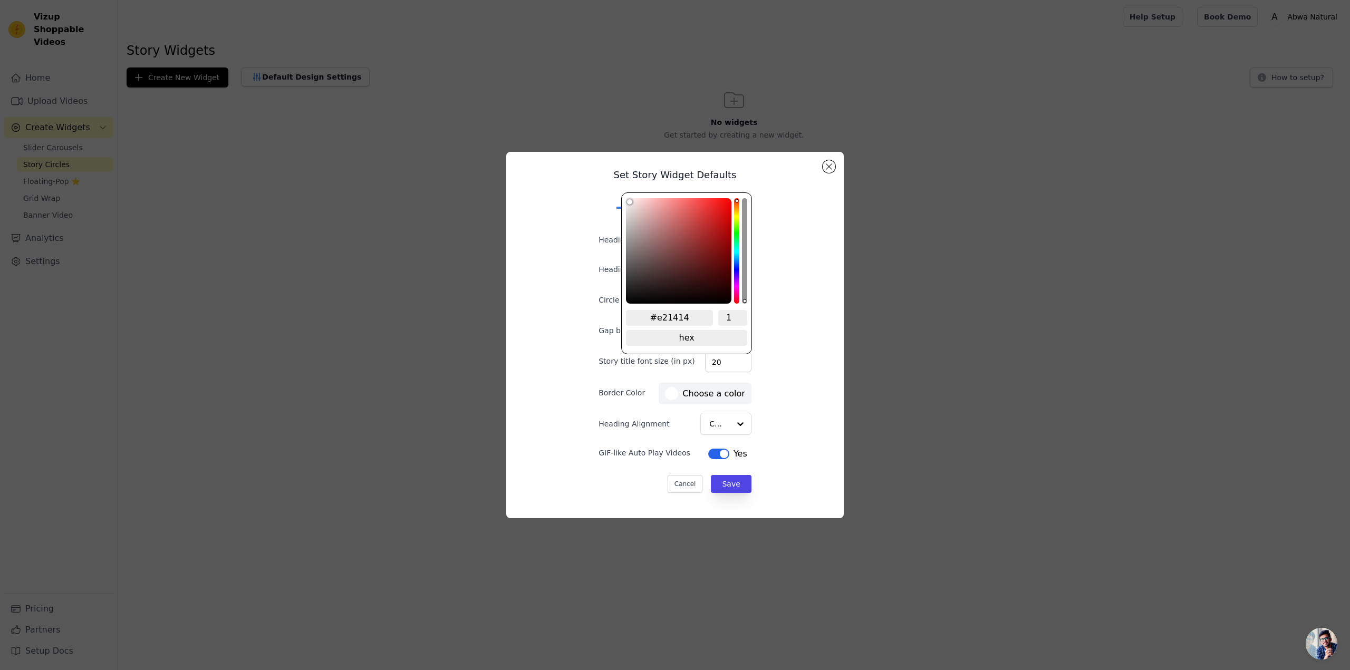
type input "#e31111"
type input "#e40e0e"
type input "#e40b0b"
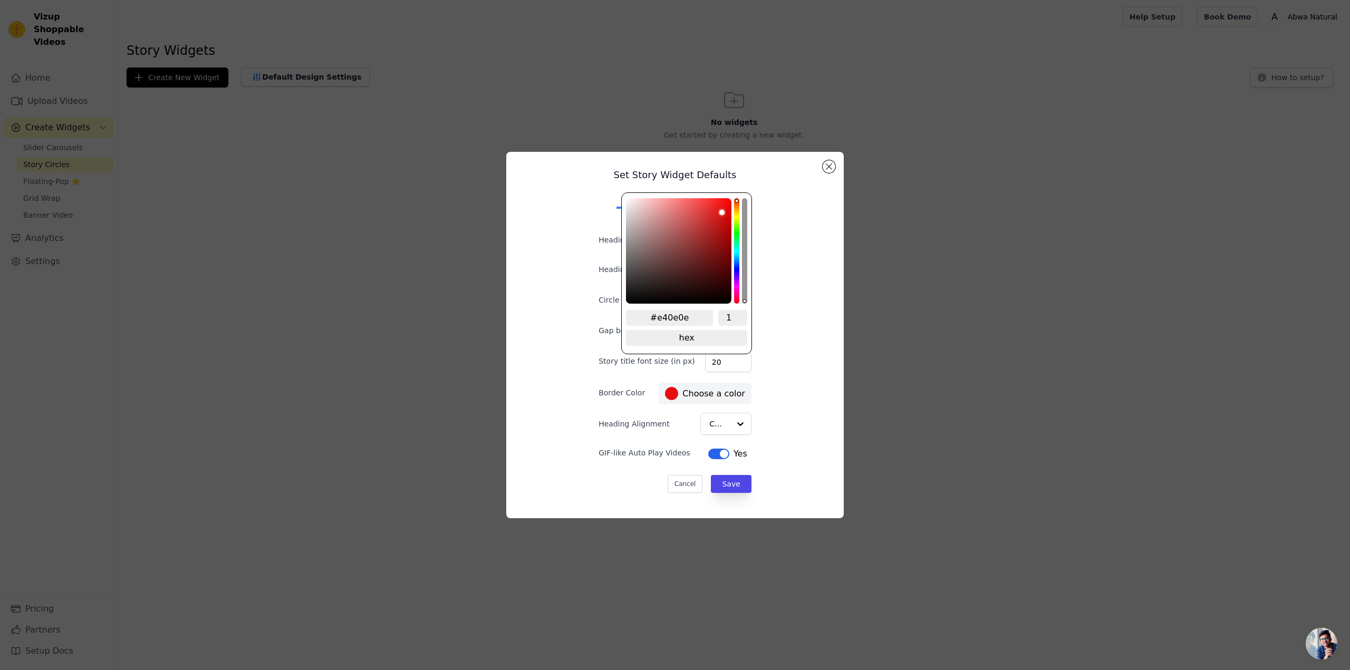
type input "#e40b0b"
type input "#e60909"
type input "#e60808"
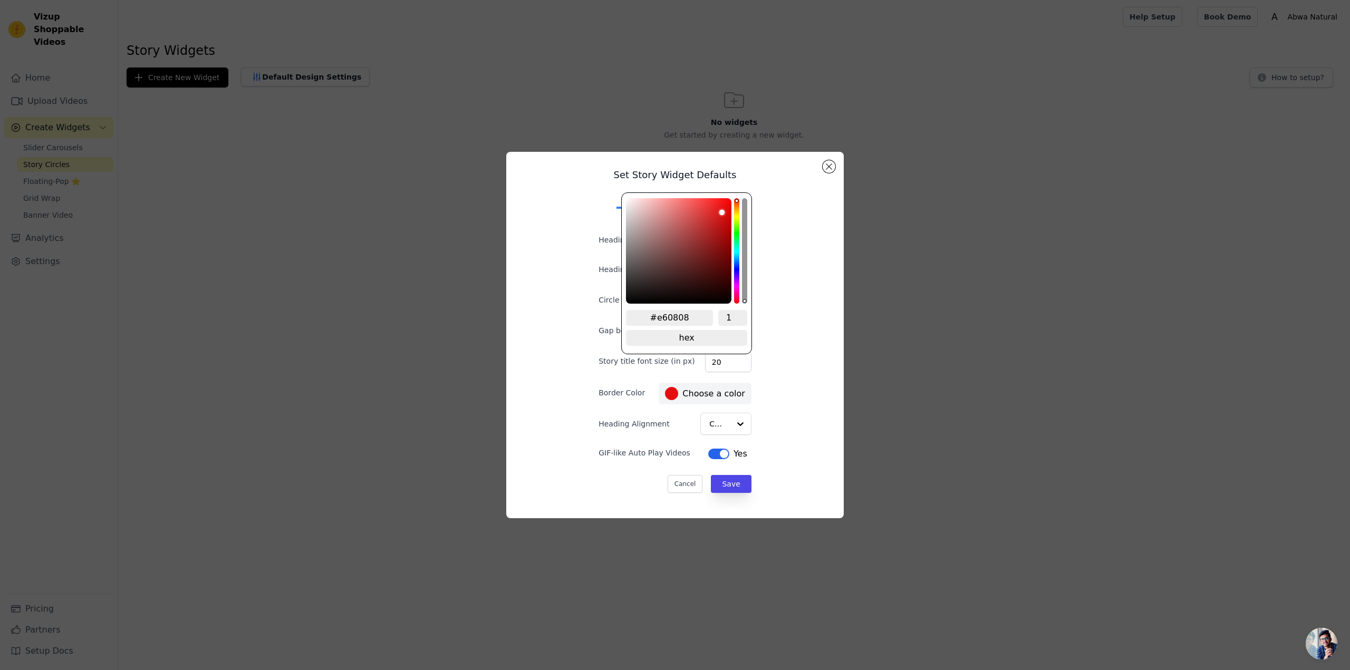
type input "#e60909"
type input "#e70a0a"
type input "#e70c0c"
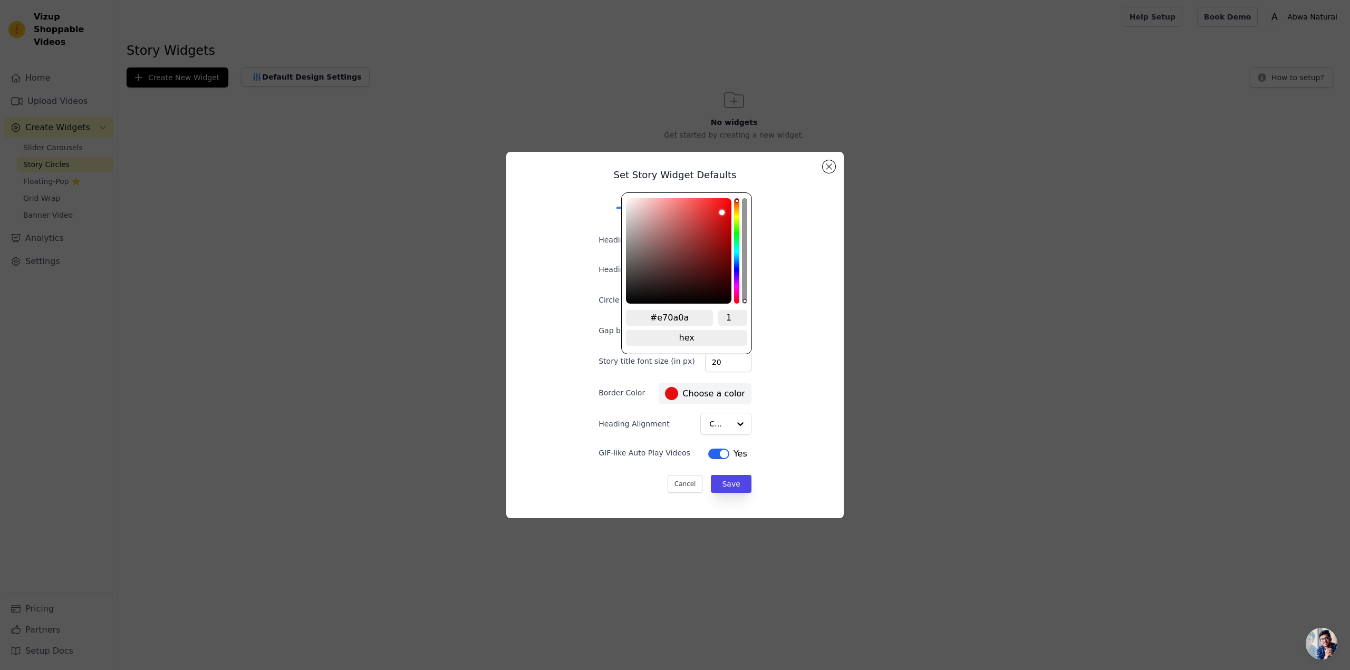
type input "#e70c0c"
type input "#e70d0d"
type input "#e80e0e"
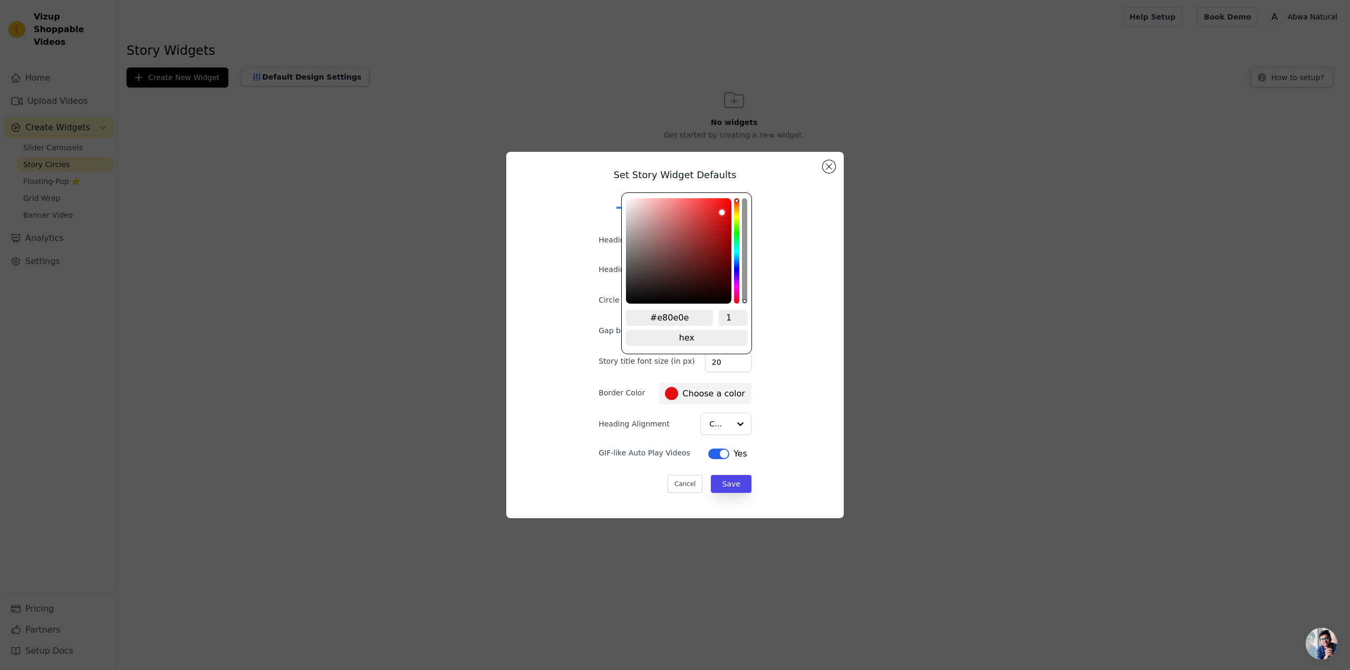
type input "#e80f0f"
type input "#e81010"
type input "#e81111"
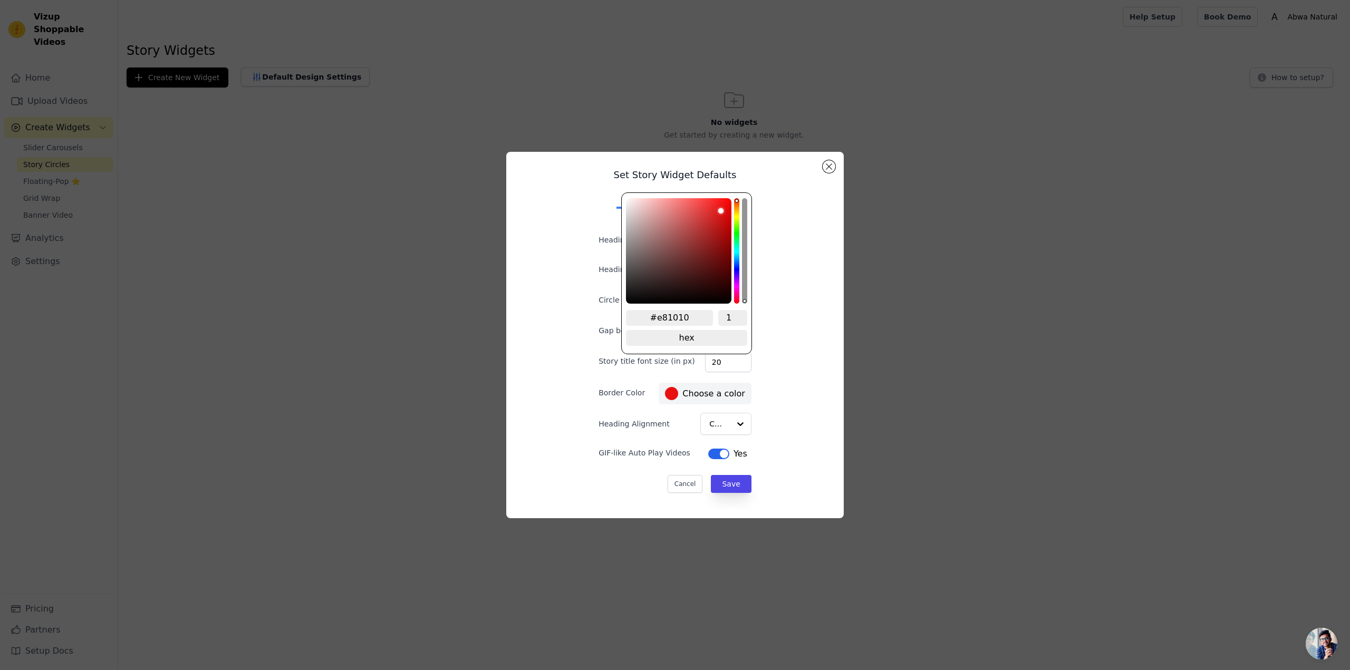
type input "#e81111"
type input "#e91111"
type input "#eb1212"
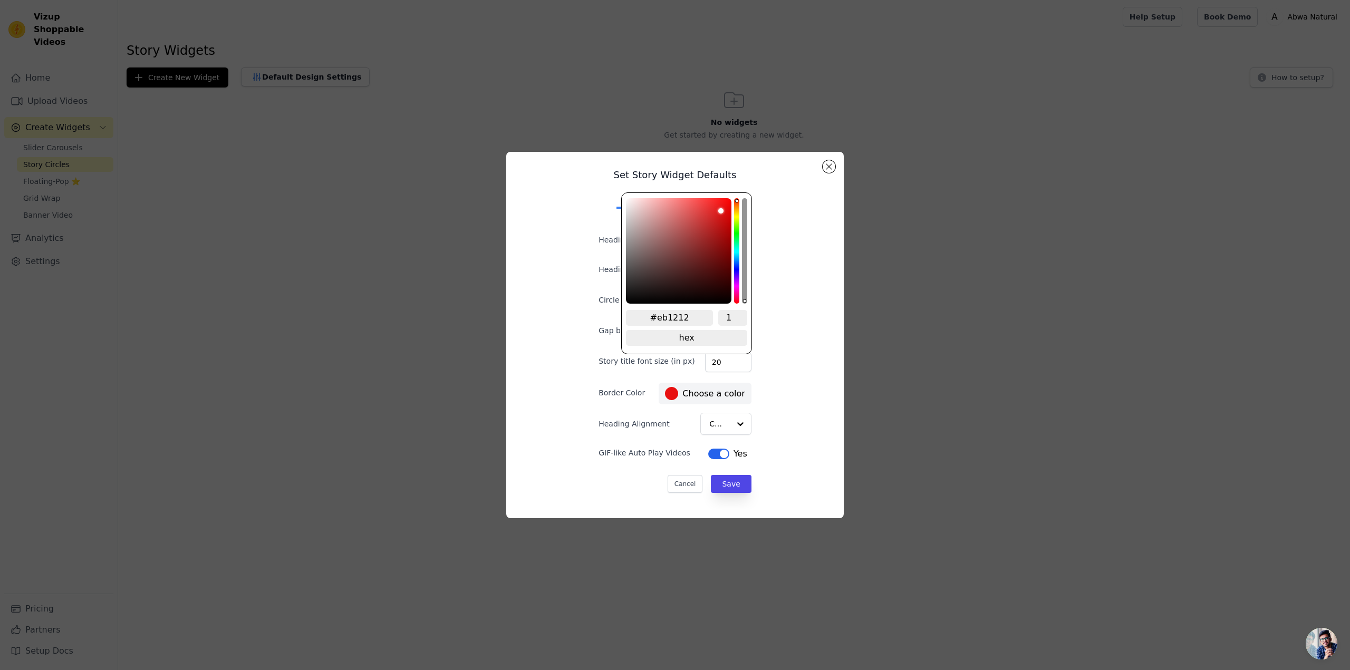
type input "#ec1212"
type input "#ed1212"
type input "#ee1313"
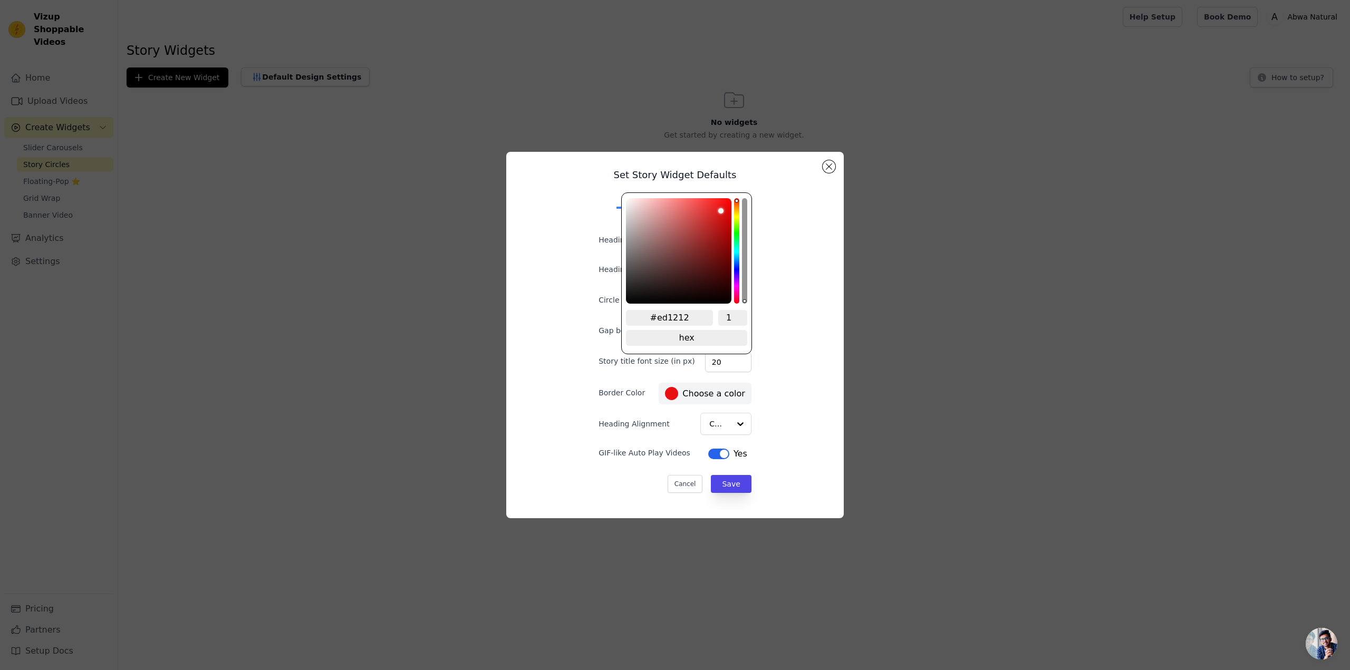
type input "#ee1313"
type input "#f01313"
type input "#f11313"
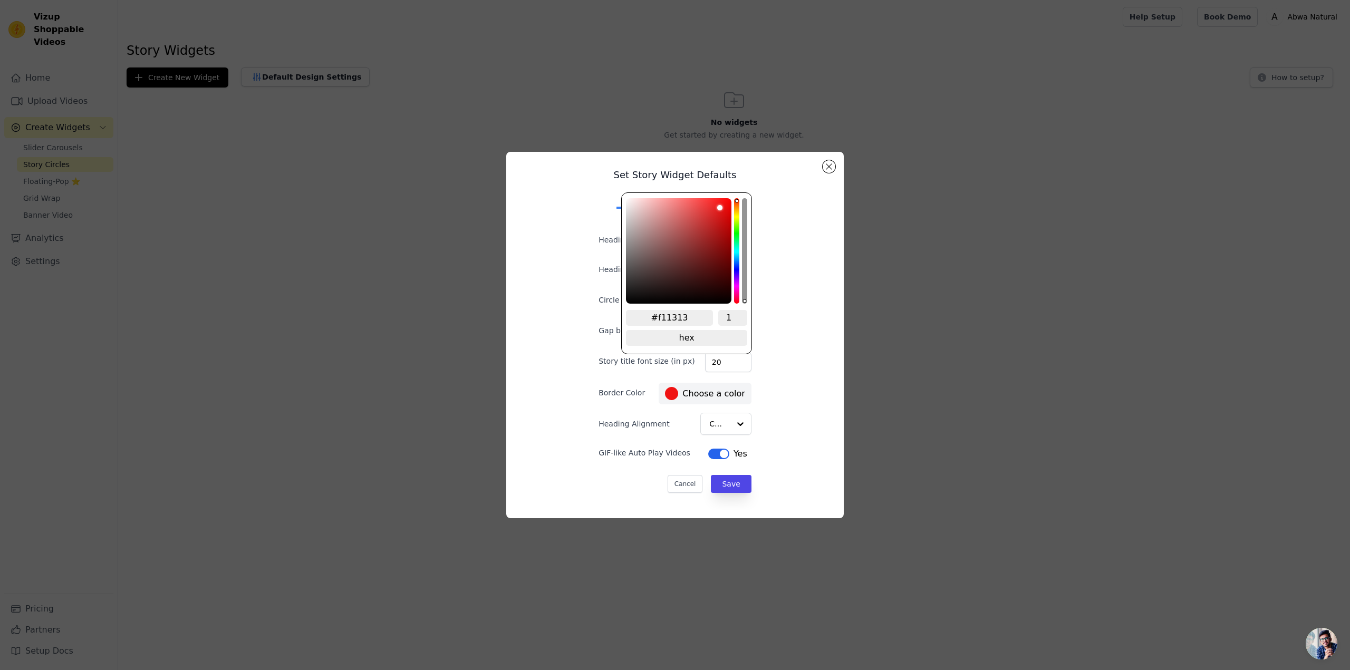
type input "#f11212"
type input "#f11111"
type input "#f11010"
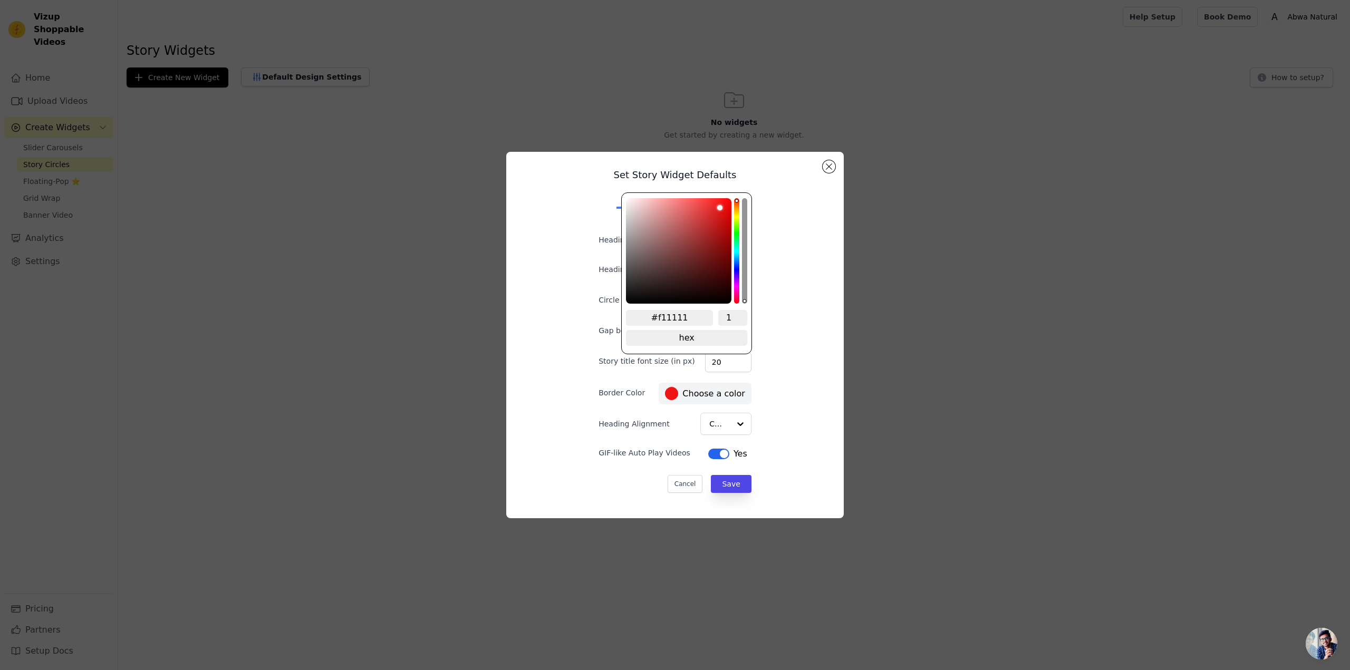
type input "#f11010"
type input "#f10e0e"
drag, startPoint x: 711, startPoint y: 213, endPoint x: 725, endPoint y: 204, distance: 16.4
click at [725, 204] on div "color picker" at bounding box center [678, 250] width 105 height 105
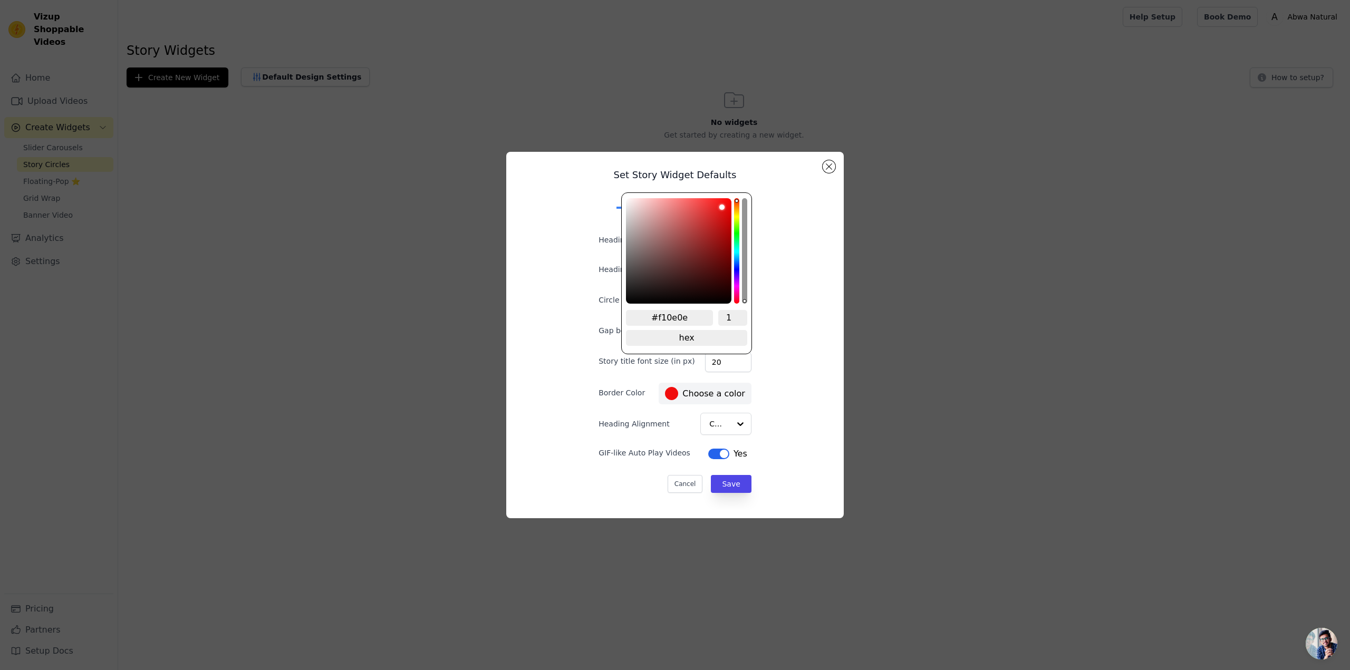
type input "#d52525"
click at [713, 216] on div "color picker" at bounding box center [678, 250] width 105 height 105
type input "#d52222"
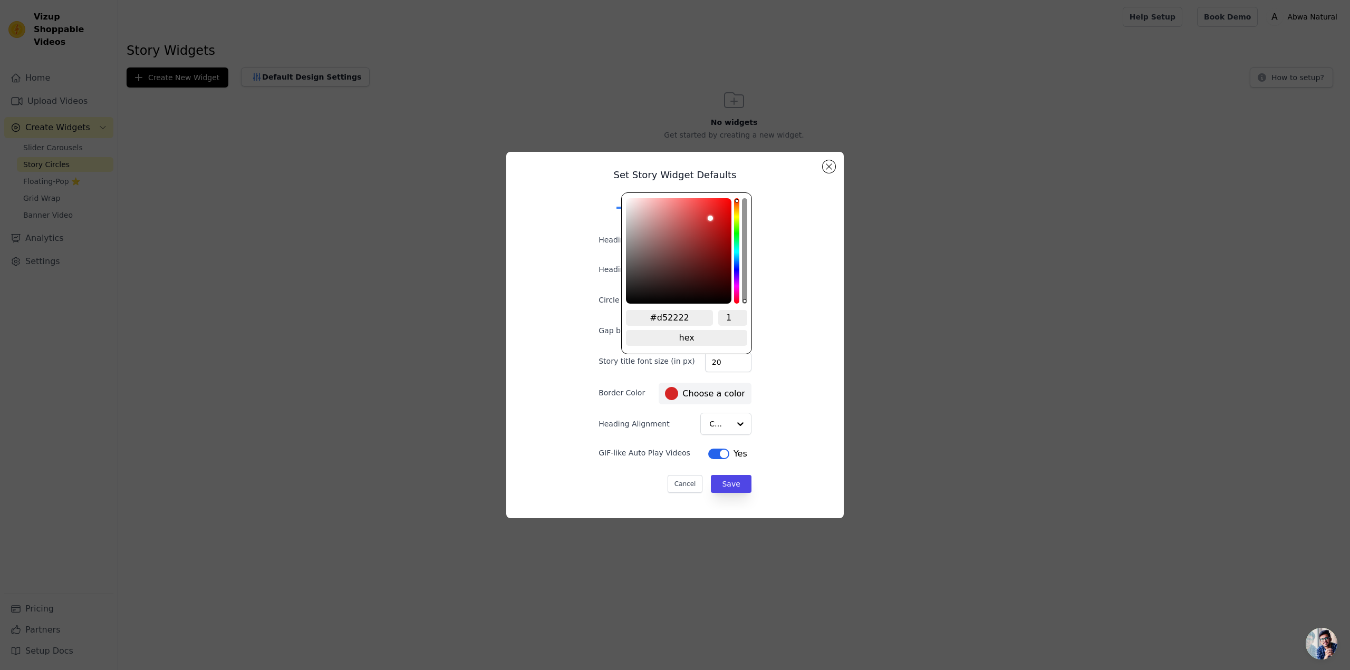
type input "#d52121"
type input "#d52020"
type input "#d51f1f"
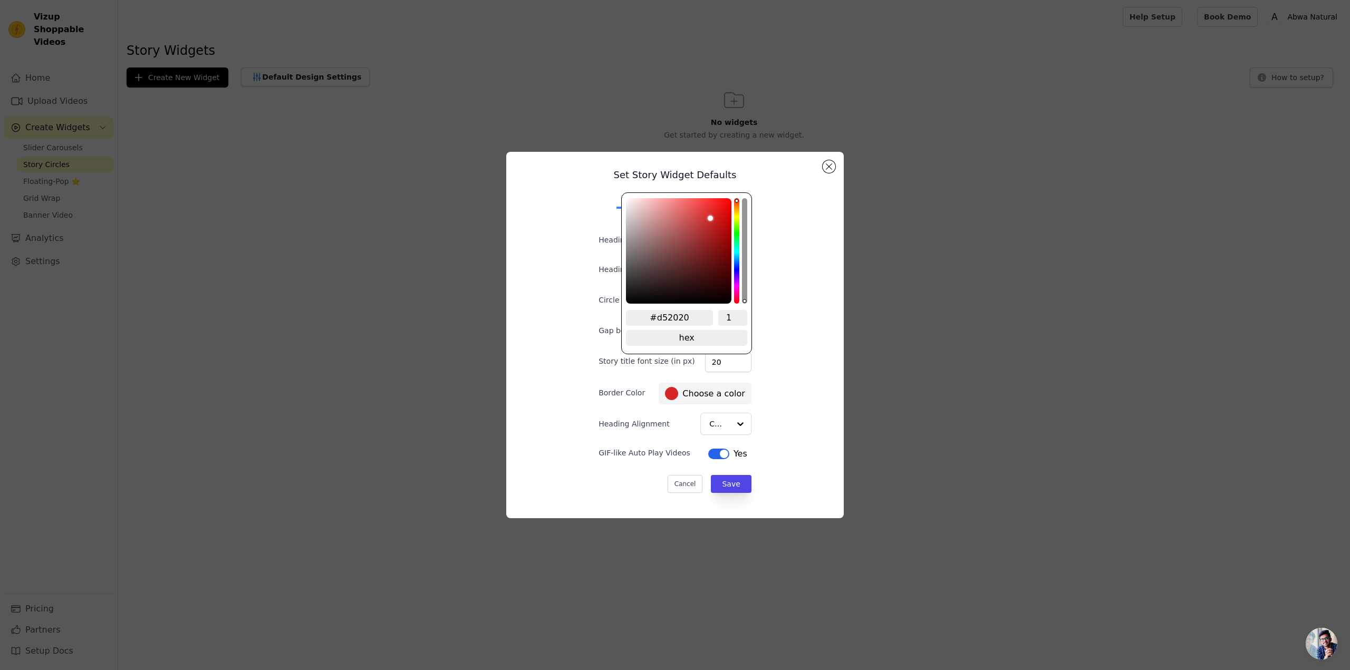
type input "#d51f1f"
type input "#d41f1f"
type input "#d41e1e"
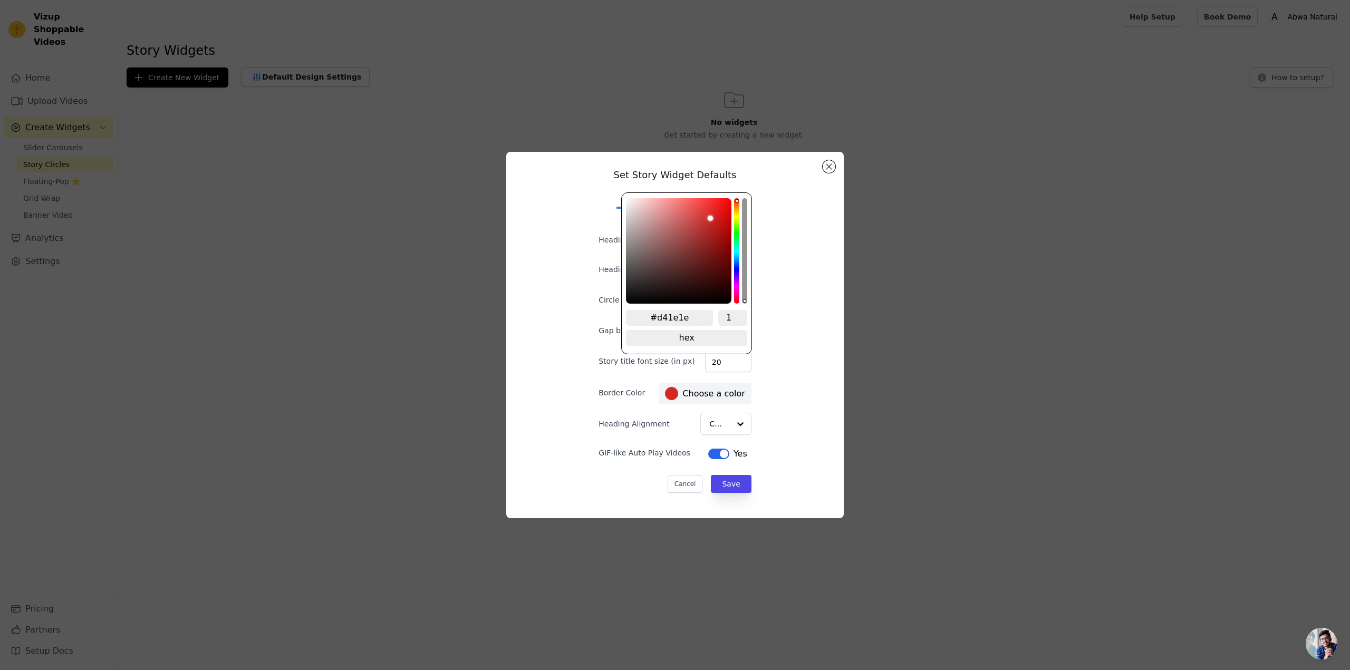
type input "#d21d1d"
type input "#d11c1c"
type input "#d01c1c"
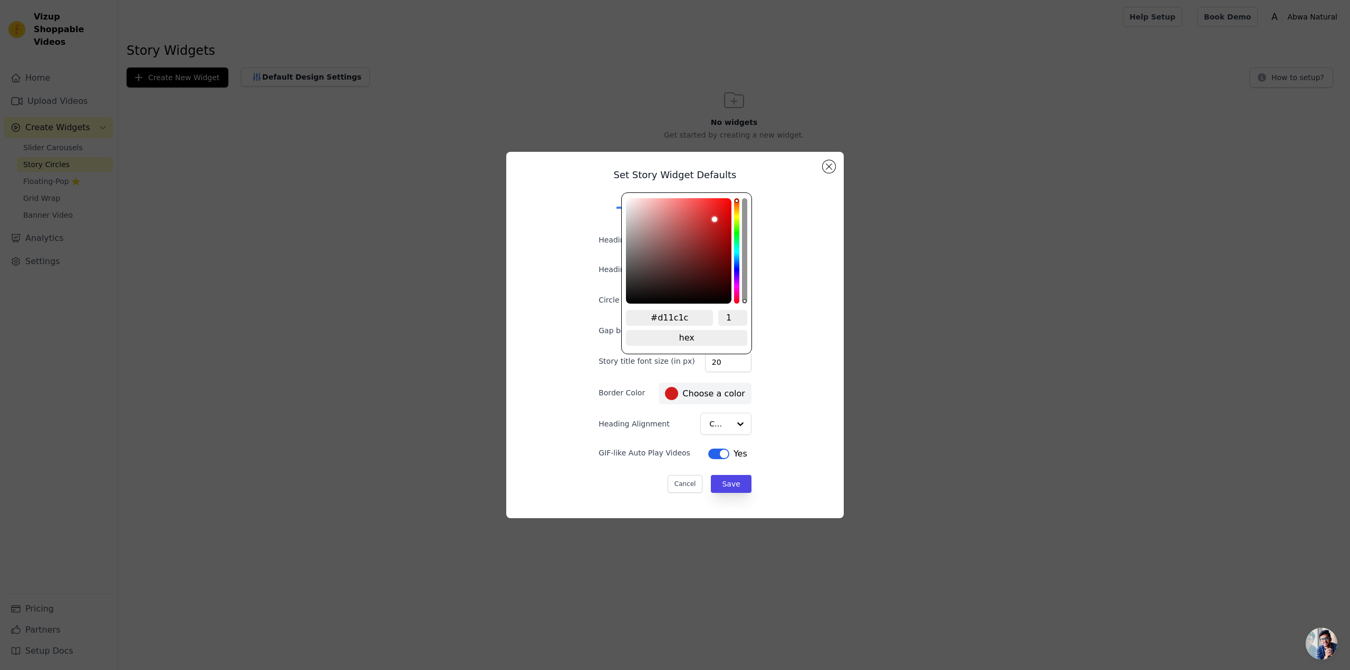
type input "#d01c1c"
type input "#cf1b1b"
type input "#cd1b1b"
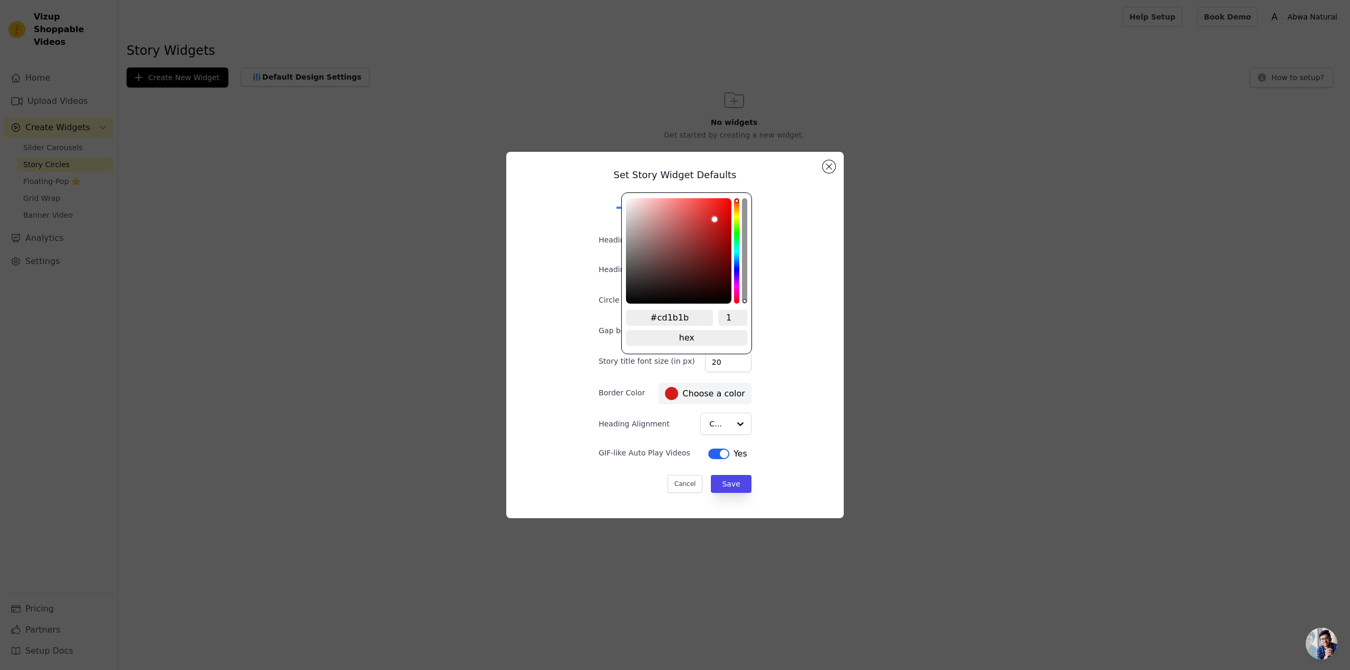
type input "#cb1919"
type input "#c91919"
type input "#c81818"
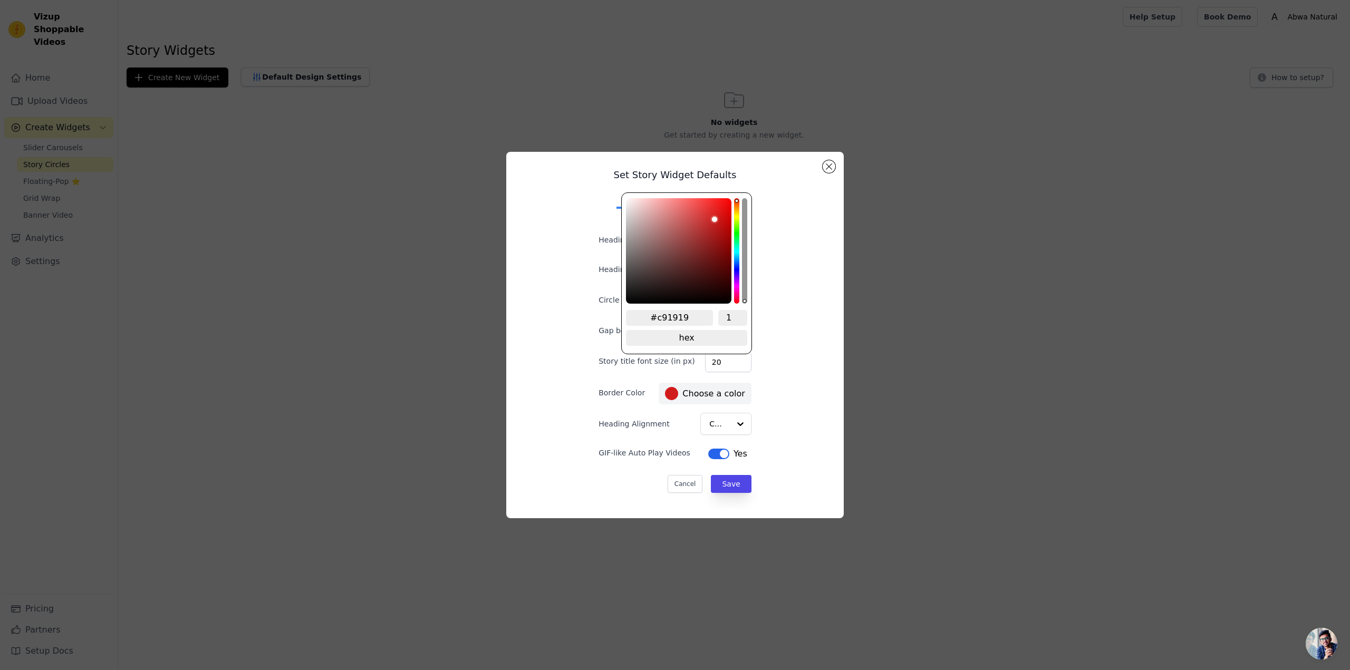
type input "#c81818"
type input "#c61717"
type input "#c41717"
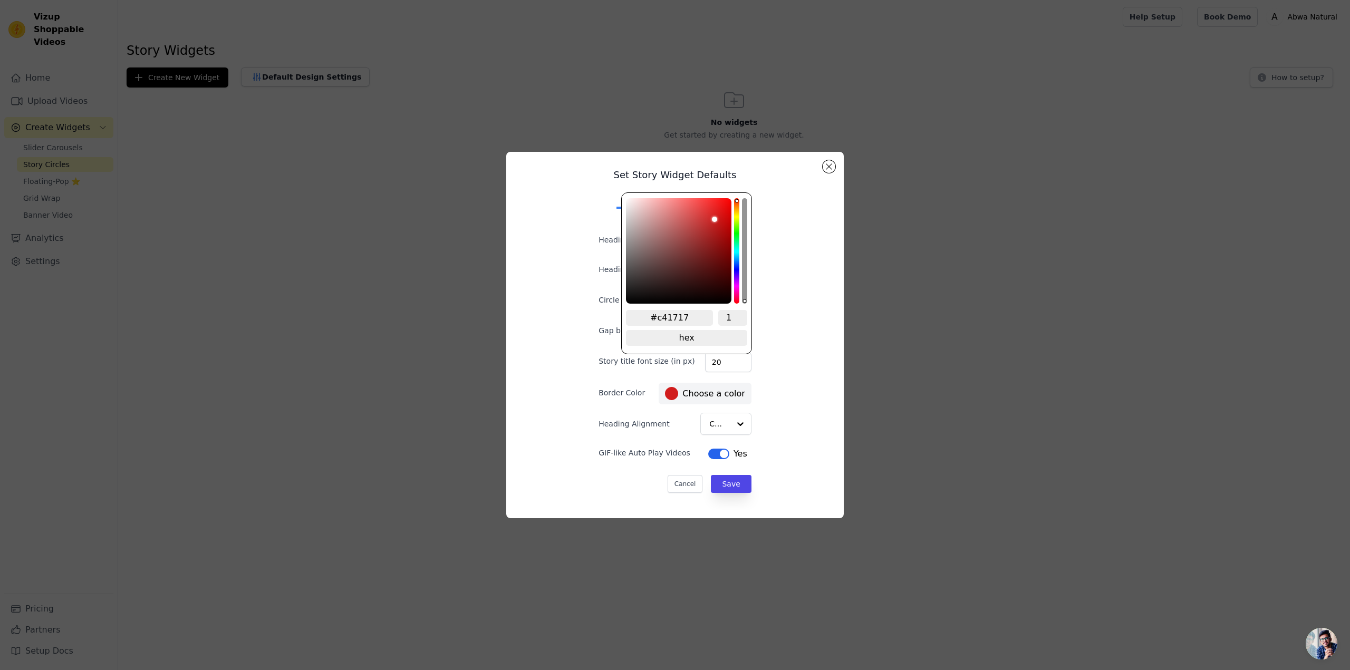
type input "#c31616"
type input "#c31515"
type input "#c31414"
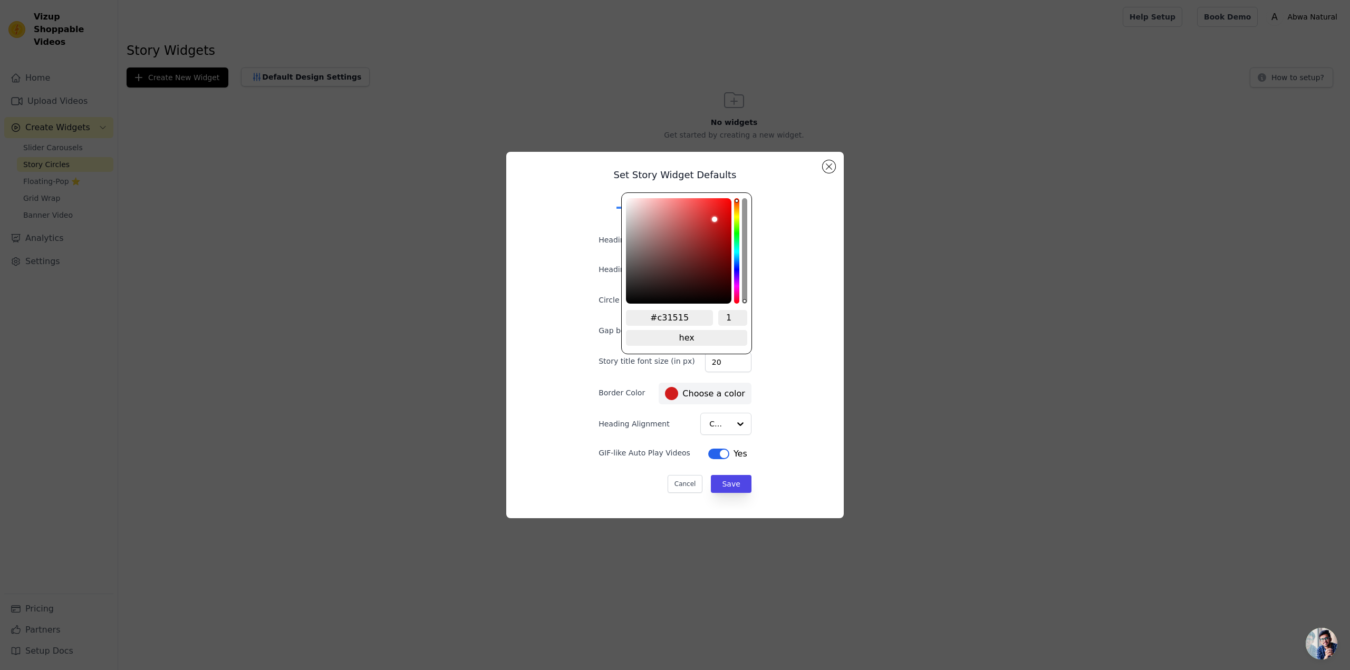
type input "#c31414"
type input "#c31313"
type input "#c31212"
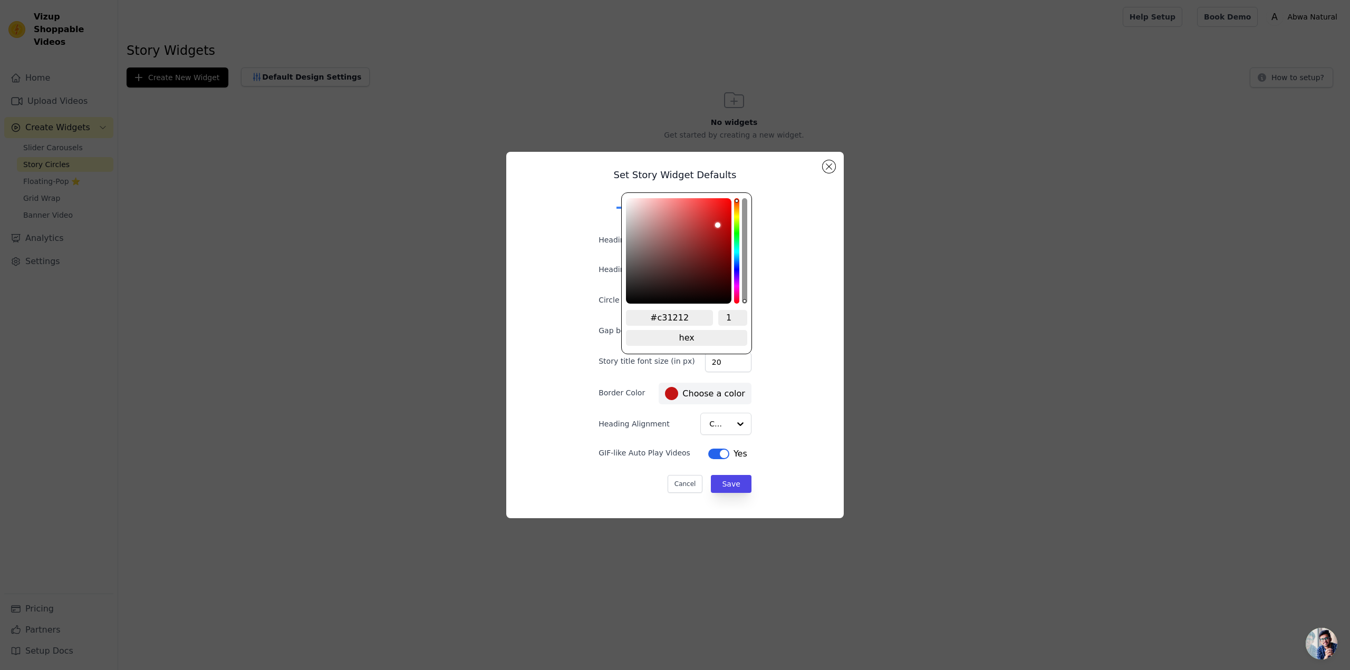
type input "#c21111"
type input "#c21010"
type input "#c20f0f"
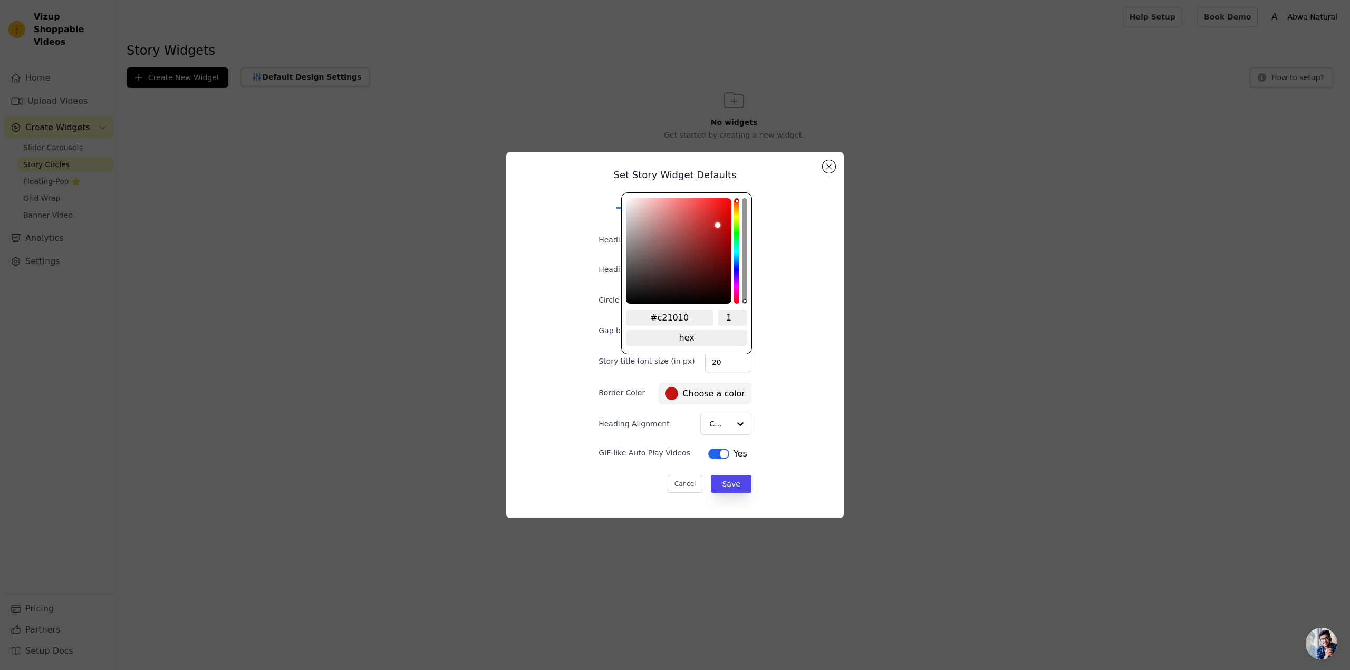
type input "#c20f0f"
type input "#c20e0e"
type input "#c20d0d"
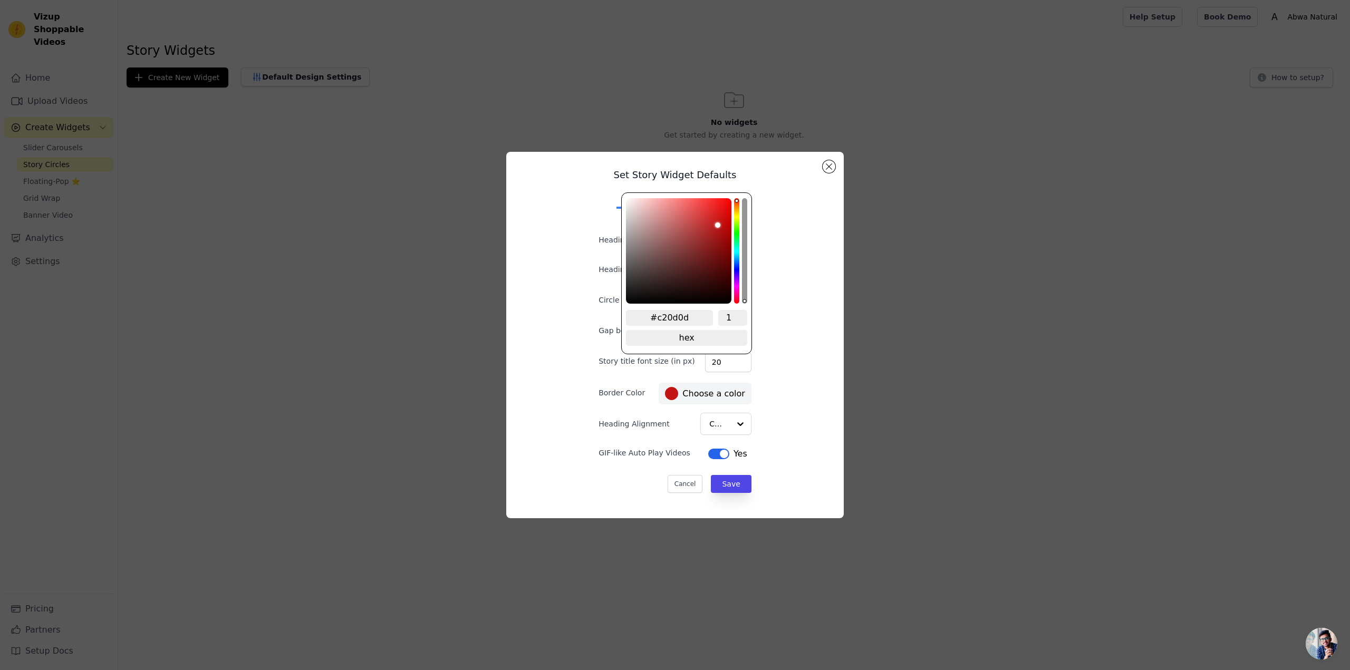
type input "#c20c0c"
type input "#c20b0b"
type input "#c20a0a"
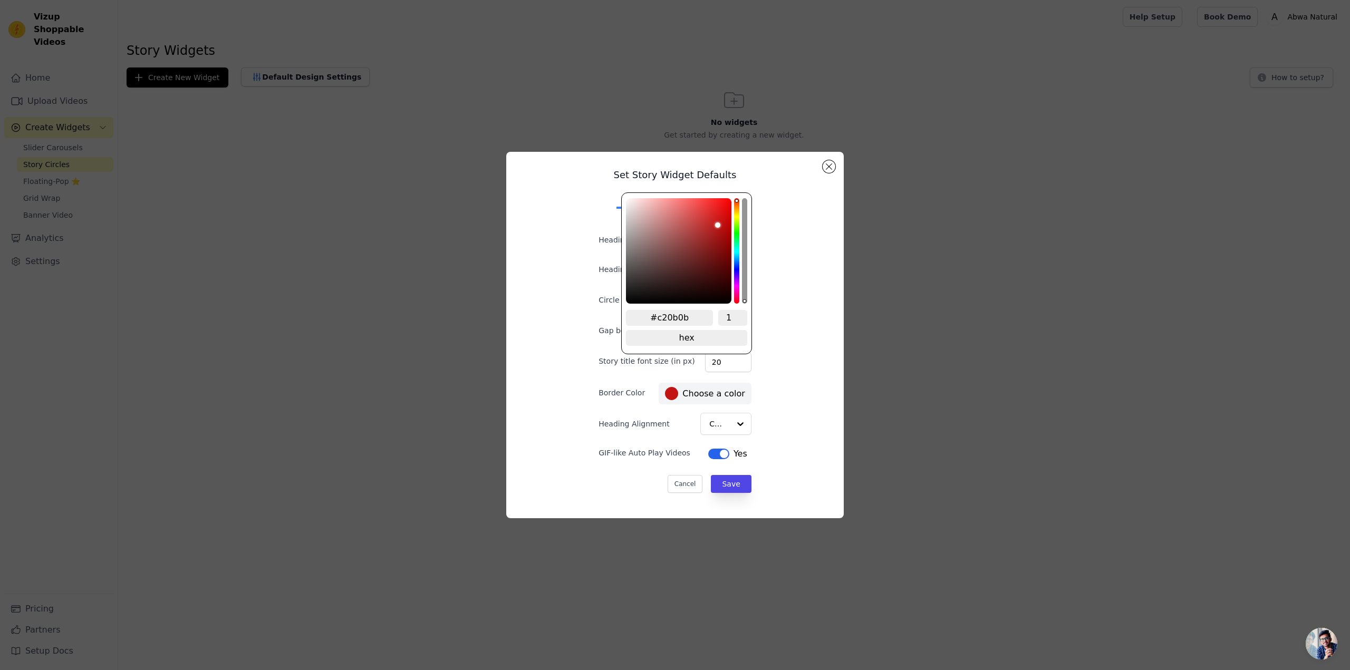
type input "#c20a0a"
type input "#c20909"
type input "#c30909"
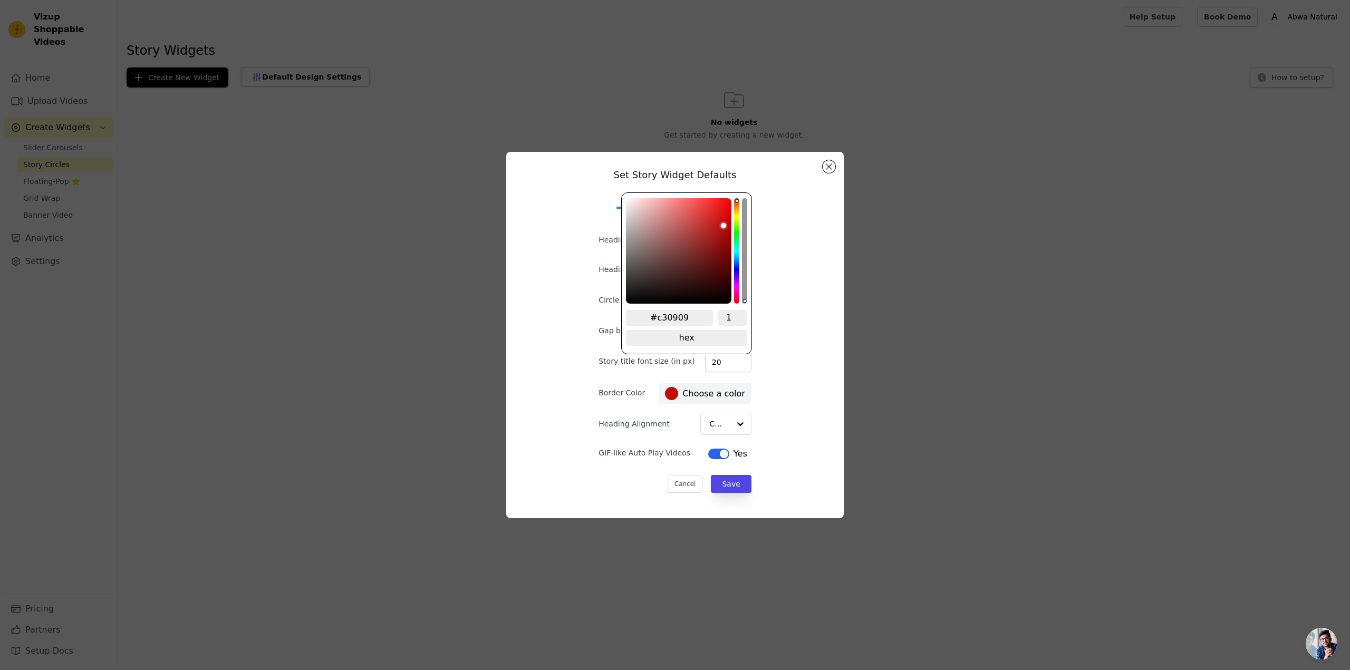
type input "#c40909"
type input "#c60909"
type input "#c70909"
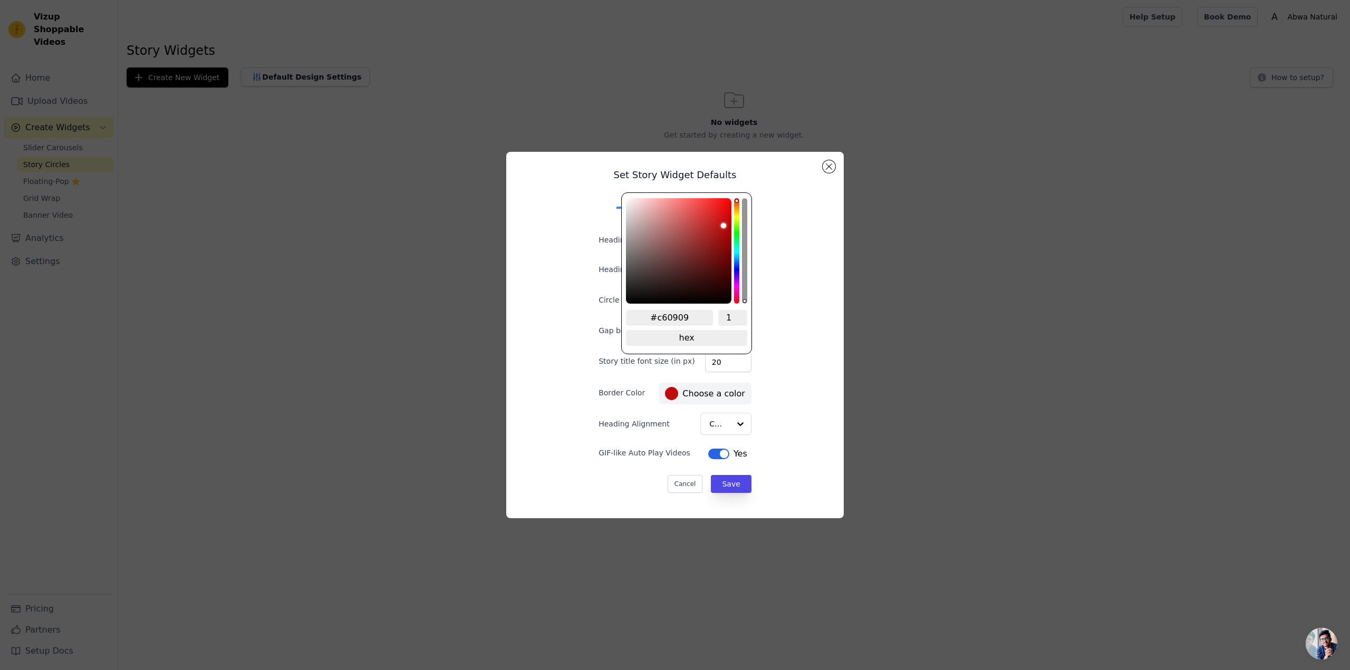
type input "#c70909"
type input "#c80909"
type input "#c90808"
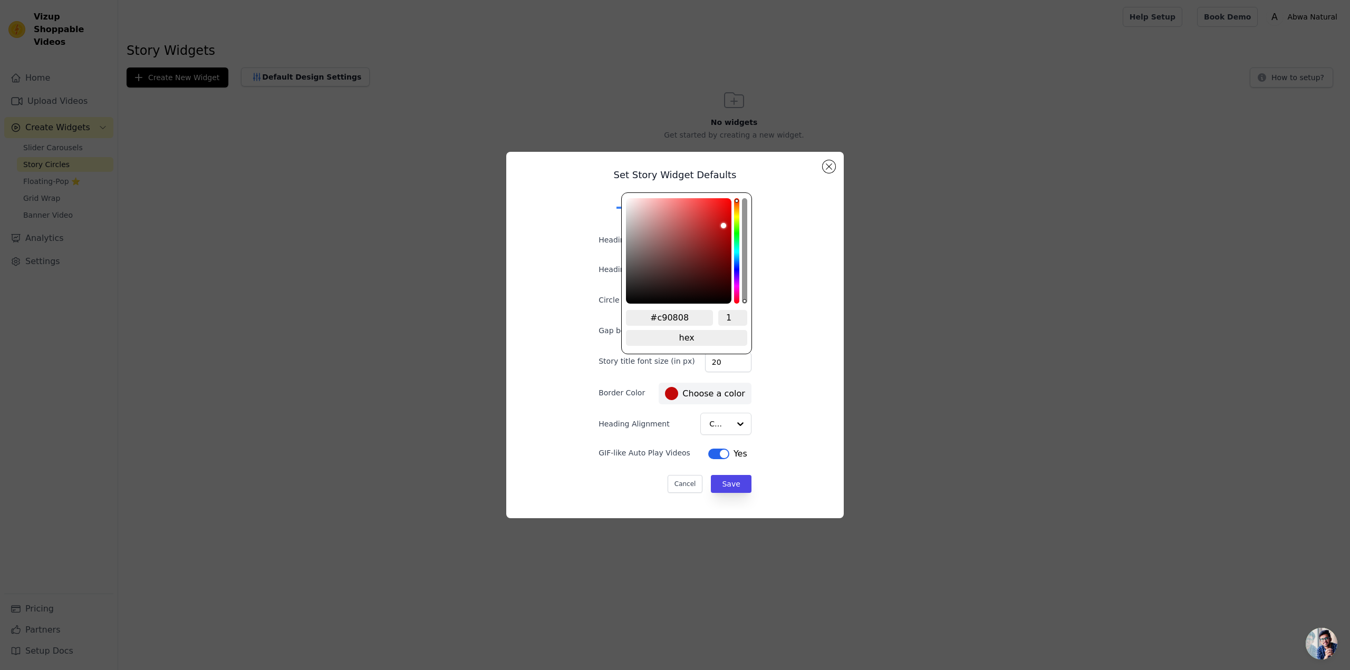
type input "#cb0808"
type input "#cd0808"
type input "#cf0808"
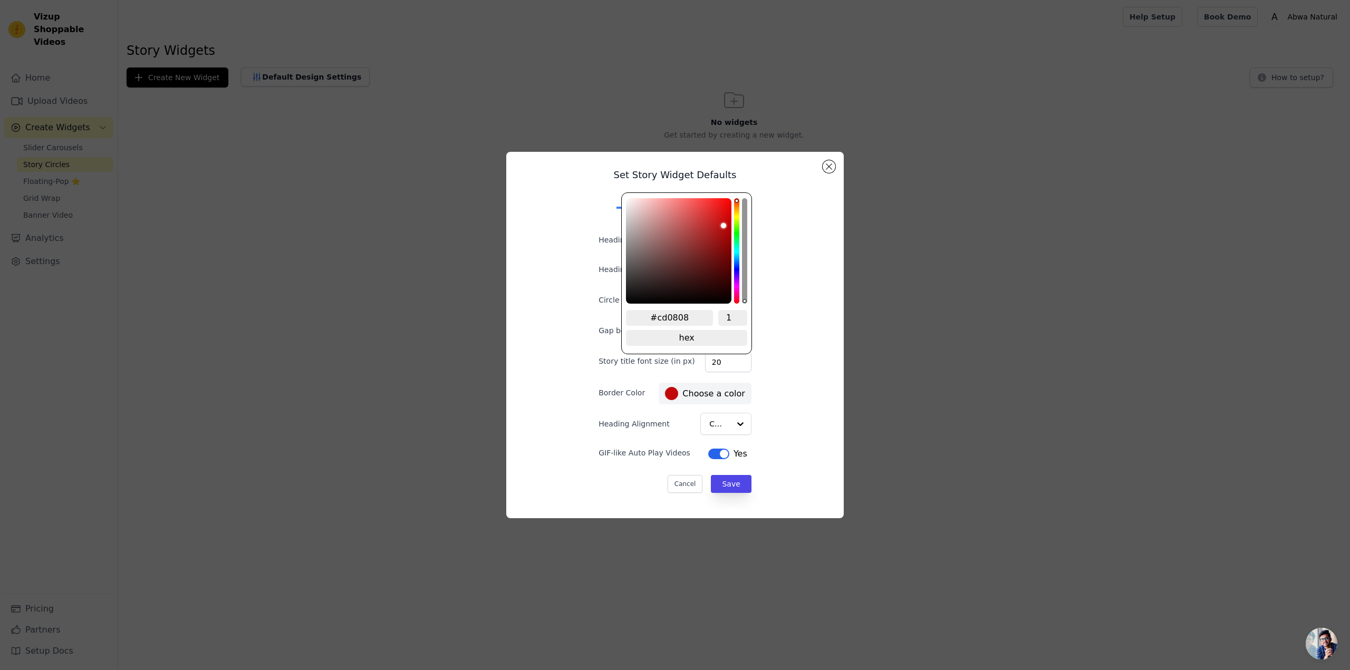
type input "#cf0808"
type input "#d00808"
drag, startPoint x: 717, startPoint y: 217, endPoint x: 727, endPoint y: 213, distance: 10.9
click at [727, 213] on div "saturation channel" at bounding box center [678, 215] width 103 height 5
click at [841, 262] on div "Set Story Widget Defaults Desktop Mobile Heading Shifa e Abwa - Logon ki Awaaz …" at bounding box center [674, 335] width 337 height 366
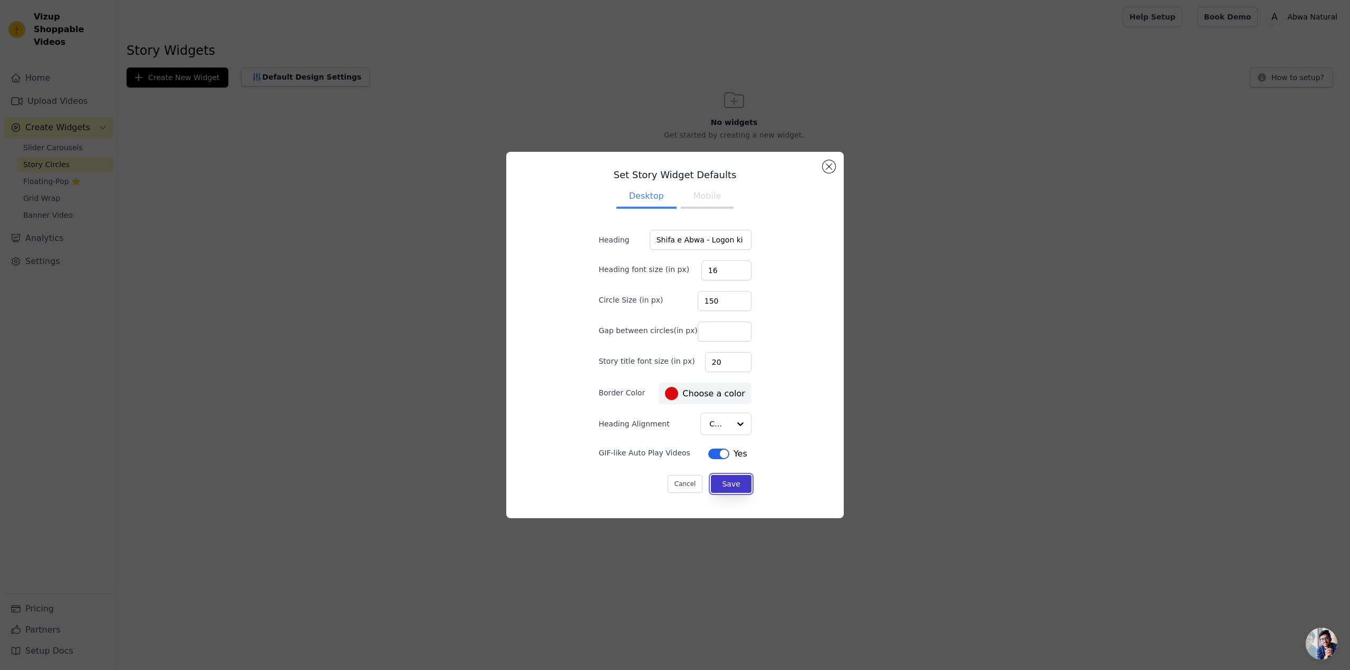
click at [729, 480] on button "Save" at bounding box center [731, 484] width 40 height 18
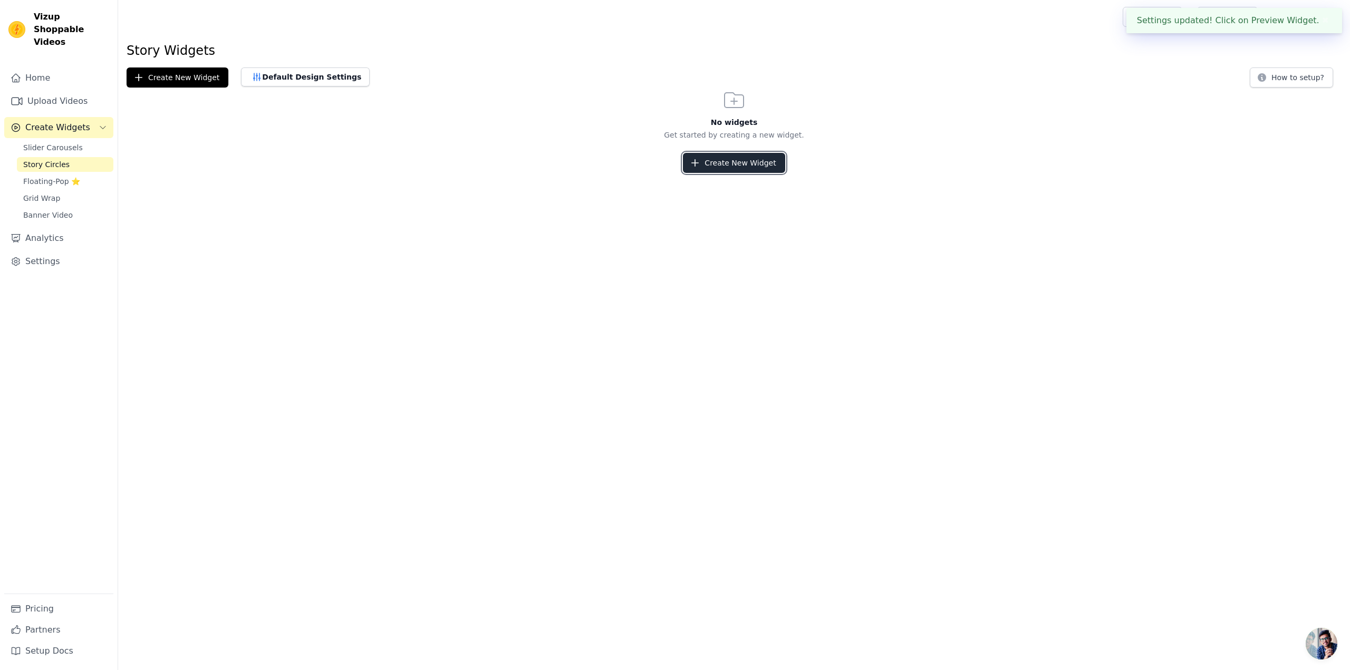
click at [744, 160] on button "Create New Widget" at bounding box center [734, 163] width 102 height 20
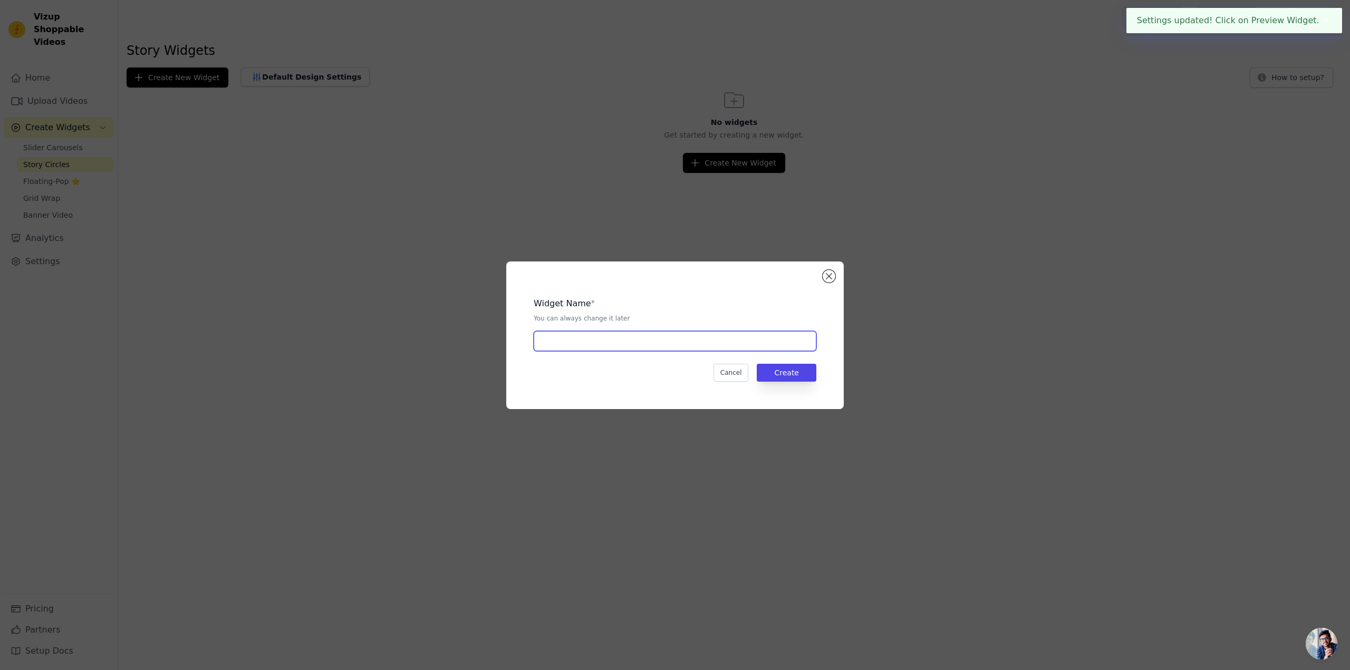
click at [622, 338] on input "text" at bounding box center [675, 341] width 283 height 20
click at [786, 379] on button "Create" at bounding box center [787, 373] width 60 height 18
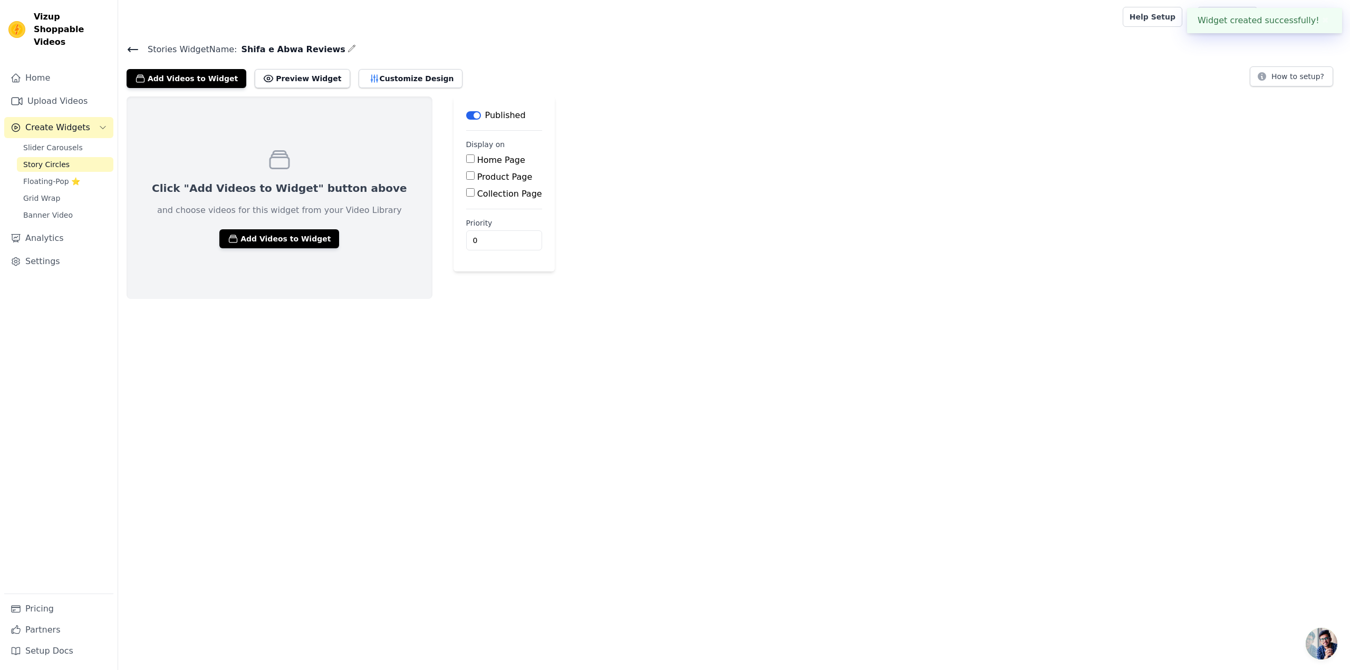
click at [273, 226] on div "Click "Add Videos to Widget" button above and choose videos for this widget fro…" at bounding box center [280, 197] width 306 height 202
click at [273, 236] on button "Add Videos to Widget" at bounding box center [279, 238] width 120 height 19
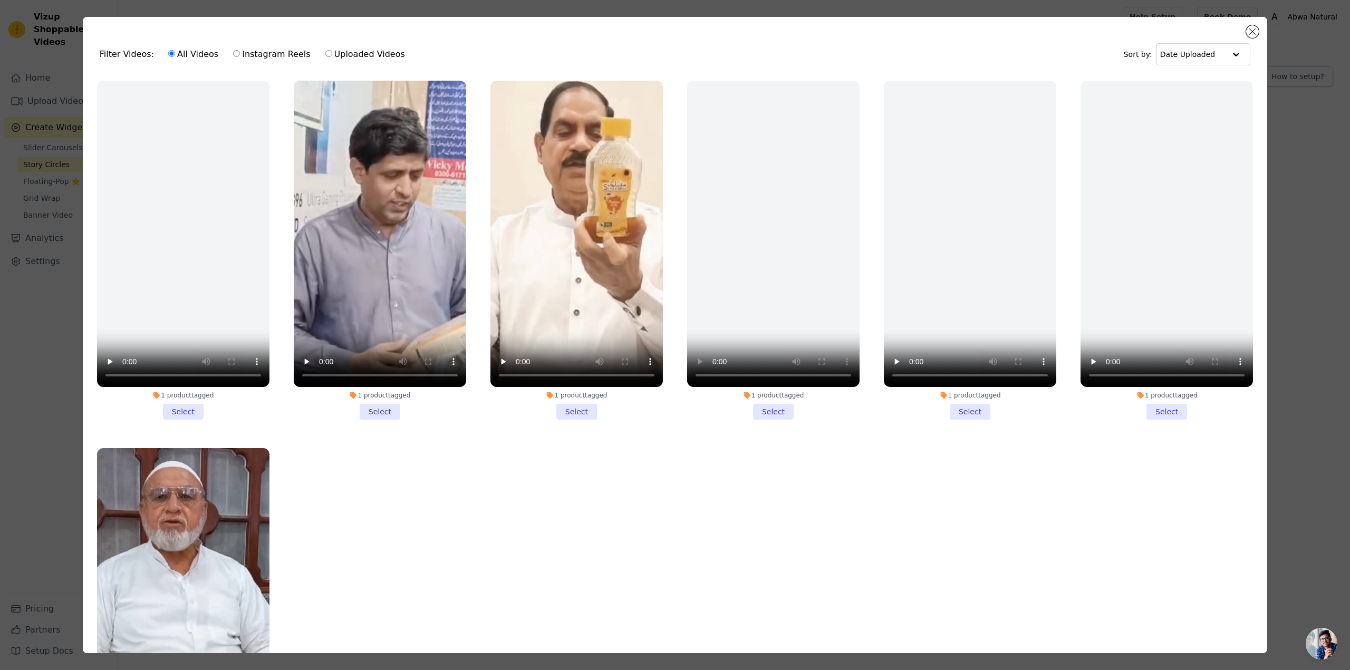
click at [1145, 406] on li "1 product tagged Select" at bounding box center [1166, 250] width 172 height 339
click at [0, 0] on input "1 product tagged Select" at bounding box center [0, 0] width 0 height 0
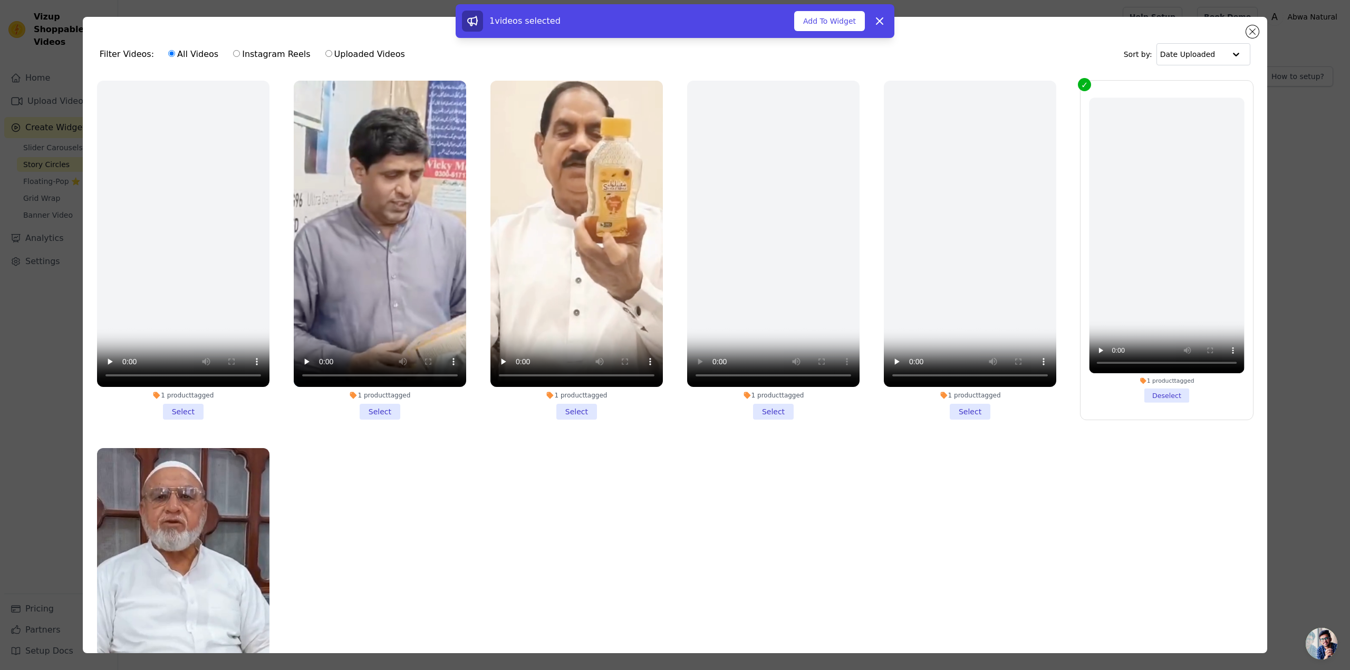
click at [583, 409] on li "1 product tagged Select" at bounding box center [576, 250] width 172 height 339
click at [0, 0] on input "1 product tagged Select" at bounding box center [0, 0] width 0 height 0
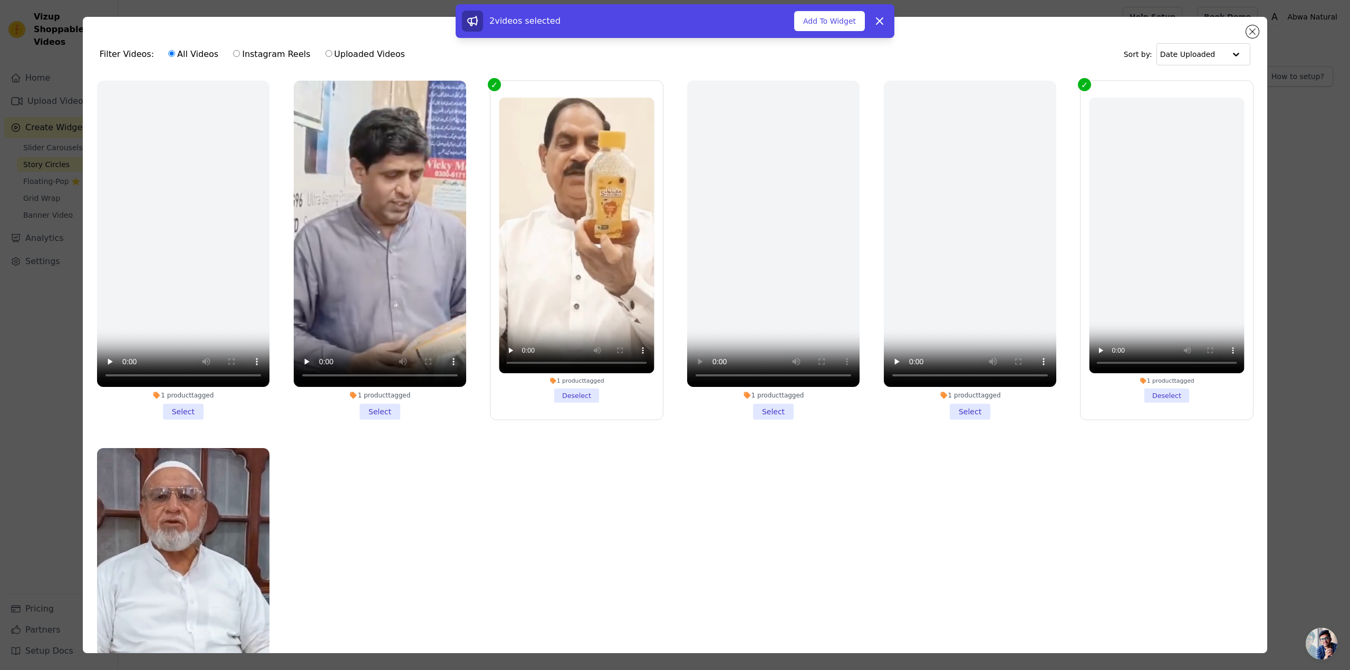
click at [381, 410] on li "1 product tagged Select" at bounding box center [380, 250] width 172 height 339
click at [0, 0] on input "1 product tagged Select" at bounding box center [0, 0] width 0 height 0
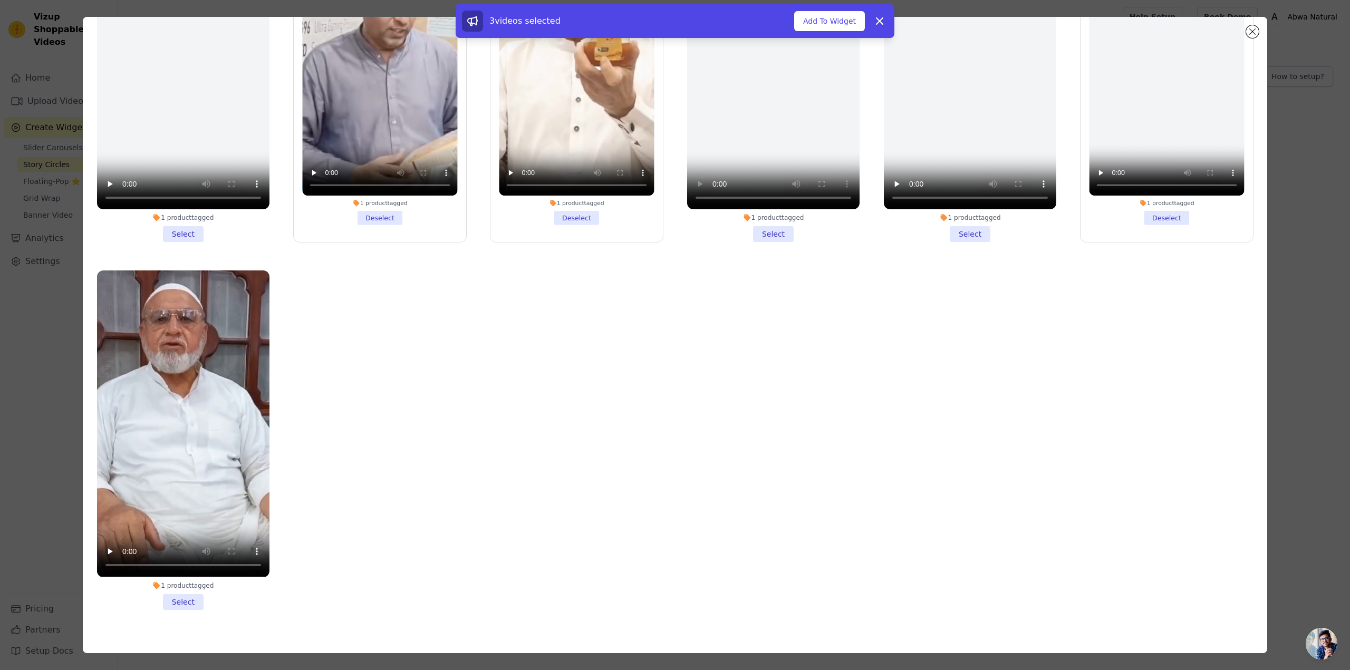
scroll to position [92, 0]
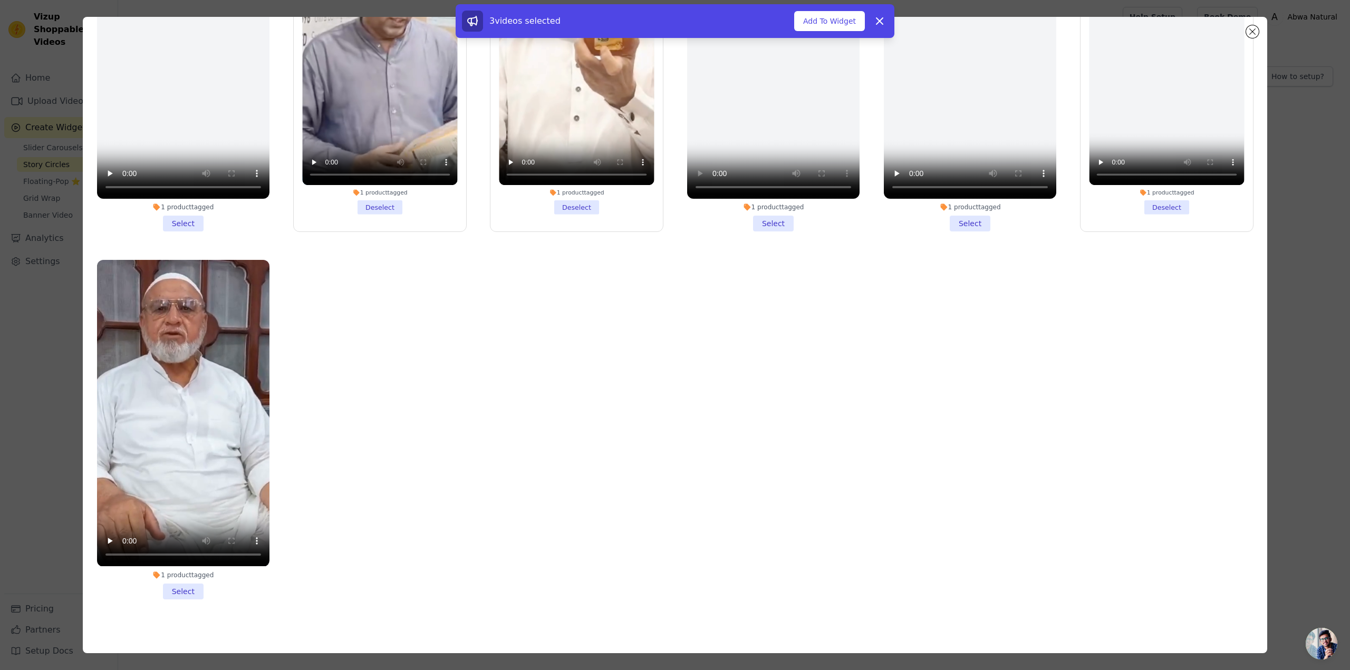
click at [955, 219] on li "1 product tagged Select" at bounding box center [970, 61] width 172 height 339
click at [0, 0] on input "1 product tagged Select" at bounding box center [0, 0] width 0 height 0
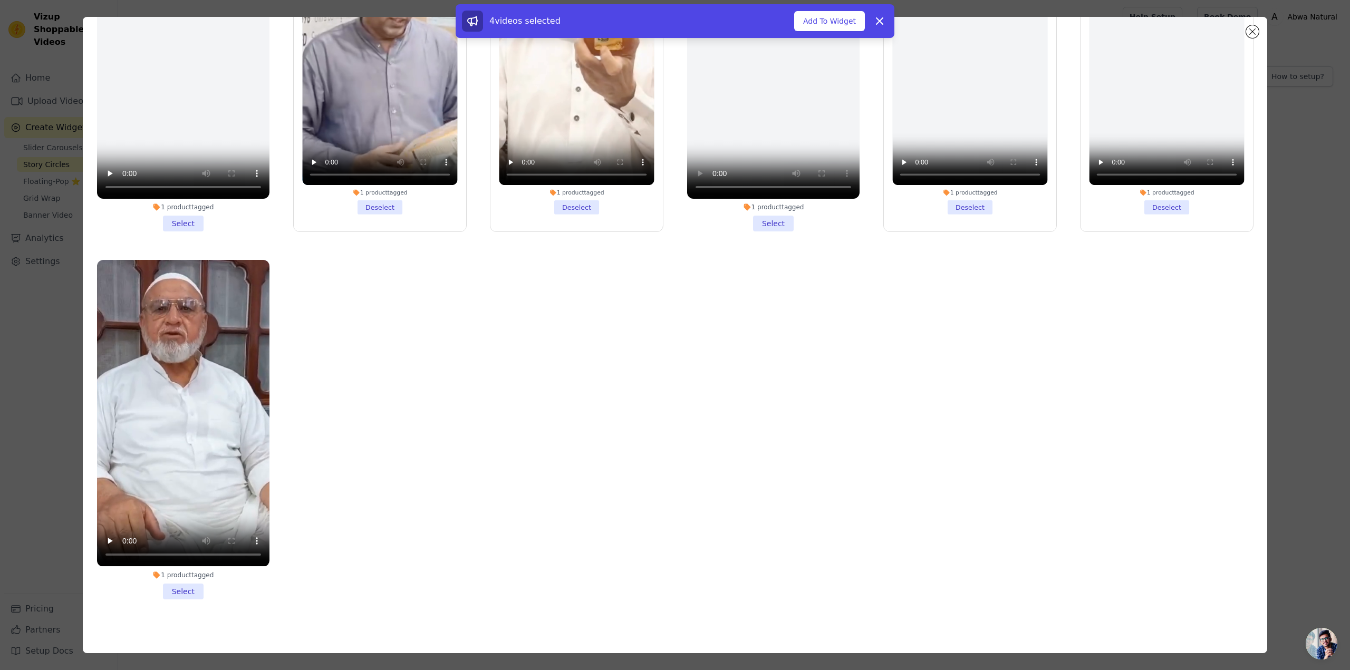
click at [178, 583] on li "1 product tagged Select" at bounding box center [183, 429] width 172 height 339
click at [0, 0] on input "1 product tagged Select" at bounding box center [0, 0] width 0 height 0
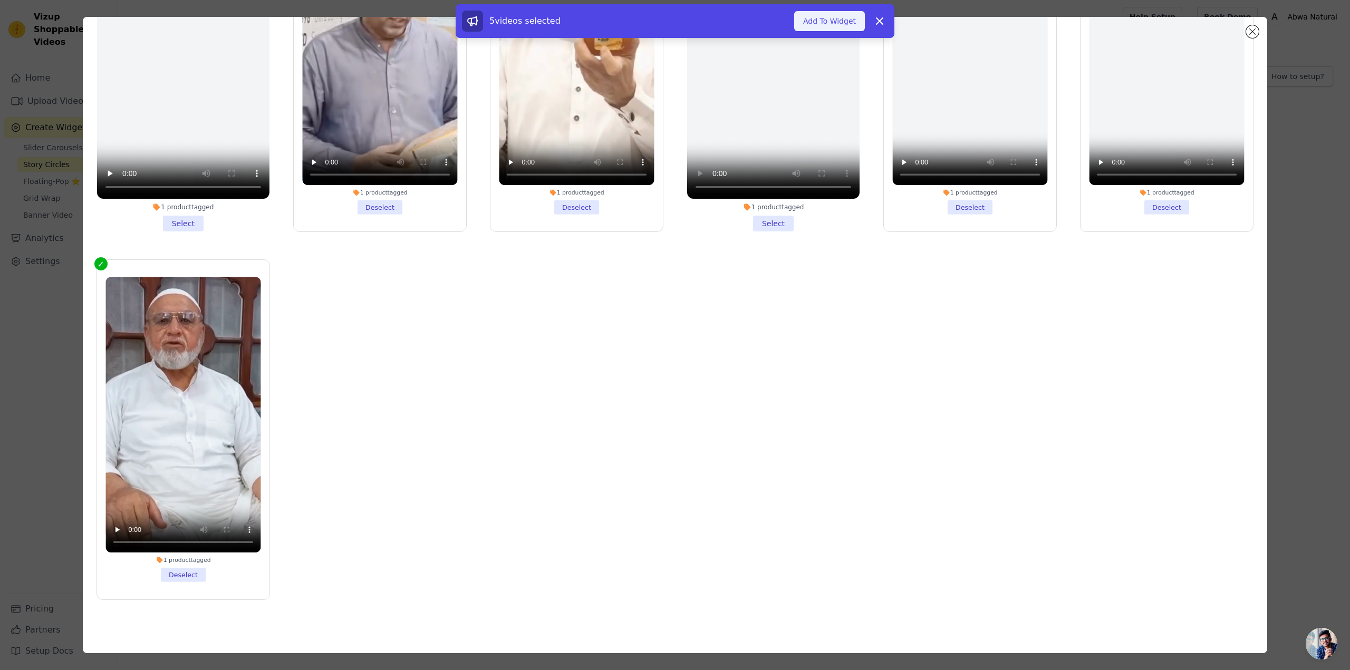
click at [810, 21] on button "Add To Widget" at bounding box center [829, 21] width 71 height 20
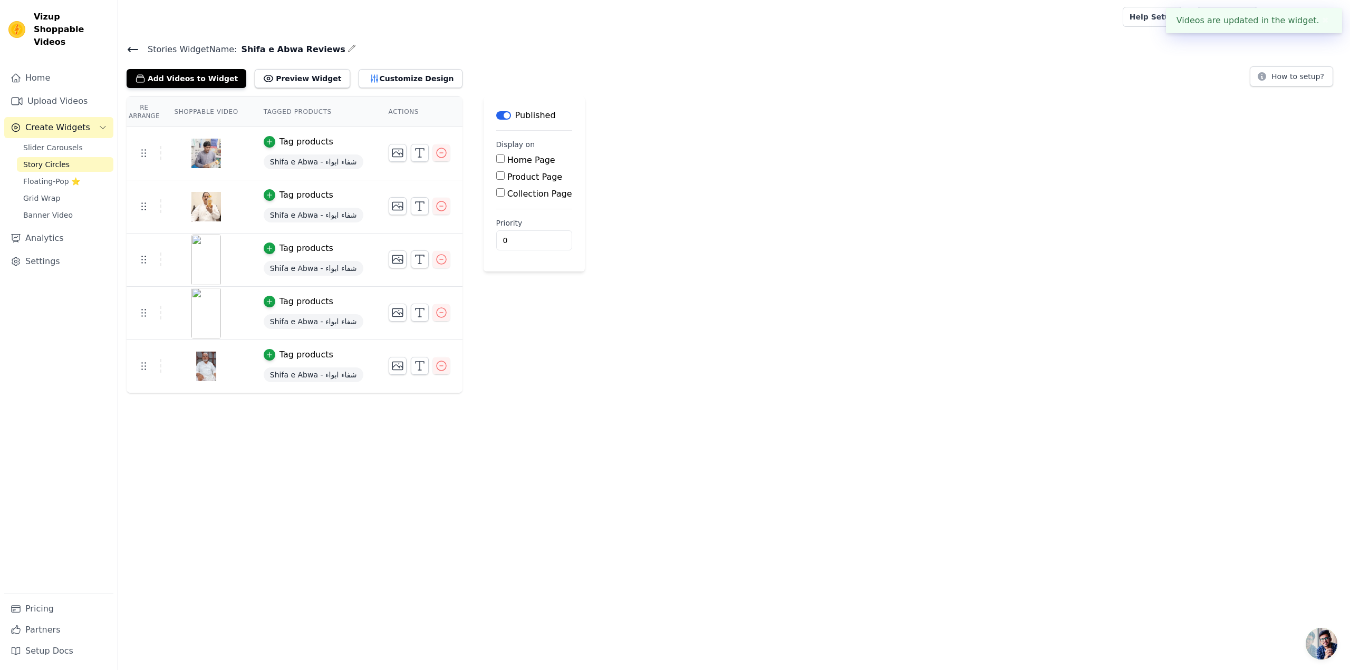
click at [517, 164] on label "Home Page" at bounding box center [531, 160] width 48 height 10
click at [505, 163] on input "Home Page" at bounding box center [500, 159] width 8 height 8
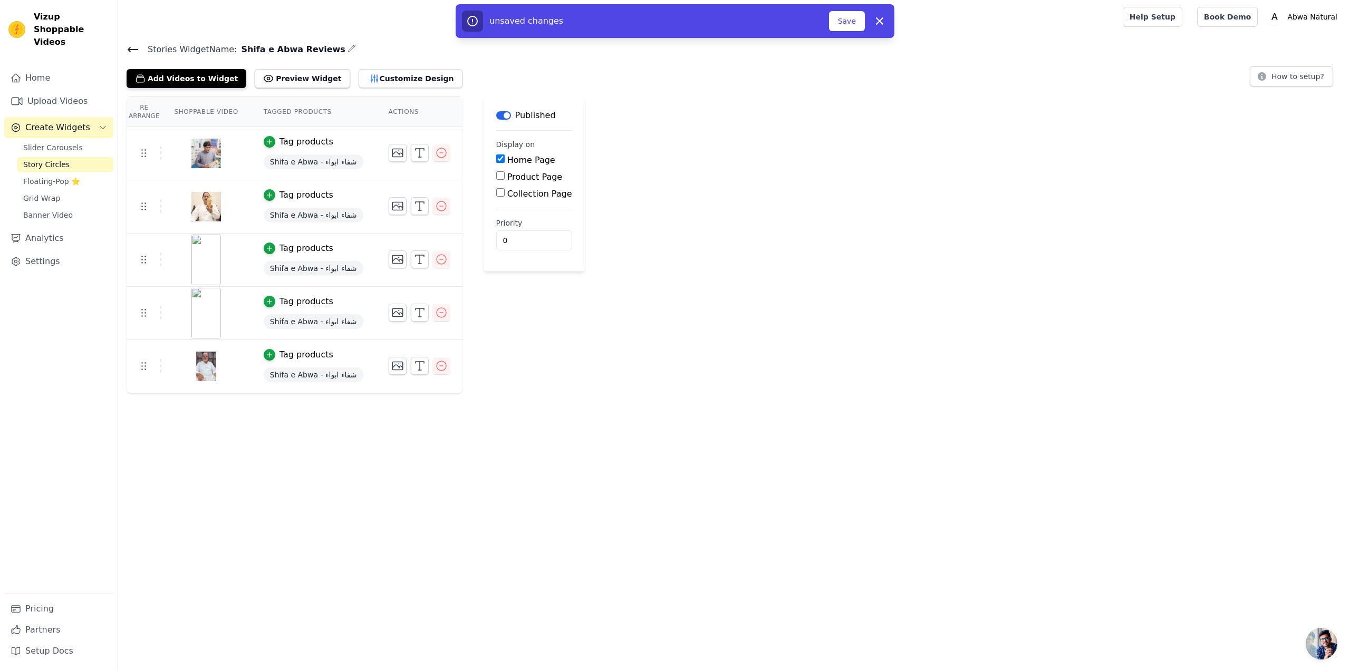
click at [515, 177] on label "Product Page" at bounding box center [534, 177] width 55 height 10
click at [505, 177] on input "Product Page" at bounding box center [500, 175] width 8 height 8
click at [841, 27] on button "Save" at bounding box center [847, 21] width 36 height 20
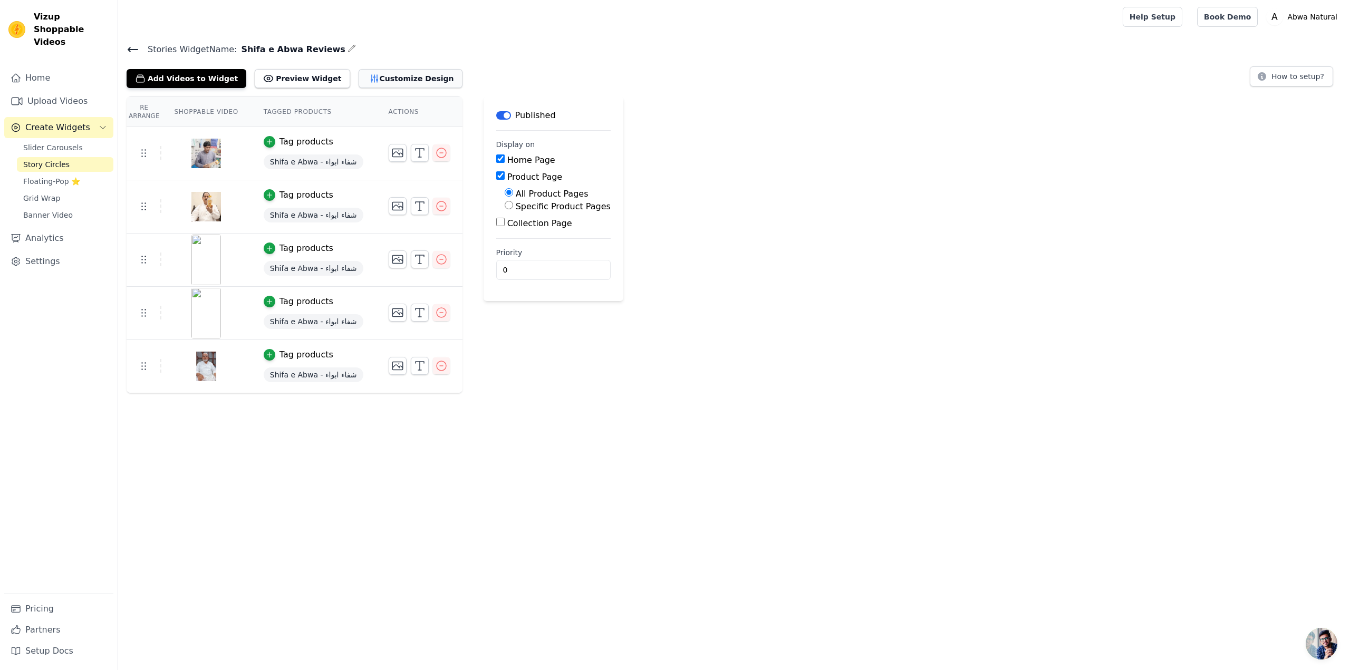
click at [366, 82] on button "Customize Design" at bounding box center [411, 78] width 104 height 19
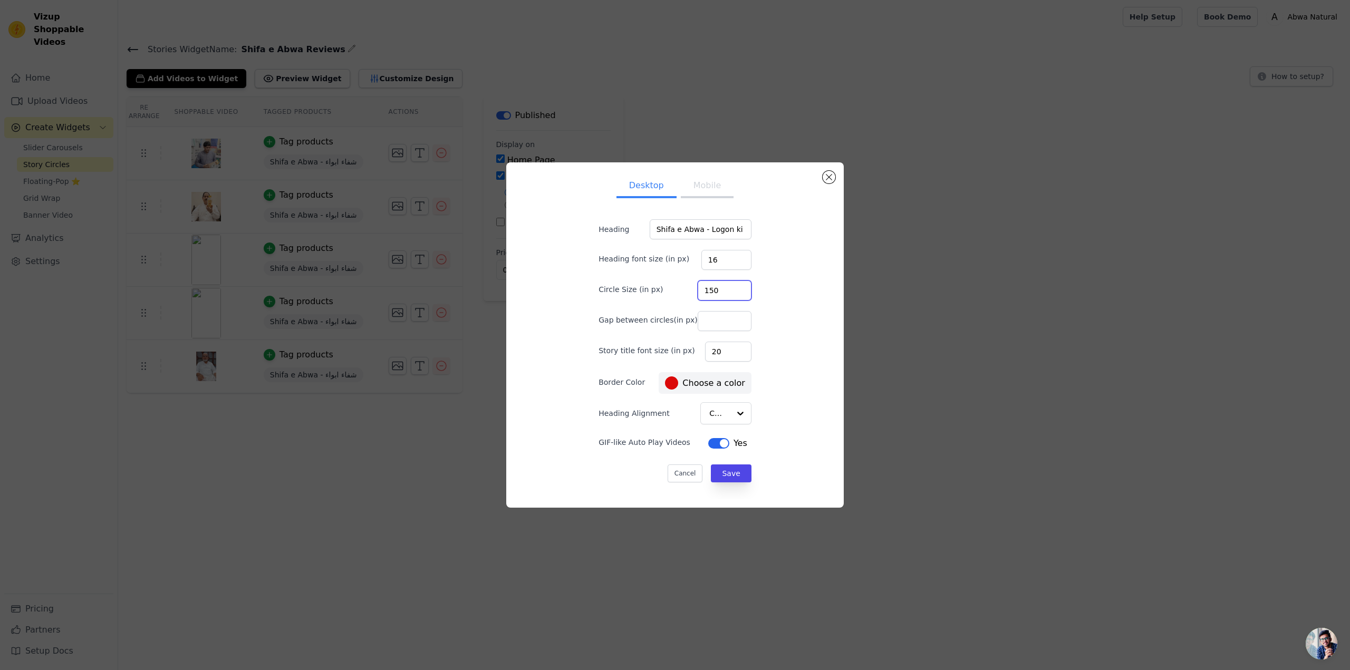
click at [718, 293] on input "150" at bounding box center [725, 291] width 54 height 20
click at [711, 256] on input "16" at bounding box center [726, 260] width 50 height 20
click at [727, 466] on button "Save" at bounding box center [731, 474] width 40 height 18
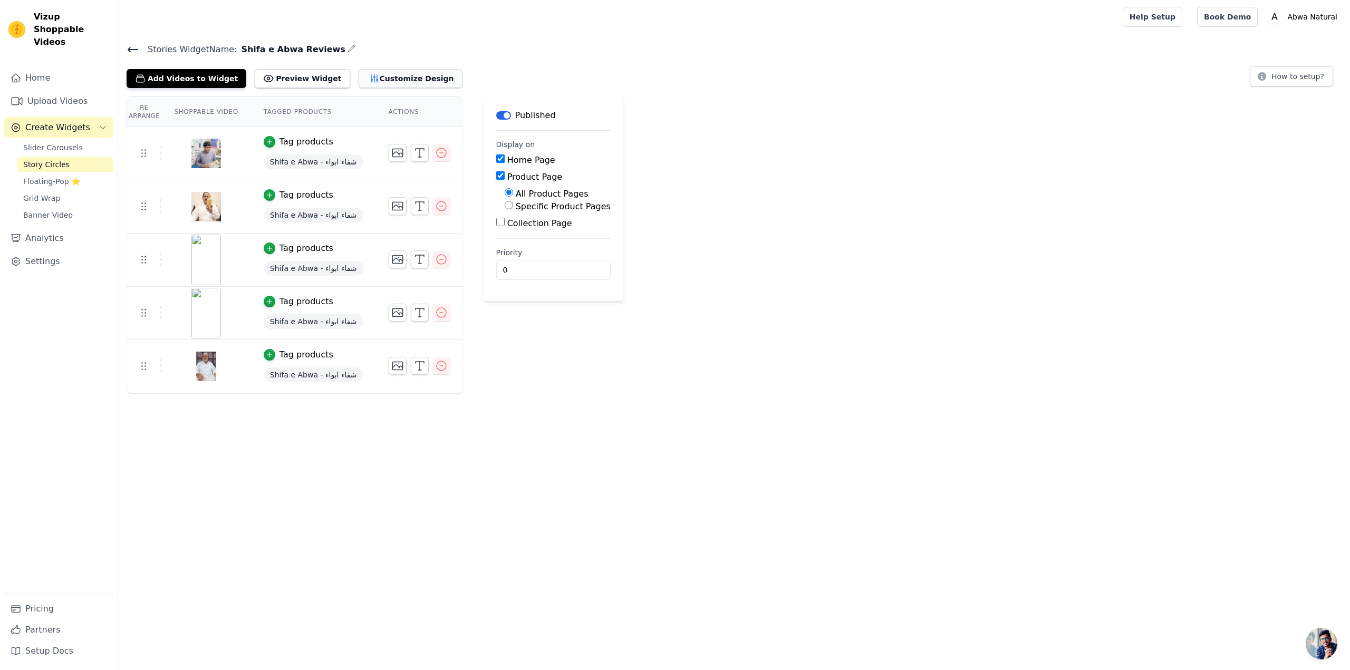
click at [384, 74] on button "Customize Design" at bounding box center [411, 78] width 104 height 19
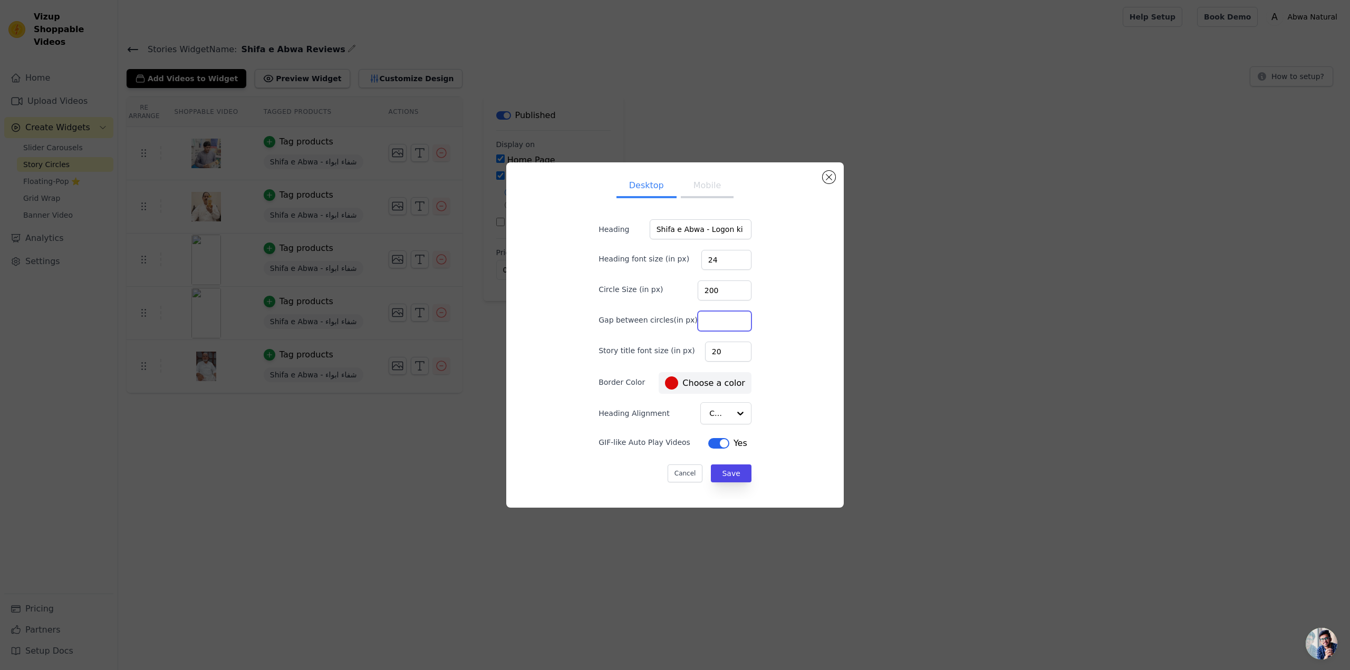
click at [715, 319] on input "Gap between circles(in px)" at bounding box center [725, 321] width 54 height 20
click at [781, 355] on div "Desktop Mobile Heading Shifa e Abwa - Logon ki Awaaz Heading font size (in px) …" at bounding box center [675, 335] width 321 height 329
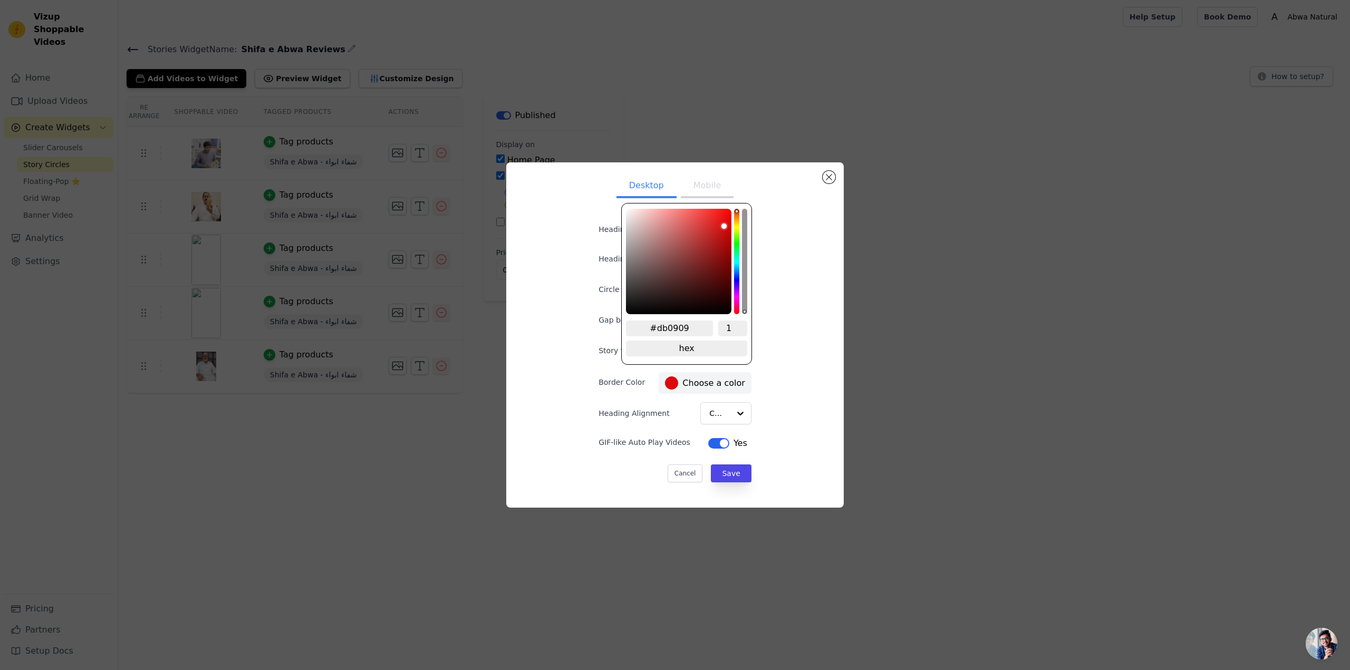
click at [708, 378] on label "#db0909 Choose a color" at bounding box center [705, 383] width 80 height 13
drag, startPoint x: 737, startPoint y: 227, endPoint x: 740, endPoint y: 271, distance: 43.8
click at [740, 271] on div "#096bdb 1 hex change to rgb" at bounding box center [686, 284] width 131 height 162
drag, startPoint x: 723, startPoint y: 236, endPoint x: 712, endPoint y: 261, distance: 26.9
click at [712, 261] on div "brightness channel" at bounding box center [710, 261] width 5 height 103
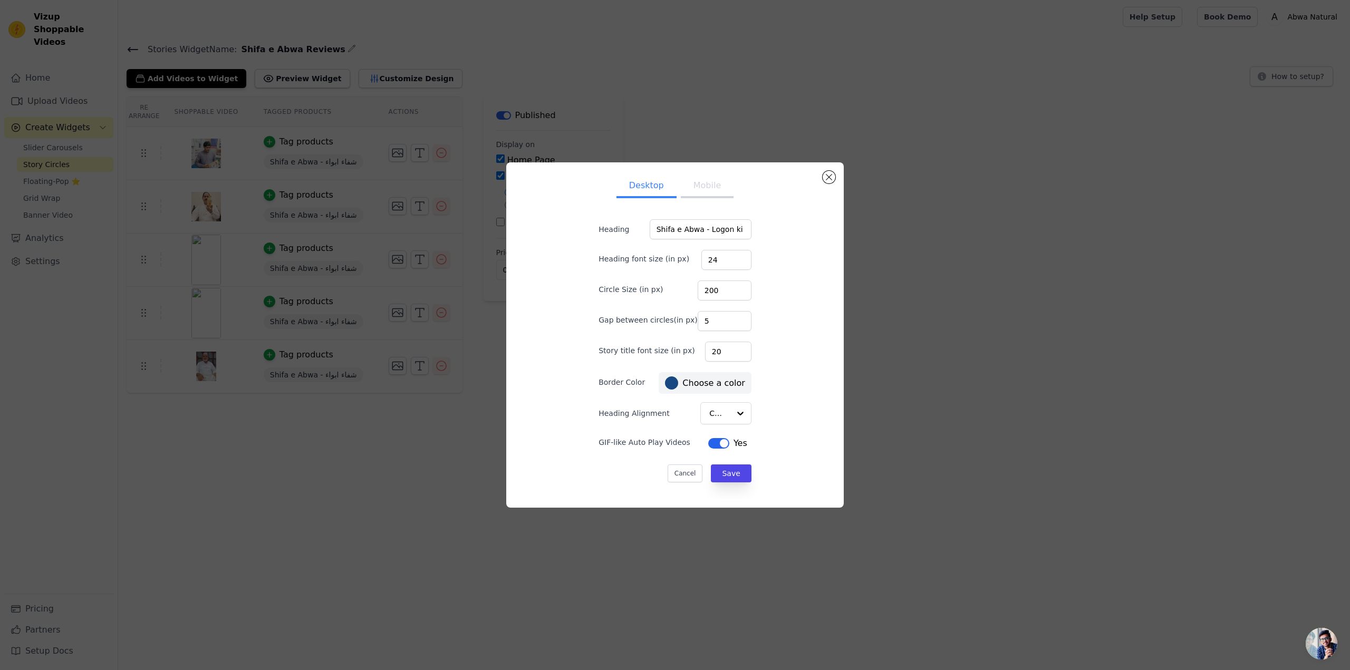
click at [804, 409] on div "Desktop Mobile Heading Shifa e Abwa - Logon ki Awaaz Heading font size (in px) …" at bounding box center [675, 335] width 321 height 329
click at [715, 414] on input "Heading Alignment" at bounding box center [720, 413] width 20 height 21
drag, startPoint x: 714, startPoint y: 352, endPoint x: 693, endPoint y: 346, distance: 21.2
click at [693, 346] on div "Story title font size (in px) 20" at bounding box center [675, 351] width 153 height 22
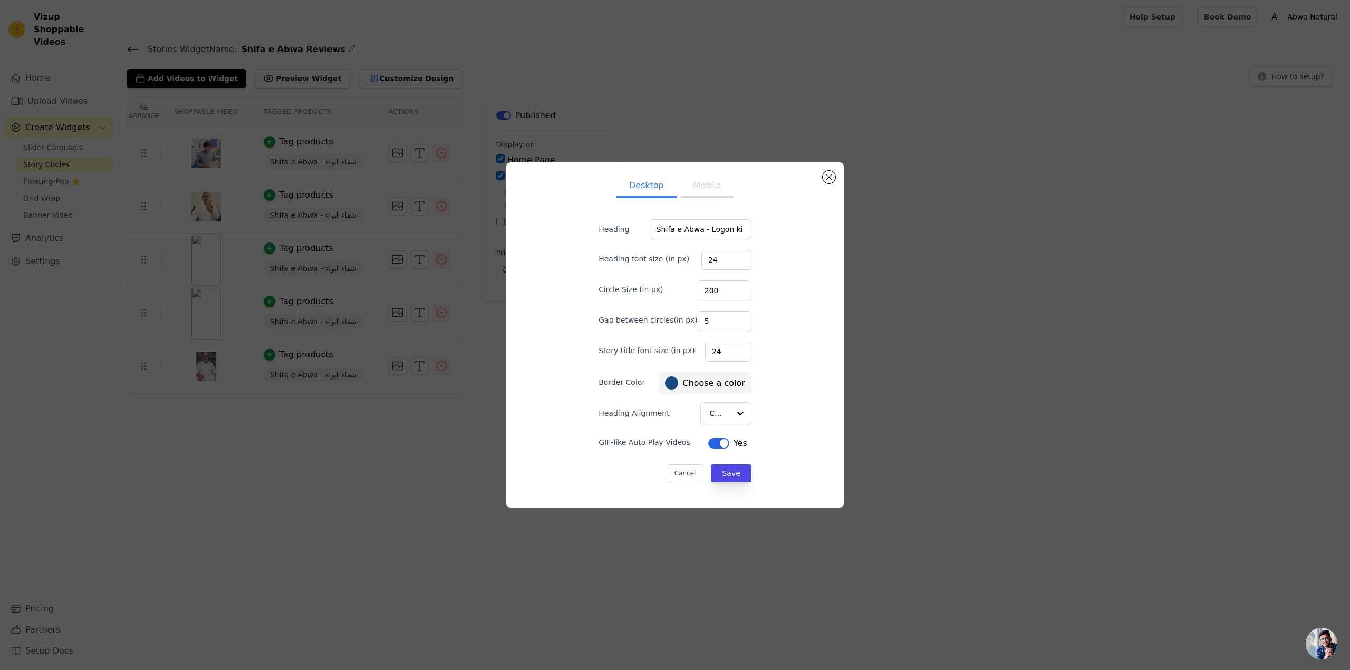
click at [780, 322] on div "Desktop Mobile Heading Shifa e Abwa - Logon ki Awaaz Heading font size (in px) …" at bounding box center [675, 335] width 321 height 329
click at [715, 467] on button "Save" at bounding box center [731, 474] width 40 height 18
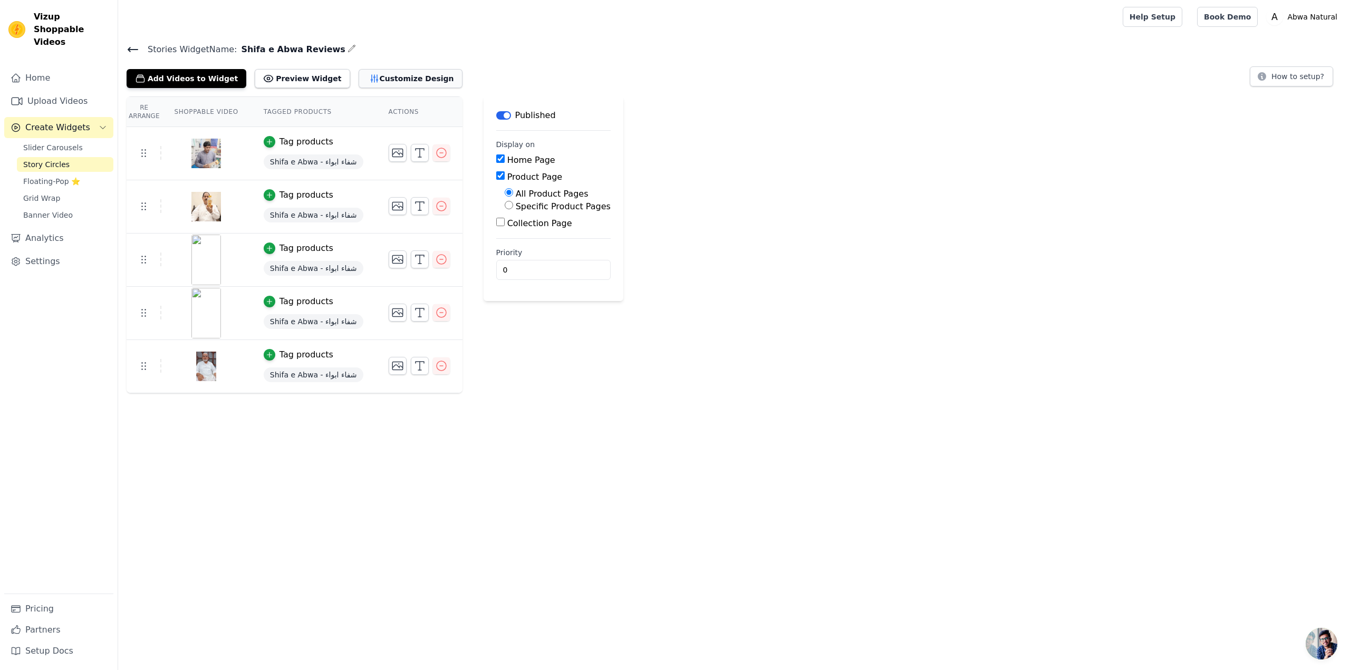
click at [369, 80] on icon "button" at bounding box center [374, 78] width 11 height 11
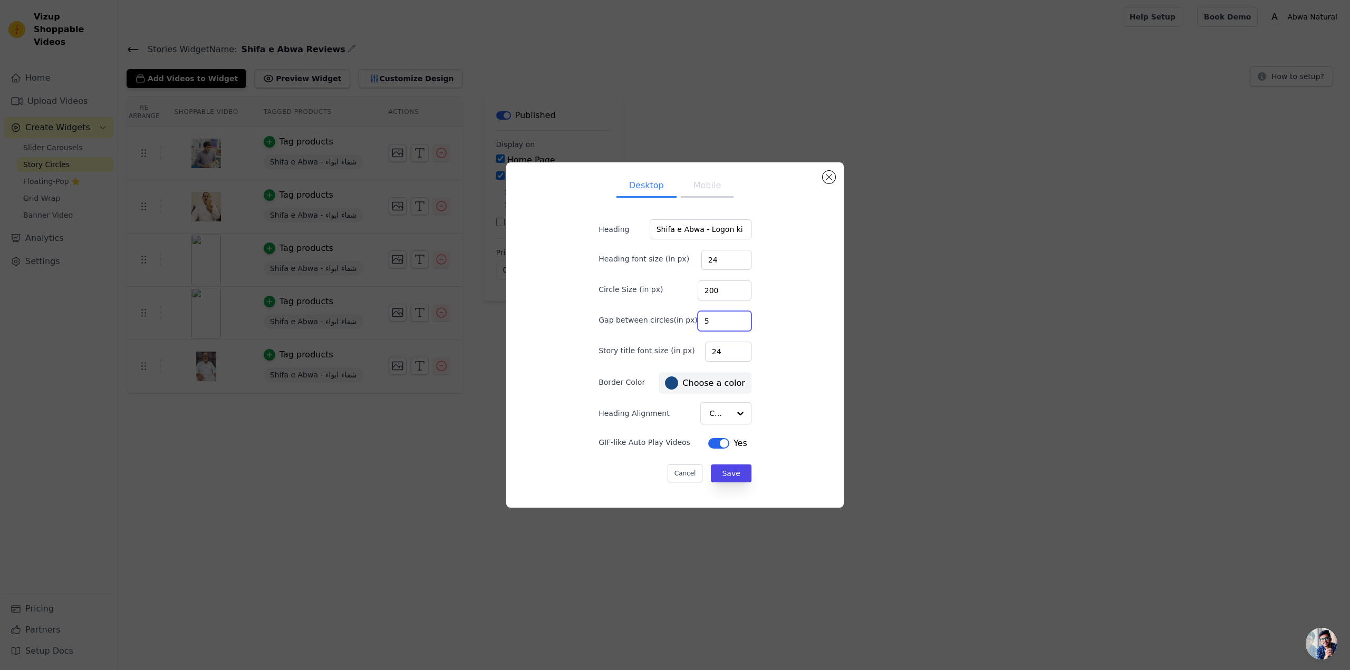
click at [698, 319] on input "5" at bounding box center [725, 321] width 54 height 20
click at [796, 348] on div "Desktop Mobile Heading Shifa e Abwa - Logon ki Awaaz Heading font size (in px) …" at bounding box center [675, 335] width 321 height 329
click at [728, 470] on button "Save" at bounding box center [731, 474] width 40 height 18
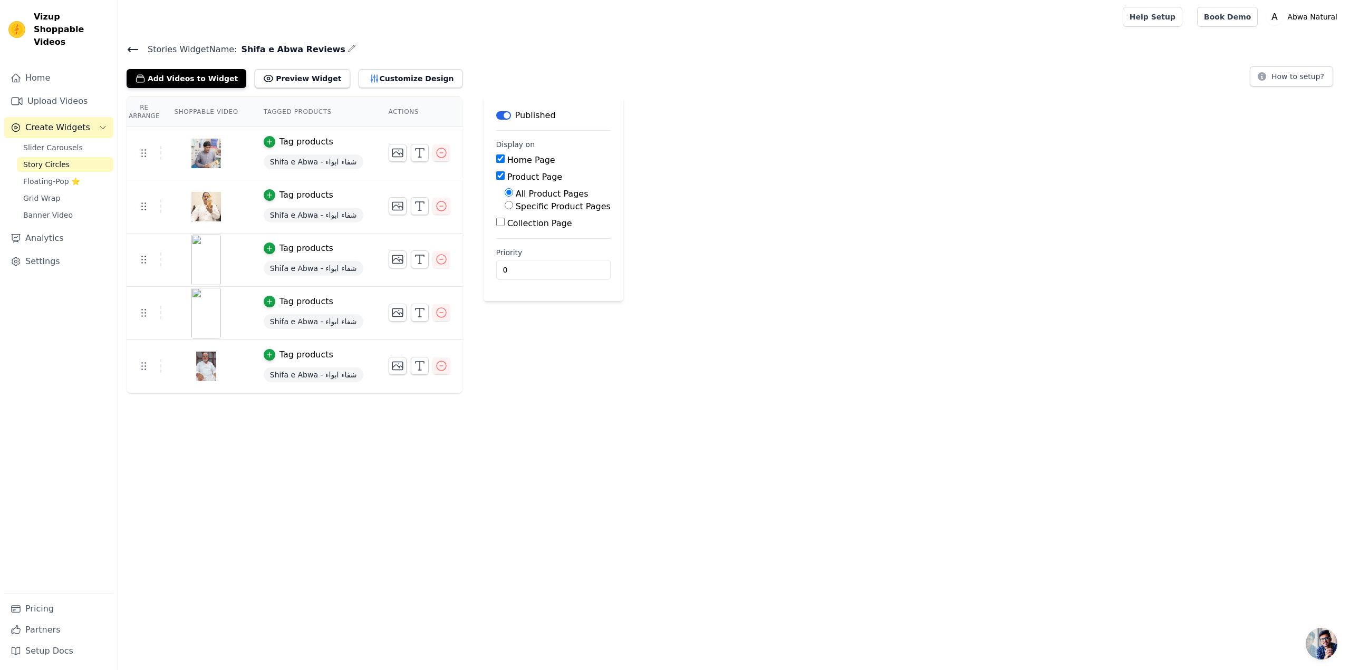
click at [1295, 141] on div "Re Arrange Shoppable Video Tagged Products Actions Tag products Shifa e Abwa - …" at bounding box center [734, 244] width 1232 height 297
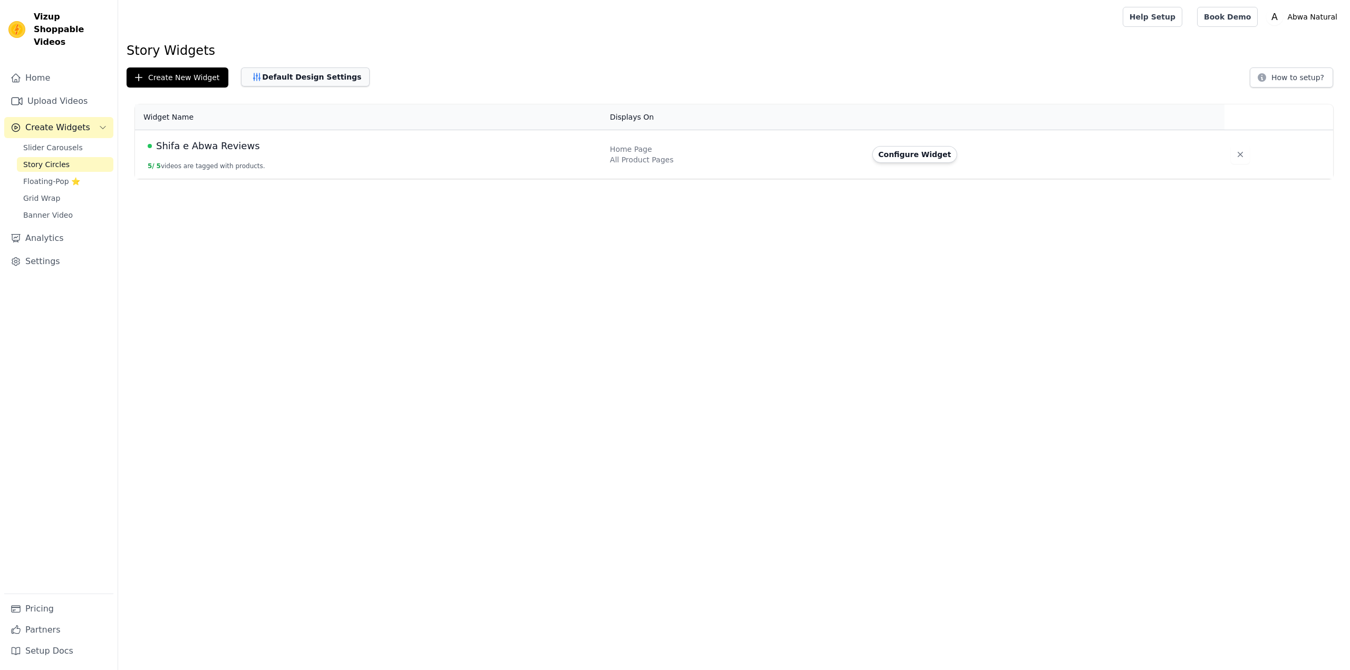
click at [314, 82] on button "Default Design Settings" at bounding box center [305, 76] width 129 height 19
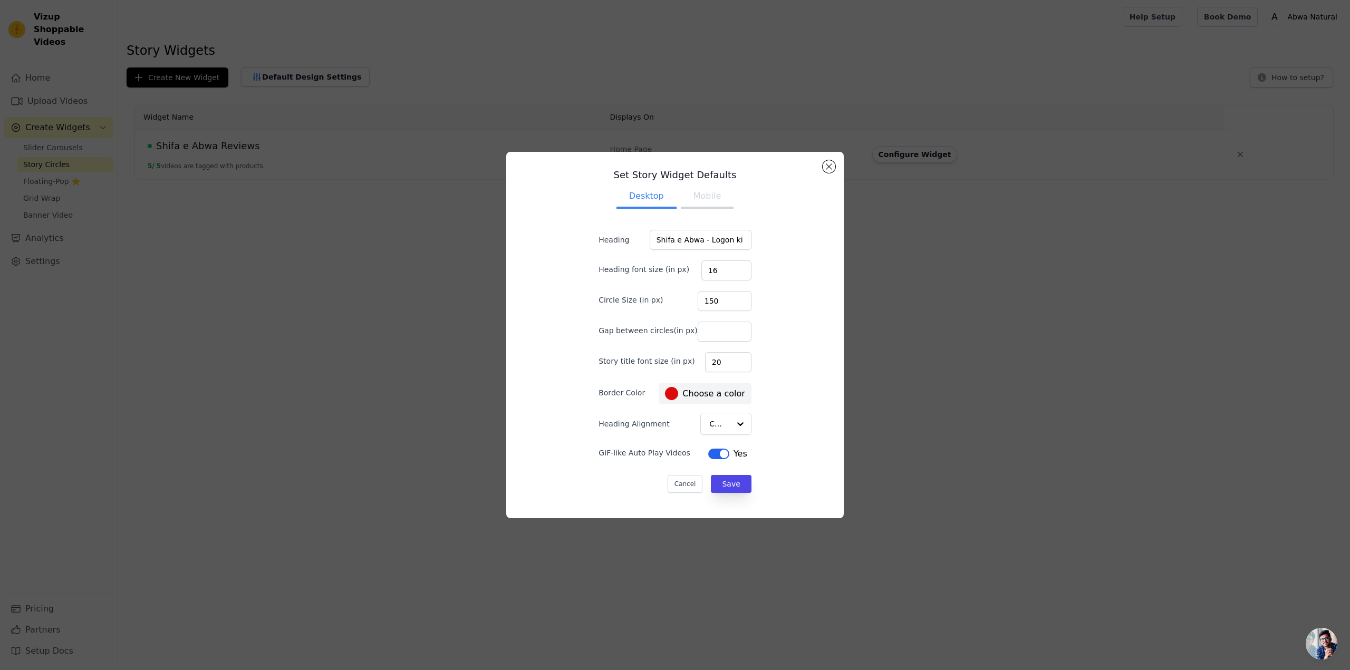
click at [684, 197] on button "Mobile" at bounding box center [707, 197] width 53 height 23
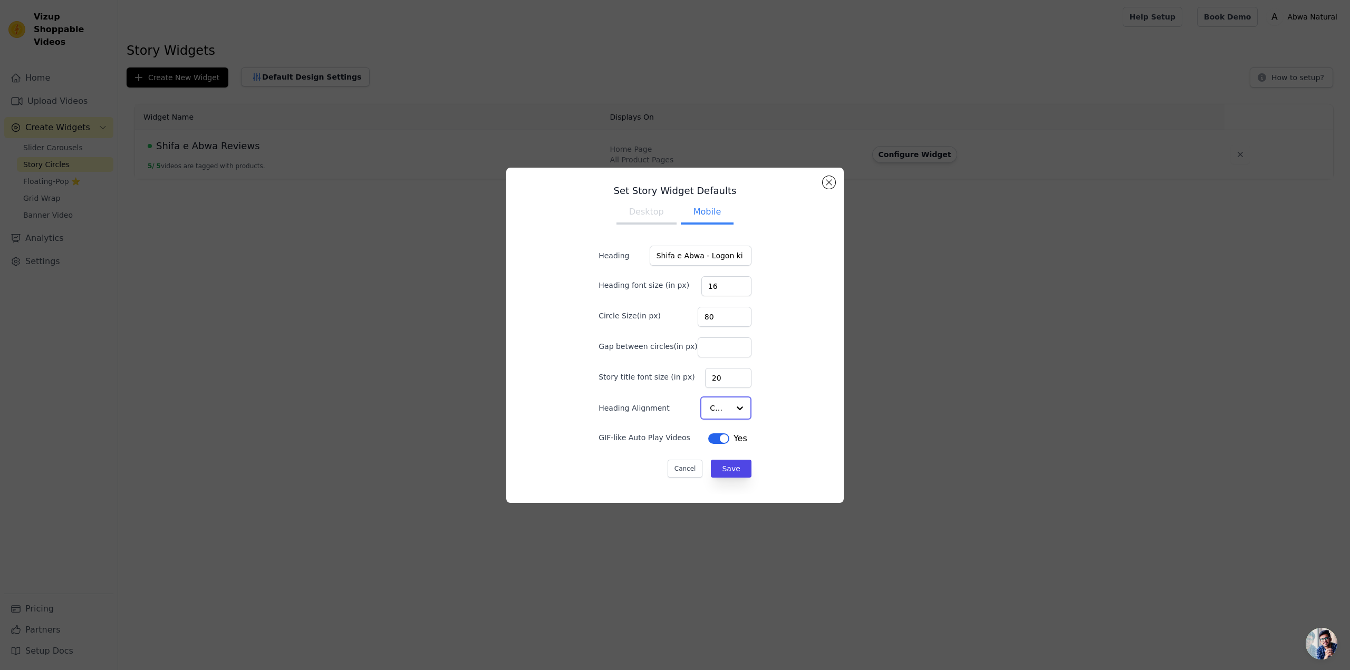
click at [713, 410] on input "Heading Alignment" at bounding box center [720, 408] width 20 height 21
drag, startPoint x: 699, startPoint y: 317, endPoint x: 655, endPoint y: 312, distance: 43.5
click at [655, 312] on div "Circle Size(in px) 80" at bounding box center [675, 316] width 153 height 22
type input "20"
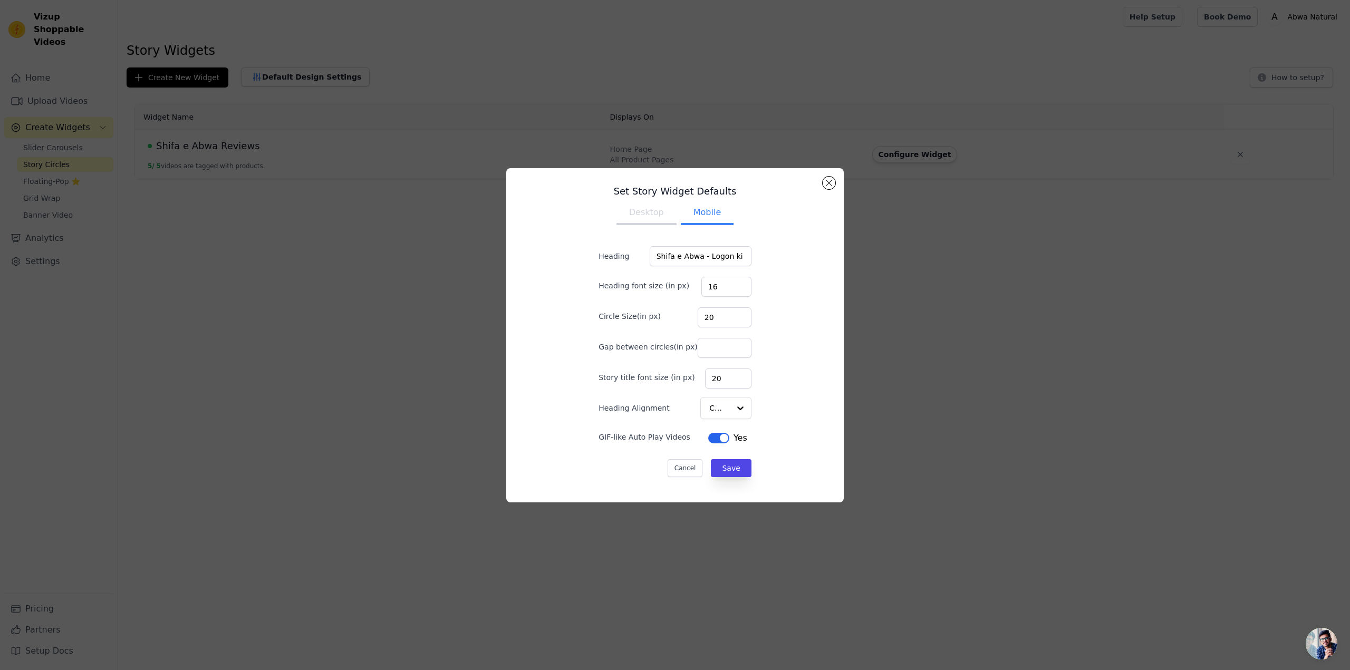
click at [796, 342] on div "Set Story Widget Defaults Desktop Mobile Heading Shifa e Abwa - Logon ki Awaaz …" at bounding box center [675, 335] width 321 height 317
click at [724, 466] on button "Save" at bounding box center [731, 468] width 40 height 18
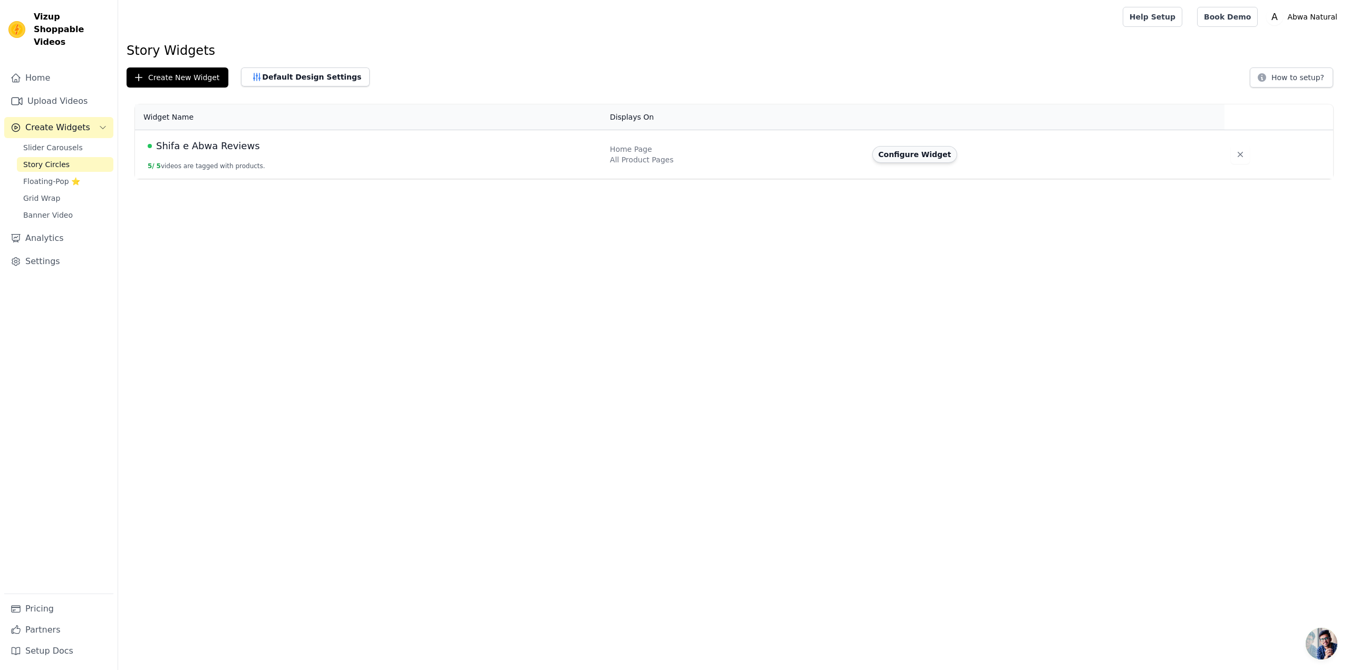
click at [922, 152] on button "Configure Widget" at bounding box center [914, 154] width 85 height 17
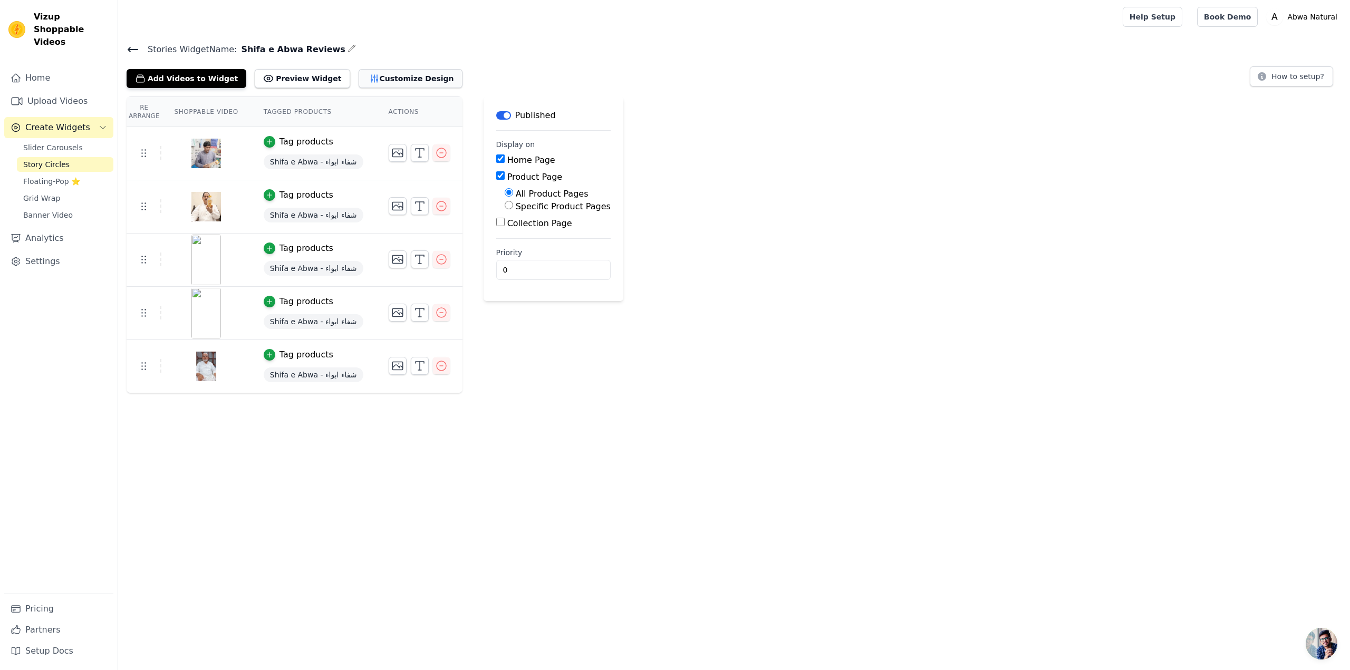
click at [359, 76] on button "Customize Design" at bounding box center [411, 78] width 104 height 19
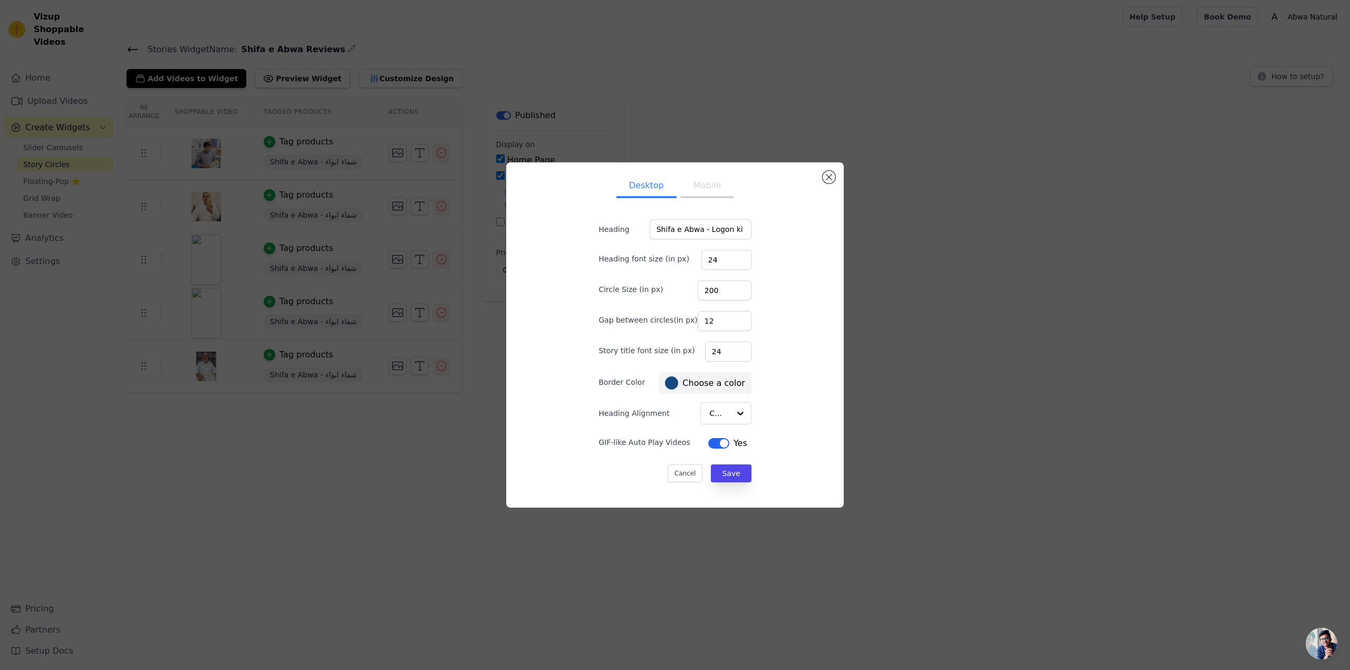
click at [683, 196] on button "Mobile" at bounding box center [707, 186] width 53 height 23
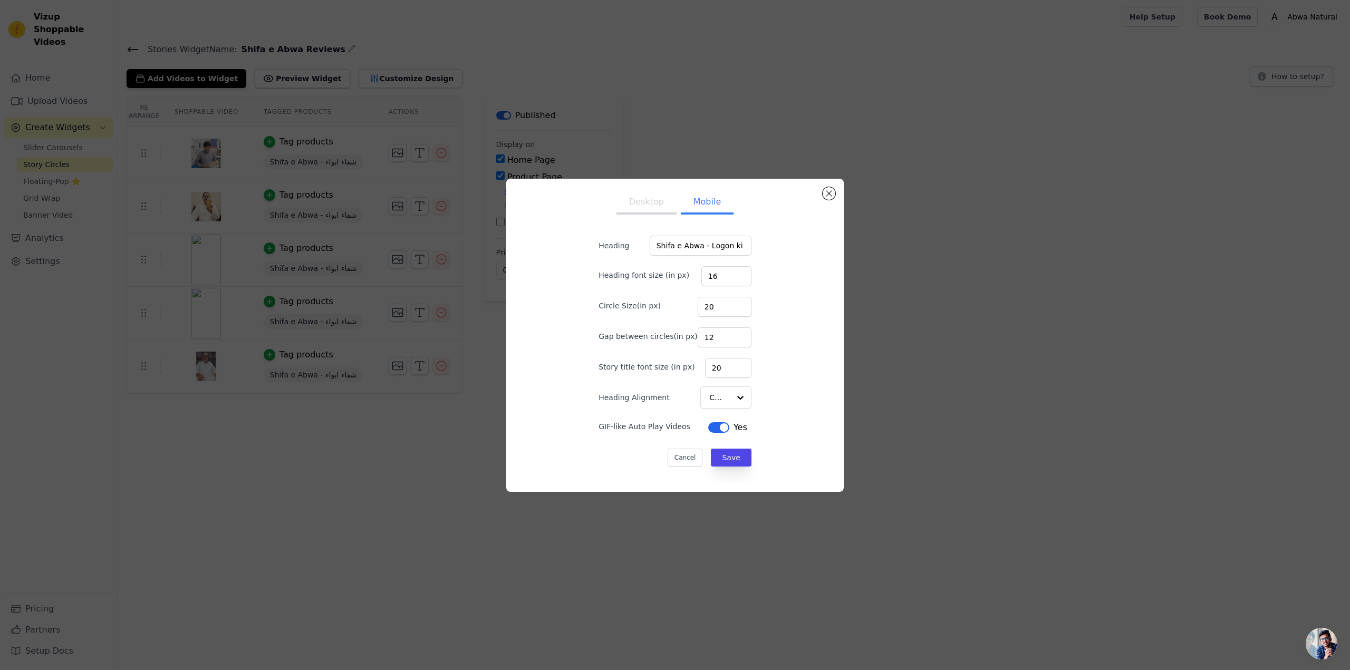
click at [642, 195] on button "Desktop" at bounding box center [646, 202] width 60 height 23
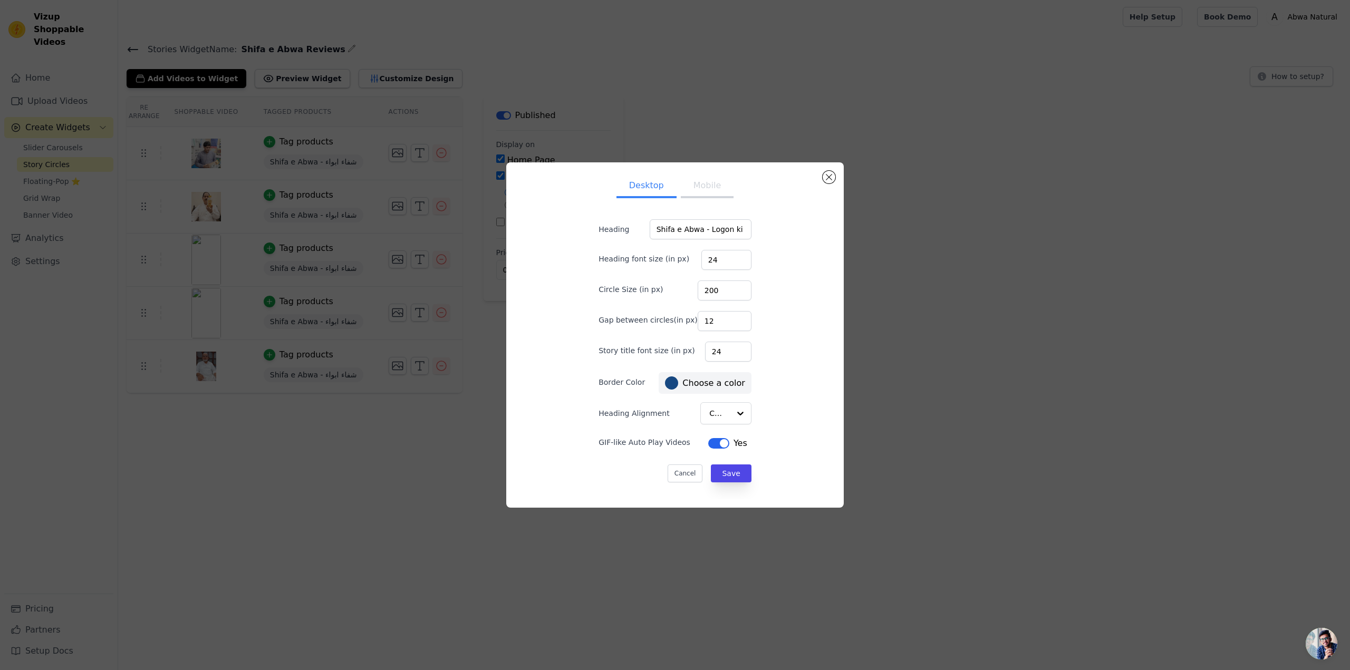
click at [697, 192] on button "Mobile" at bounding box center [707, 186] width 53 height 23
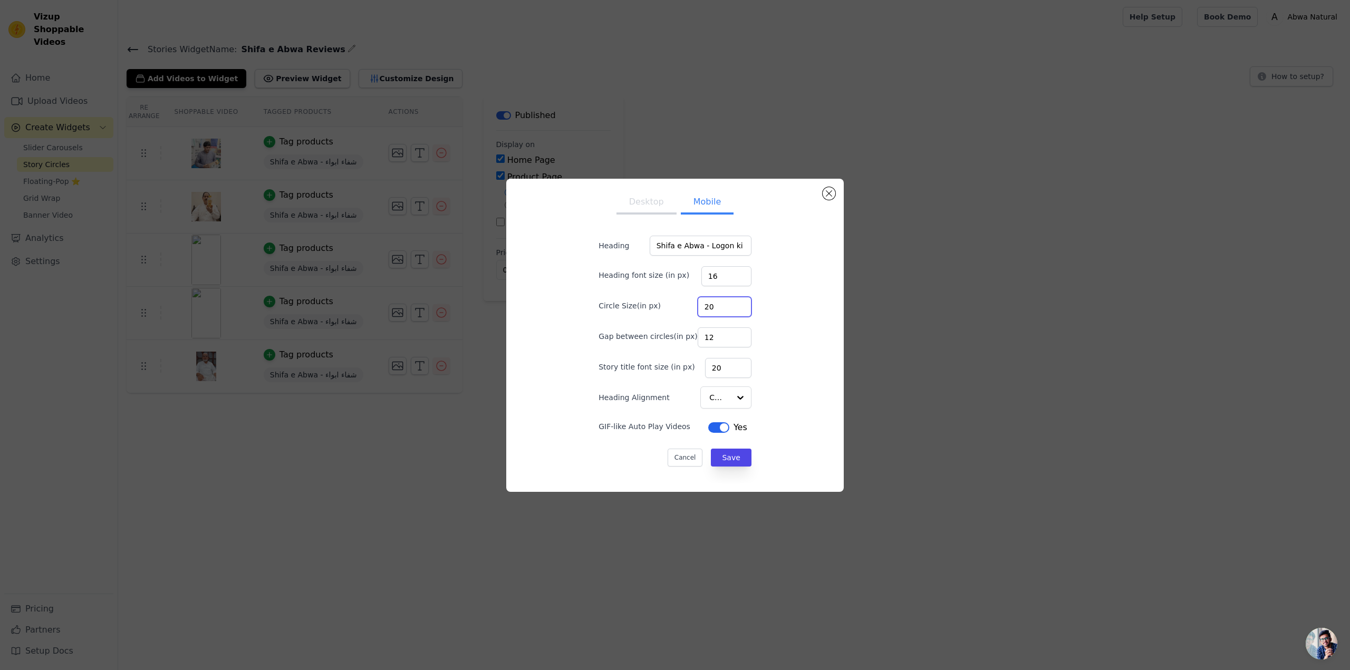
drag, startPoint x: 710, startPoint y: 306, endPoint x: 685, endPoint y: 308, distance: 25.4
click at [687, 308] on div "Circle Size(in px) 20" at bounding box center [675, 306] width 153 height 22
type input "50"
click at [812, 450] on div "Desktop Mobile Heading Shifa e Abwa - Logon ki Awaaz Heading font size (in px) …" at bounding box center [675, 335] width 321 height 296
click at [731, 455] on button "Save" at bounding box center [731, 458] width 40 height 18
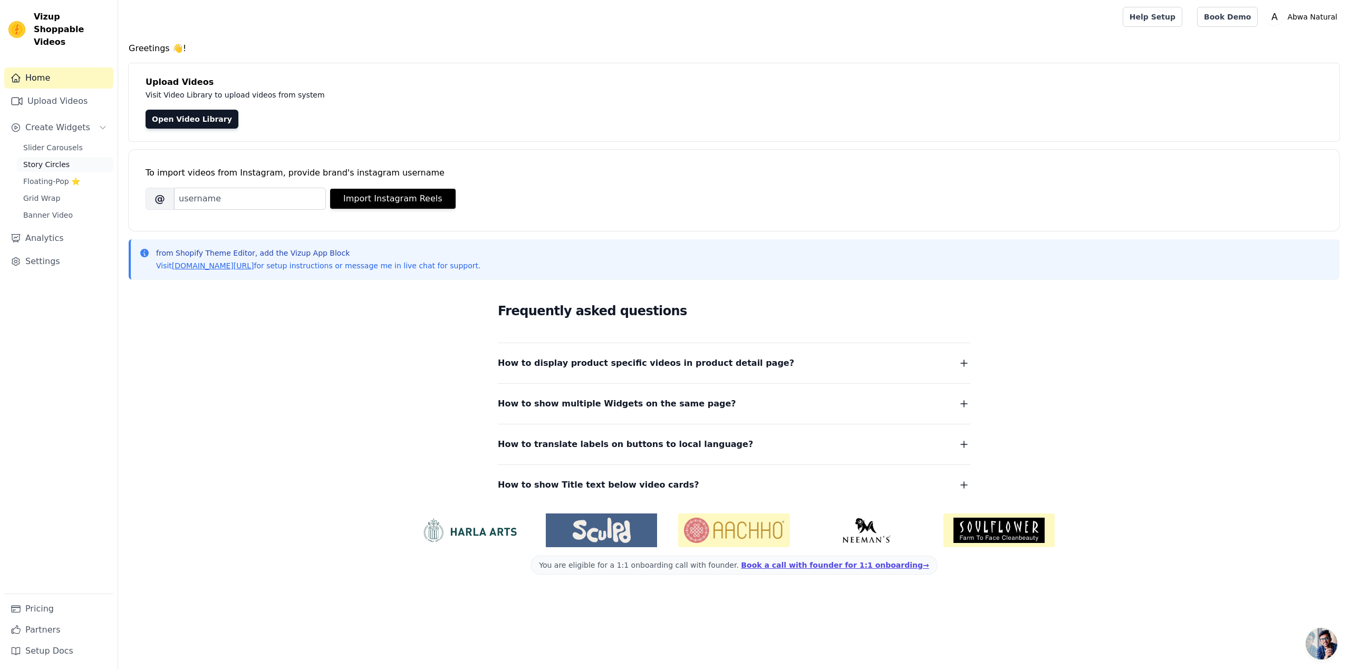
click at [43, 159] on span "Story Circles" at bounding box center [46, 164] width 46 height 11
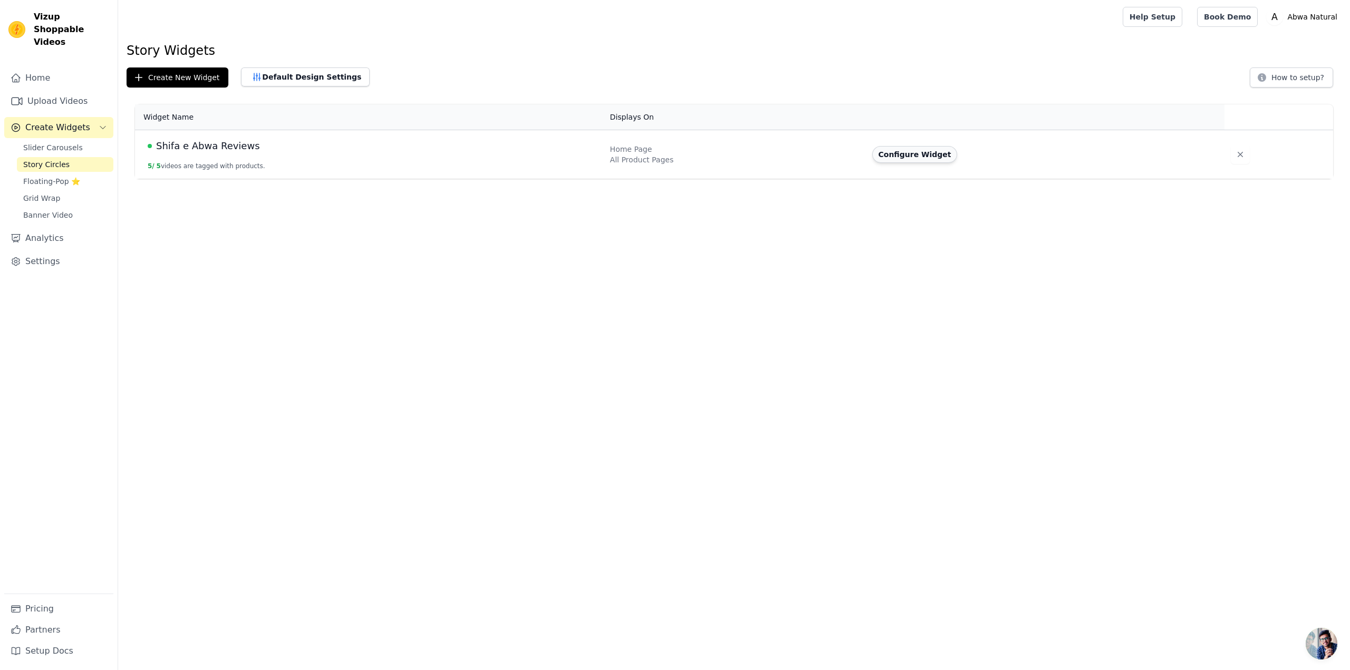
click at [891, 159] on button "Configure Widget" at bounding box center [914, 154] width 85 height 17
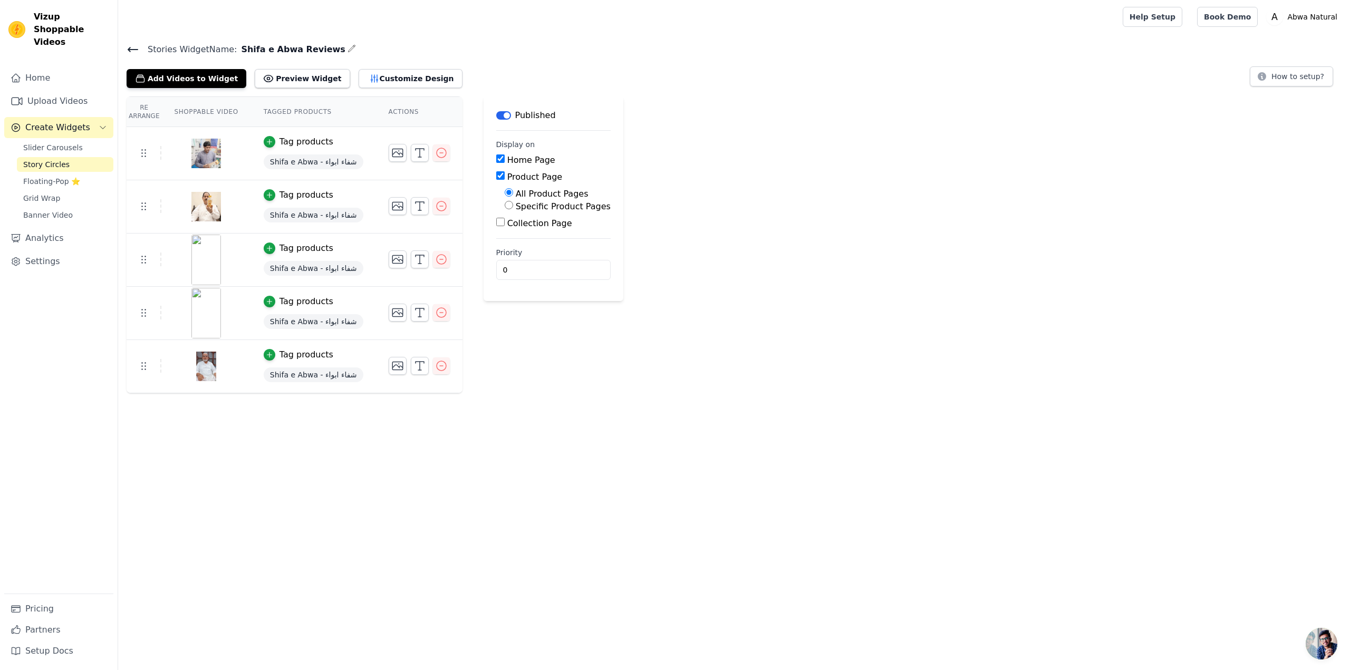
click at [496, 111] on button "Label" at bounding box center [503, 115] width 15 height 8
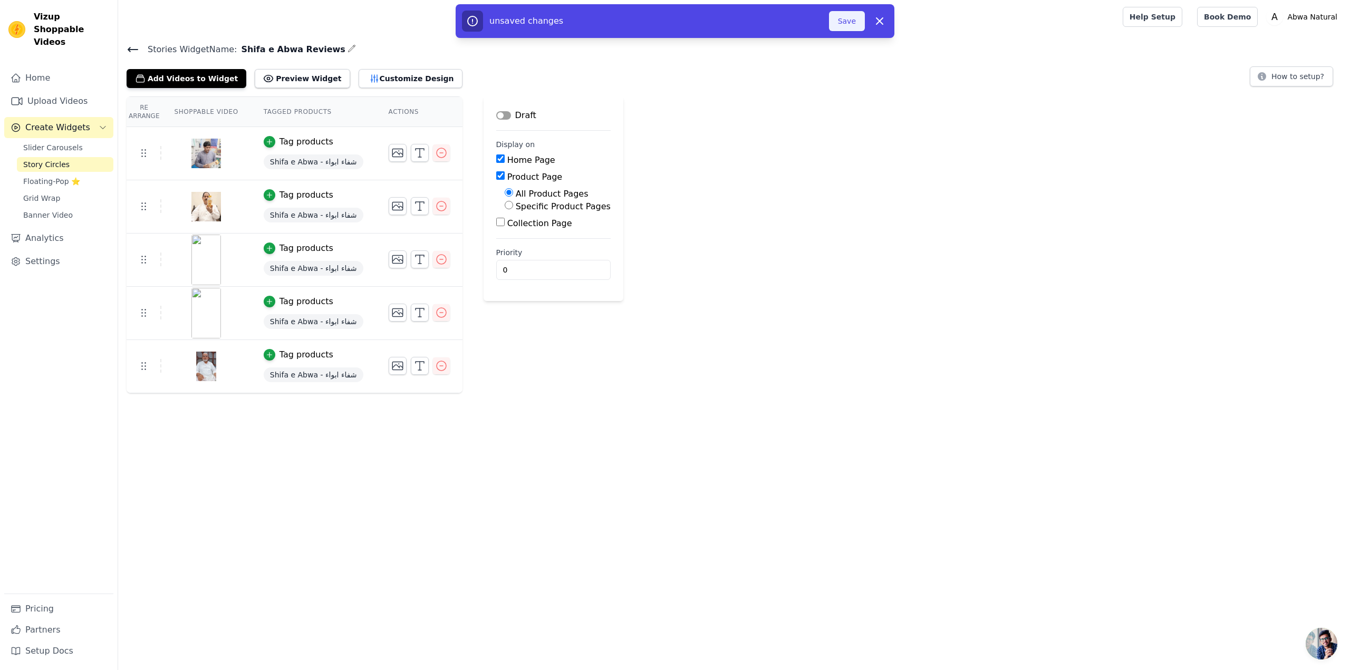
click at [850, 23] on button "Save" at bounding box center [847, 21] width 36 height 20
